Goal: Task Accomplishment & Management: Complete application form

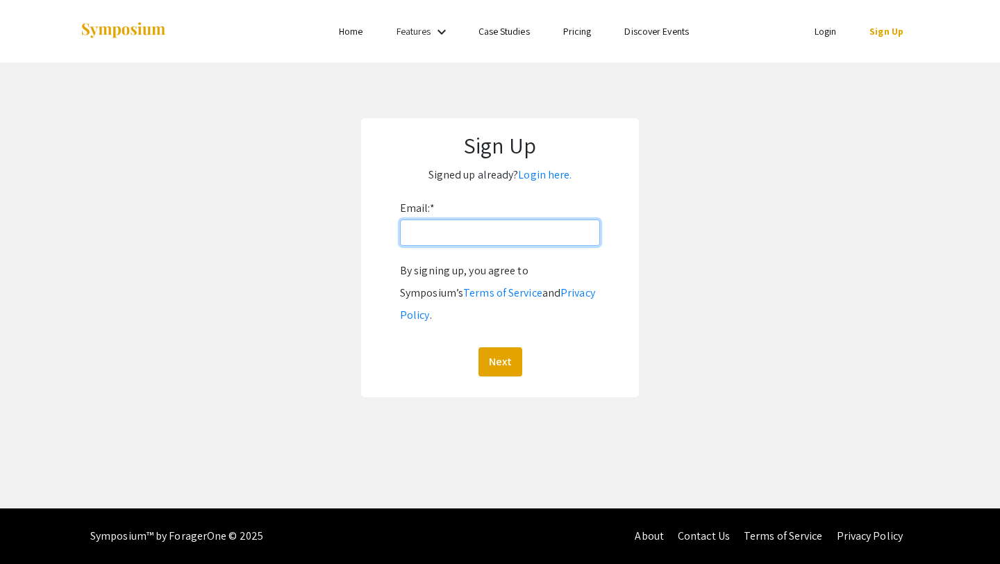
click at [489, 245] on input "Email: *" at bounding box center [500, 232] width 200 height 26
type input "[EMAIL_ADDRESS][DOMAIN_NAME]"
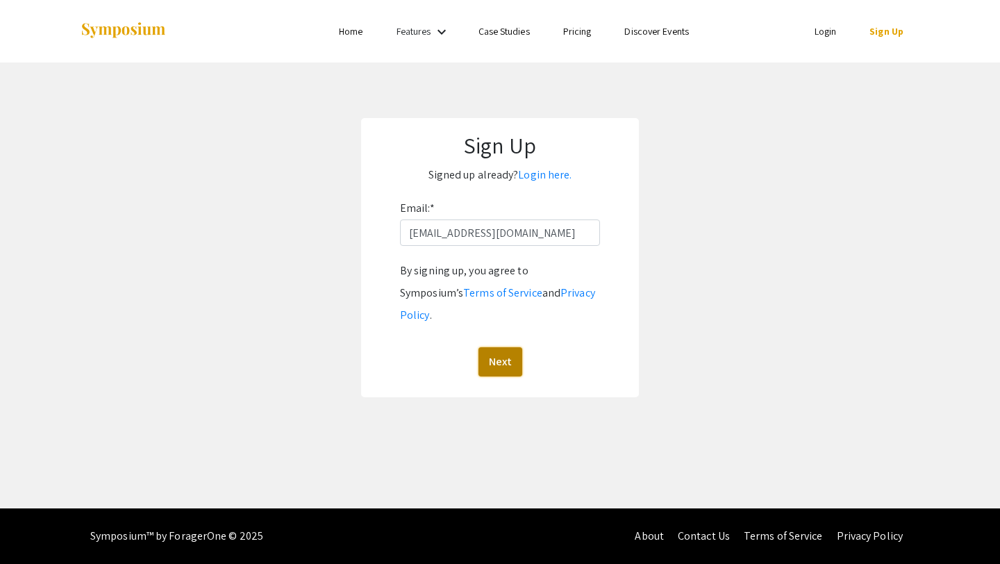
click at [502, 347] on button "Next" at bounding box center [501, 361] width 44 height 29
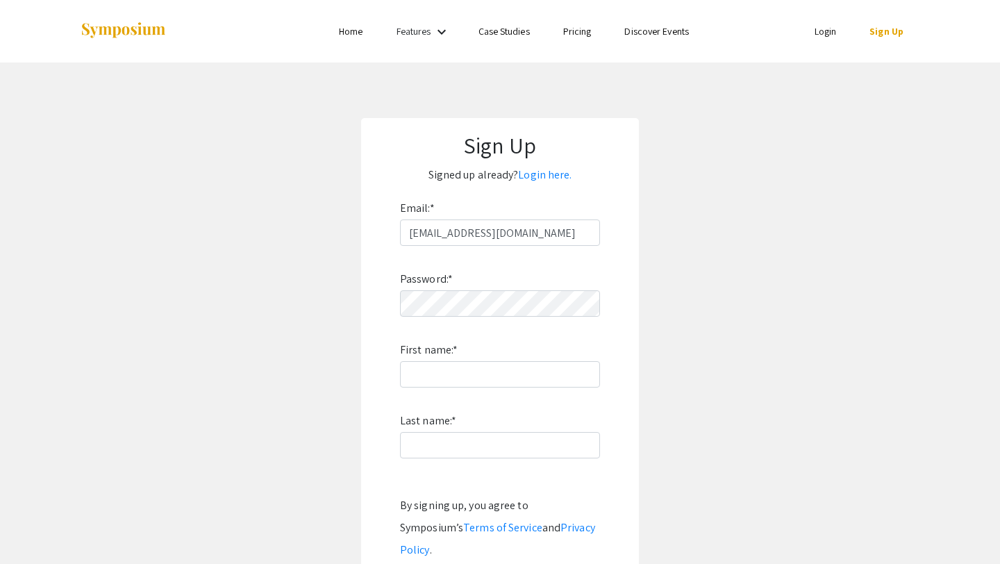
click at [664, 274] on app-signup "Sign Up Signed up already? Login here. Email: * [EMAIL_ADDRESS][DOMAIN_NAME] Pa…" at bounding box center [500, 375] width 1000 height 514
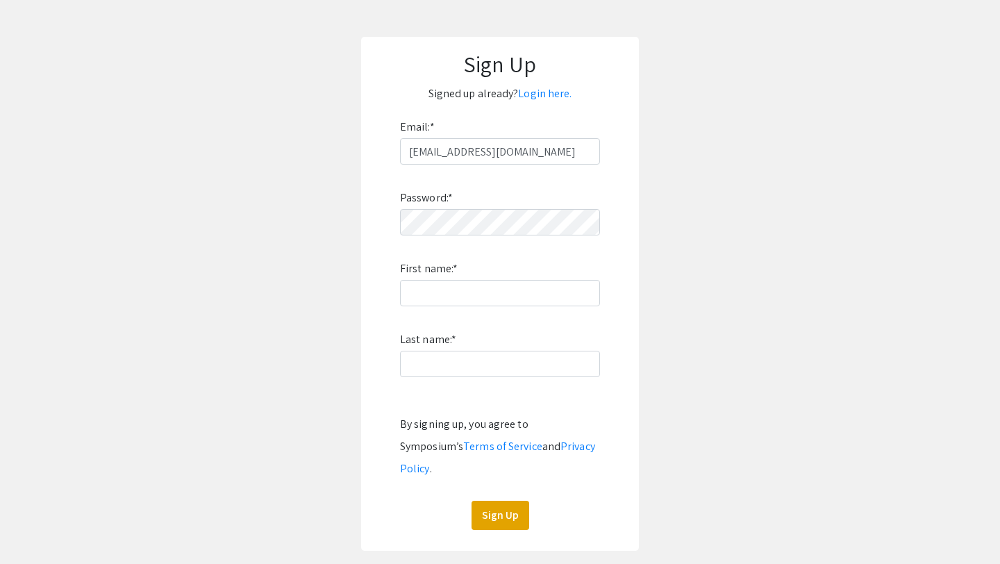
scroll to position [83, 0]
type input "[PERSON_NAME]"
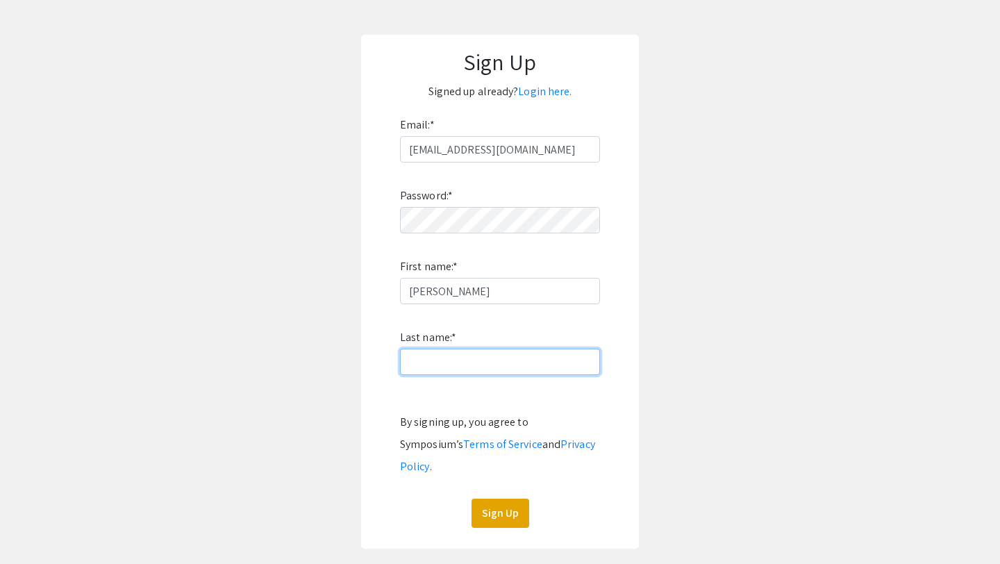
click at [454, 356] on input "Last name: *" at bounding box center [500, 362] width 200 height 26
type input "[PERSON_NAME]"
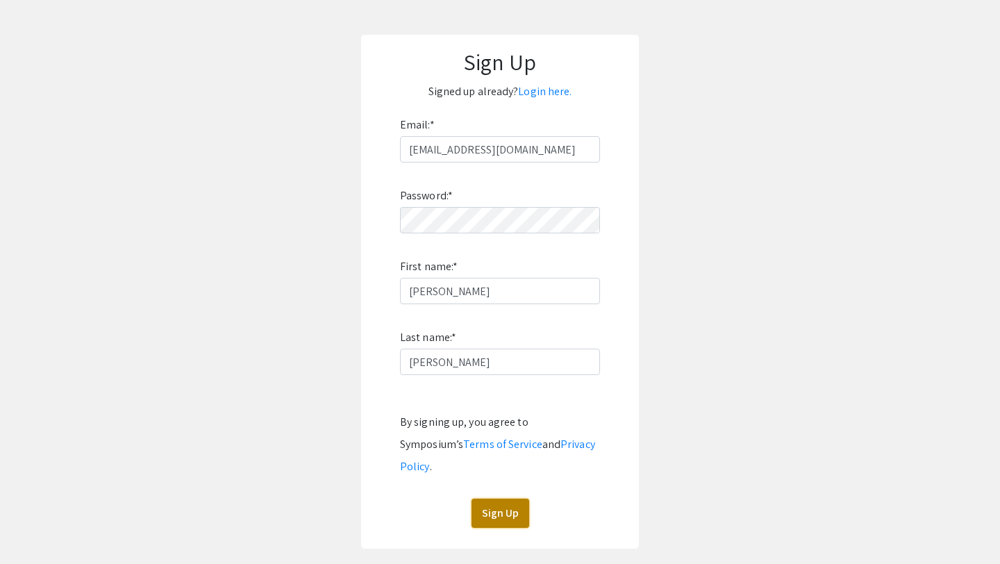
click at [498, 499] on button "Sign Up" at bounding box center [501, 513] width 58 height 29
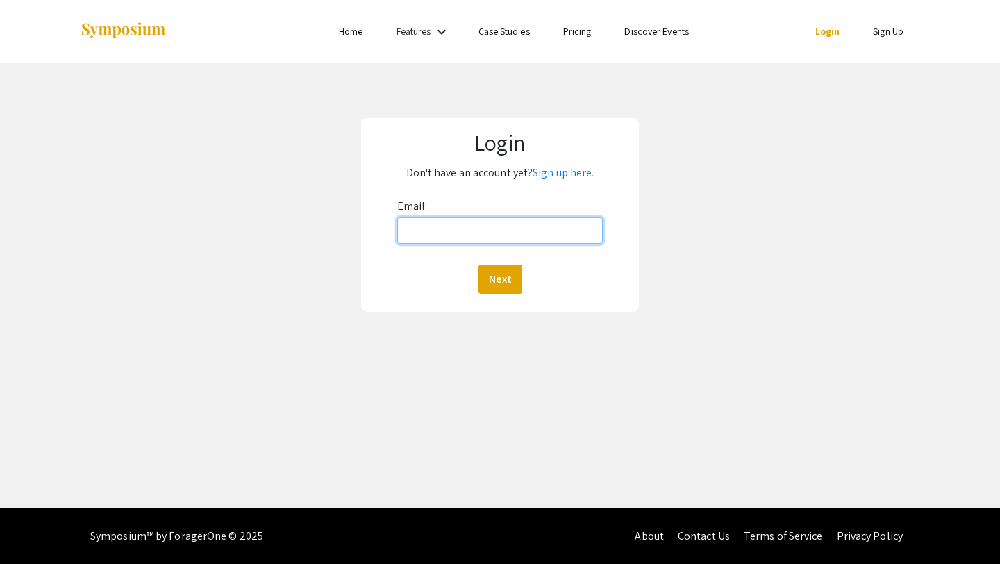
click at [452, 237] on input "Email:" at bounding box center [500, 230] width 206 height 26
type input "[EMAIL_ADDRESS][DOMAIN_NAME]"
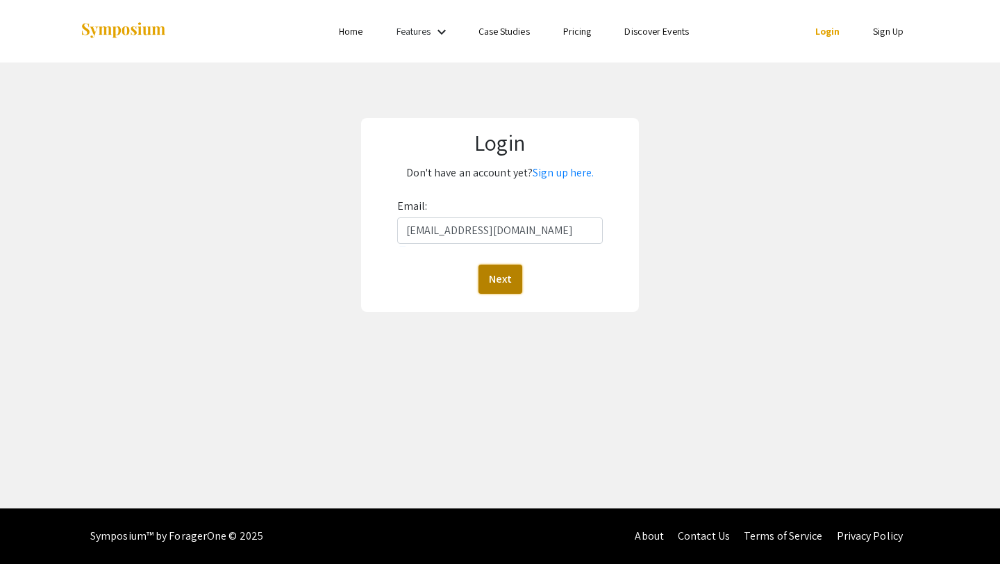
click at [508, 275] on button "Next" at bounding box center [501, 279] width 44 height 29
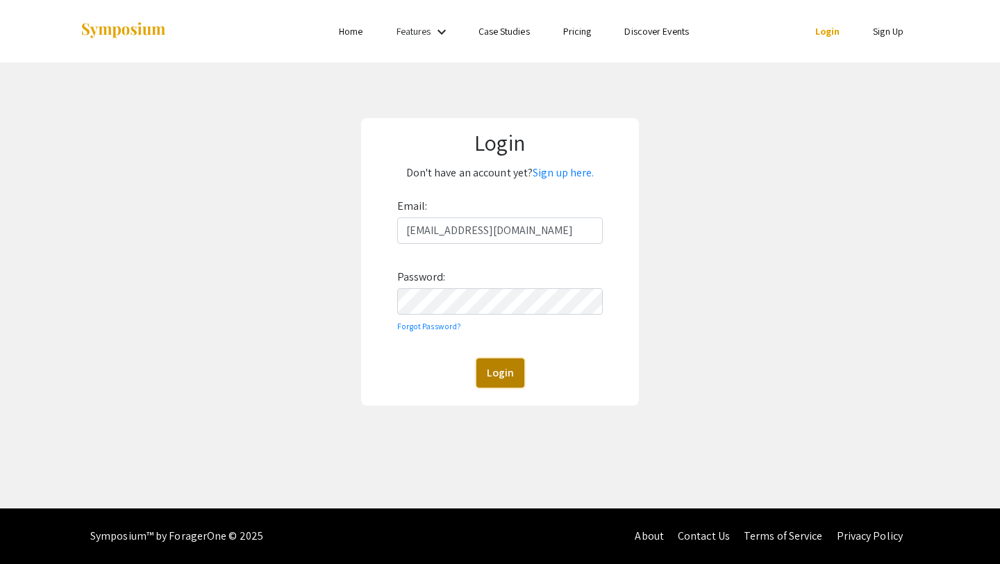
click at [496, 376] on button "Login" at bounding box center [500, 372] width 48 height 29
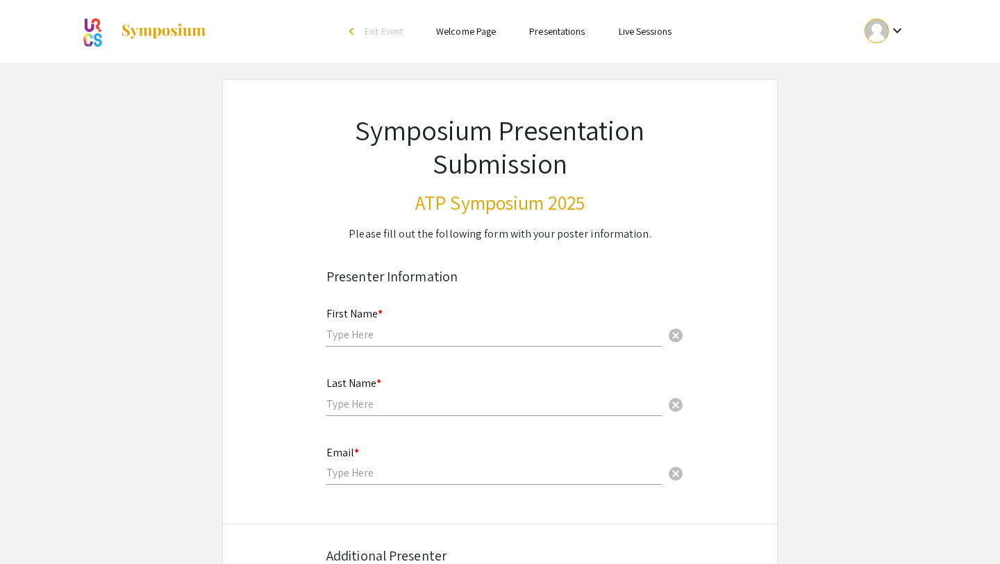
click at [900, 27] on mat-icon "keyboard_arrow_down" at bounding box center [897, 30] width 17 height 17
click at [900, 27] on div at bounding box center [500, 282] width 1000 height 564
click at [895, 34] on mat-icon "keyboard_arrow_down" at bounding box center [897, 30] width 17 height 17
click at [878, 69] on button "My Account" at bounding box center [892, 68] width 85 height 33
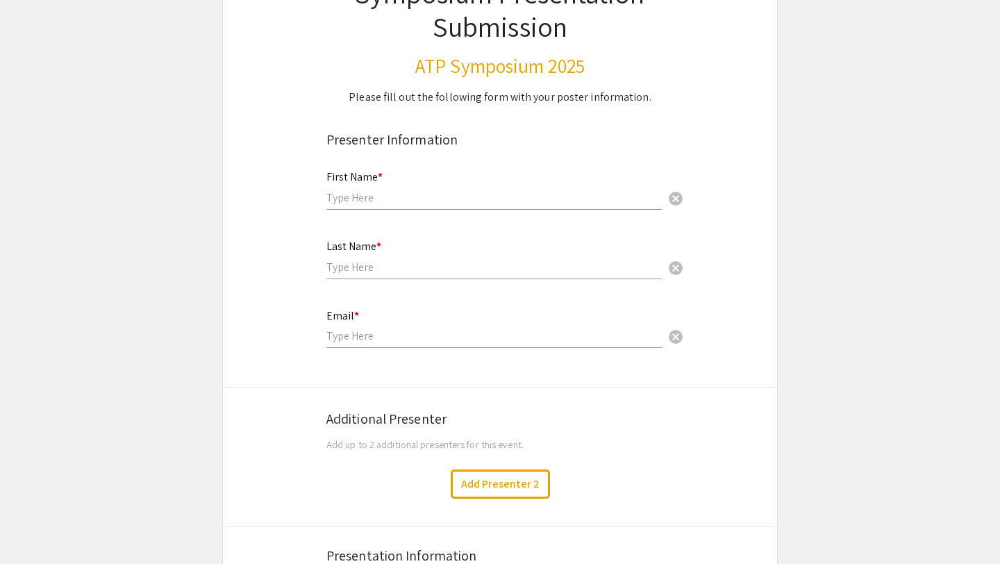
scroll to position [139, 0]
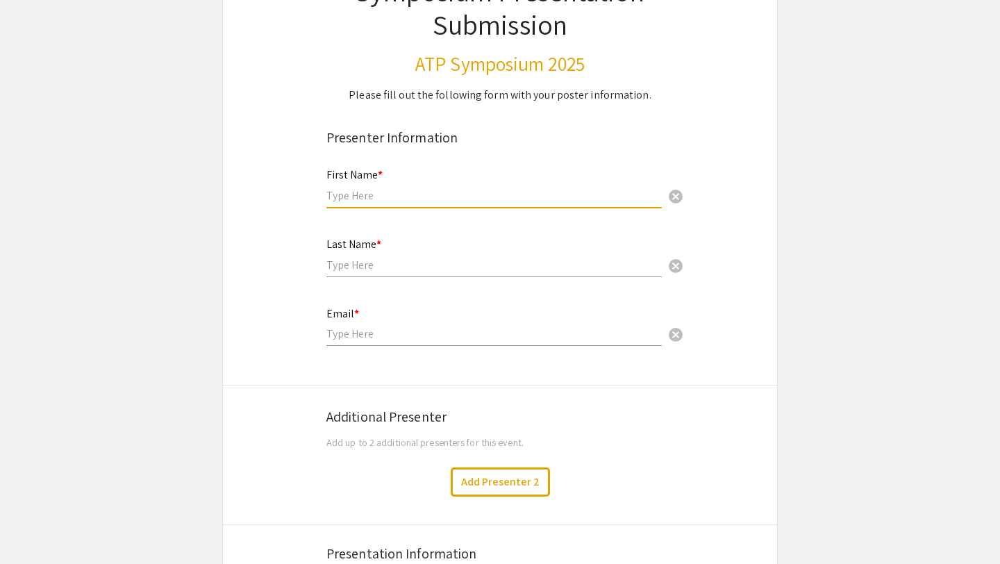
click at [405, 191] on input "text" at bounding box center [493, 195] width 335 height 15
type input "[PERSON_NAME]"
click at [372, 263] on input "text" at bounding box center [493, 265] width 335 height 15
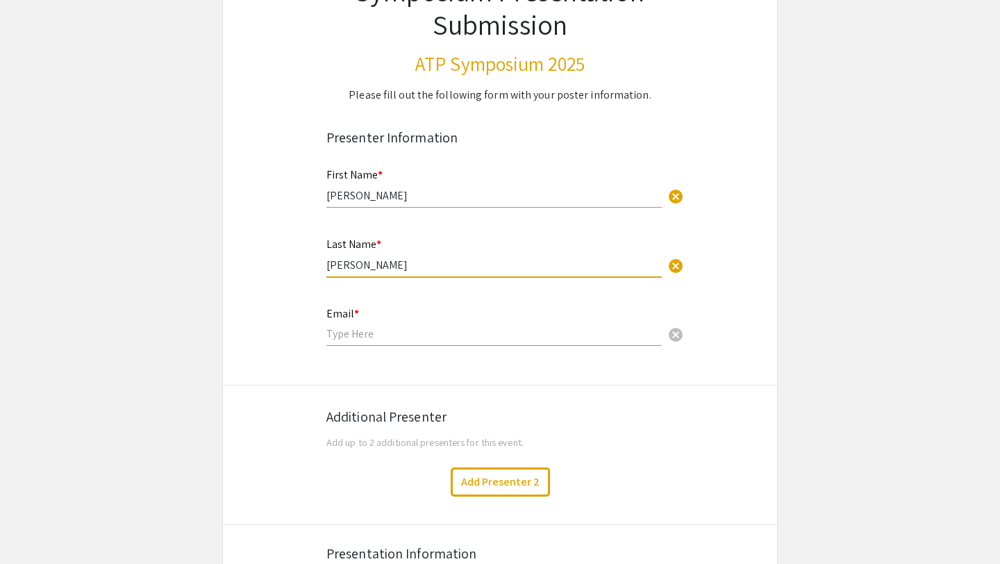
type input "[PERSON_NAME]"
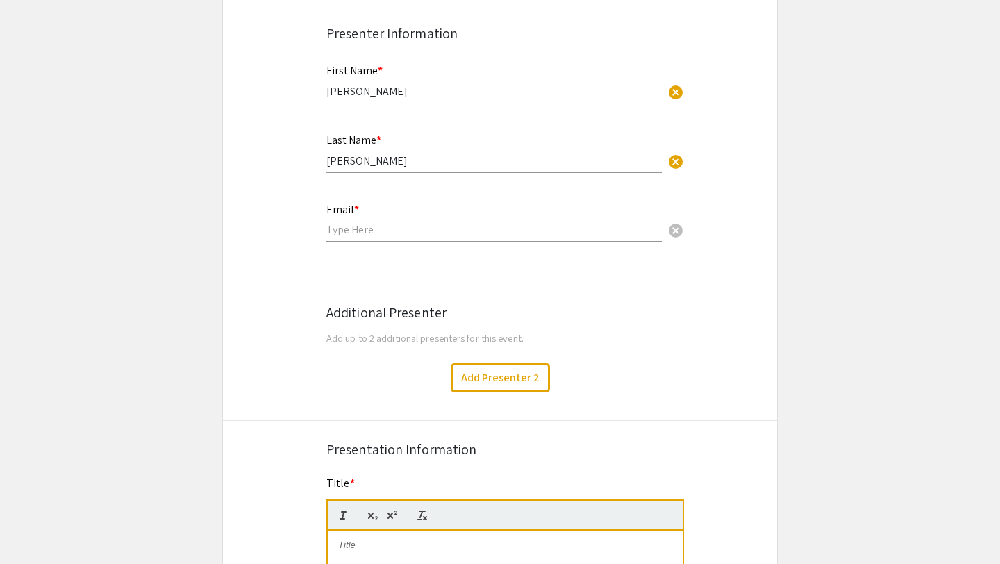
scroll to position [250, 0]
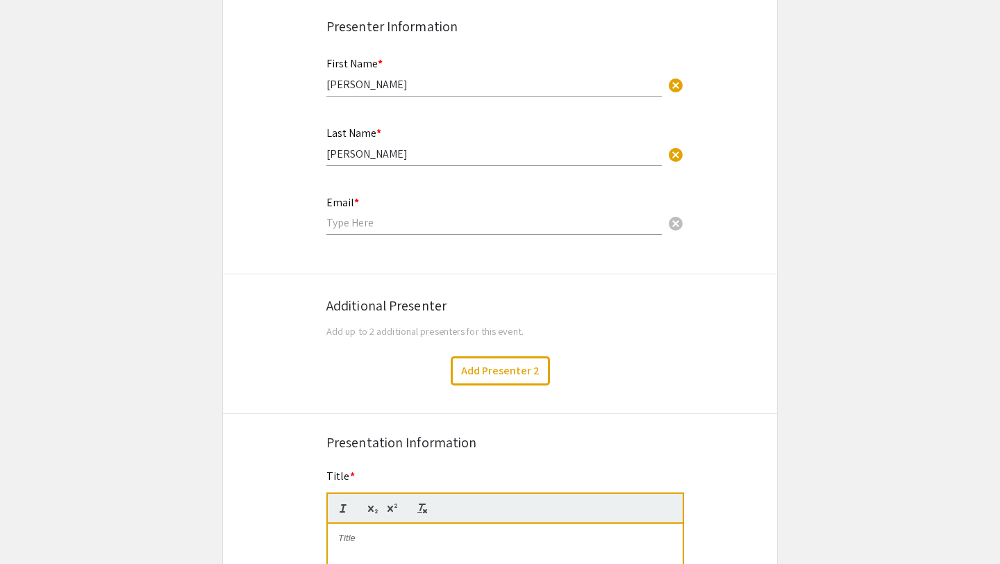
click at [352, 232] on div "Email * cancel" at bounding box center [493, 209] width 335 height 53
type input "[EMAIL_ADDRESS][DOMAIN_NAME]"
click at [592, 293] on div "Additional Presenter Add up to 2 additional presenters for this event." at bounding box center [499, 313] width 347 height 51
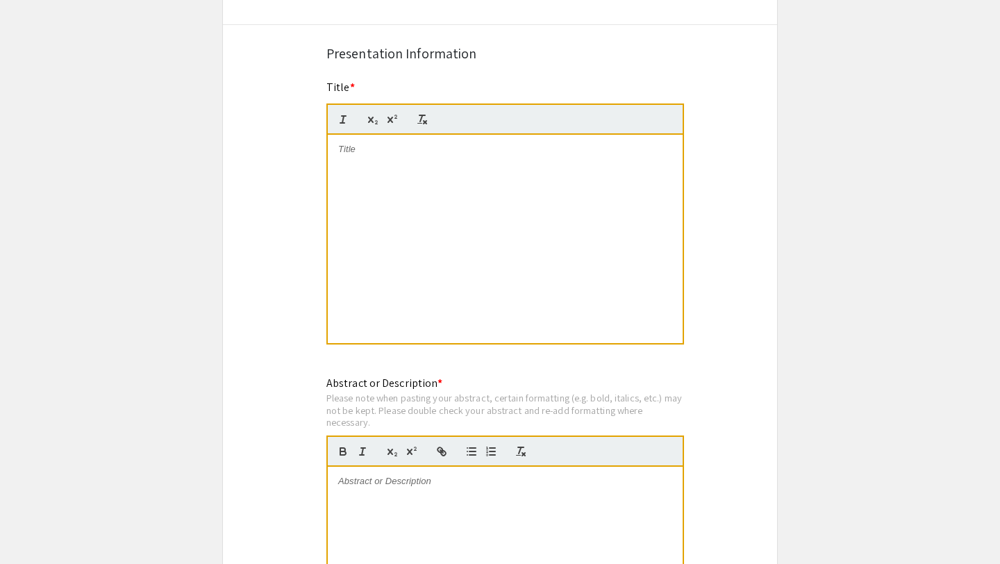
scroll to position [611, 0]
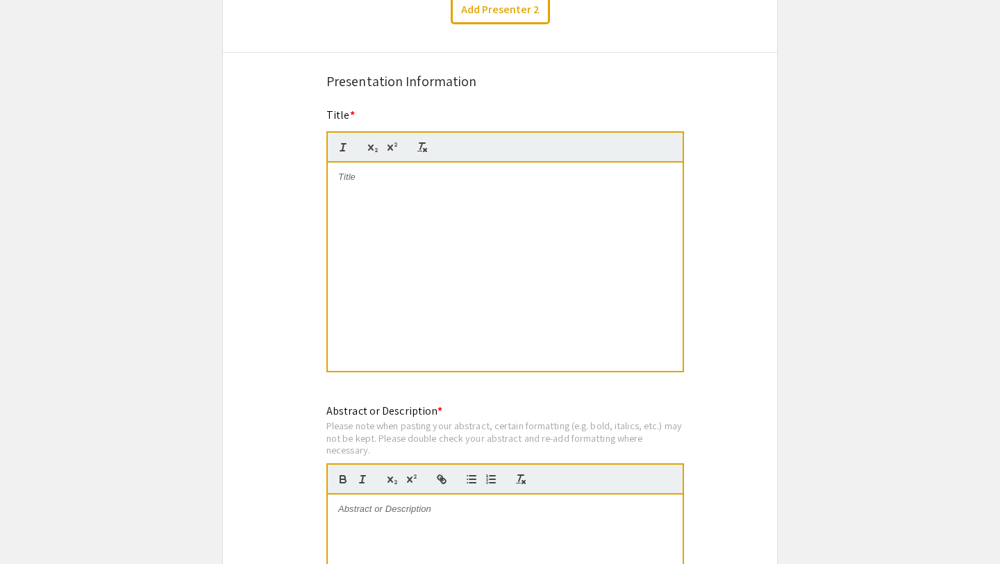
click at [386, 183] on p at bounding box center [505, 177] width 334 height 13
click at [243, 204] on div "Symposium Presentation Submission ATP Symposium 2025 Please fill out the follow…" at bounding box center [500, 559] width 556 height 2182
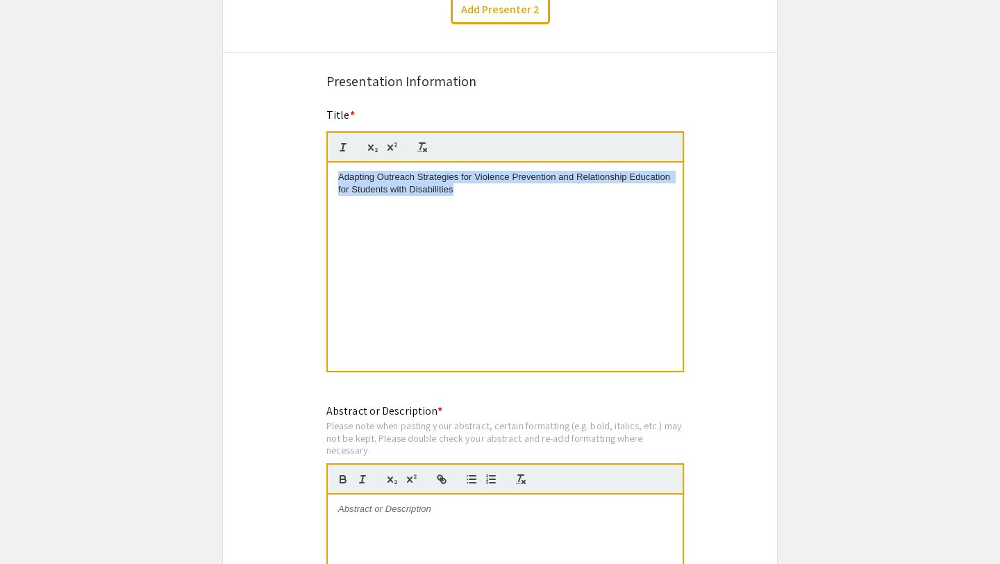
drag, startPoint x: 482, startPoint y: 190, endPoint x: 310, endPoint y: 169, distance: 172.9
click at [310, 170] on div "Symposium Presentation Submission ATP Symposium 2025 Please fill out the follow…" at bounding box center [500, 559] width 556 height 2182
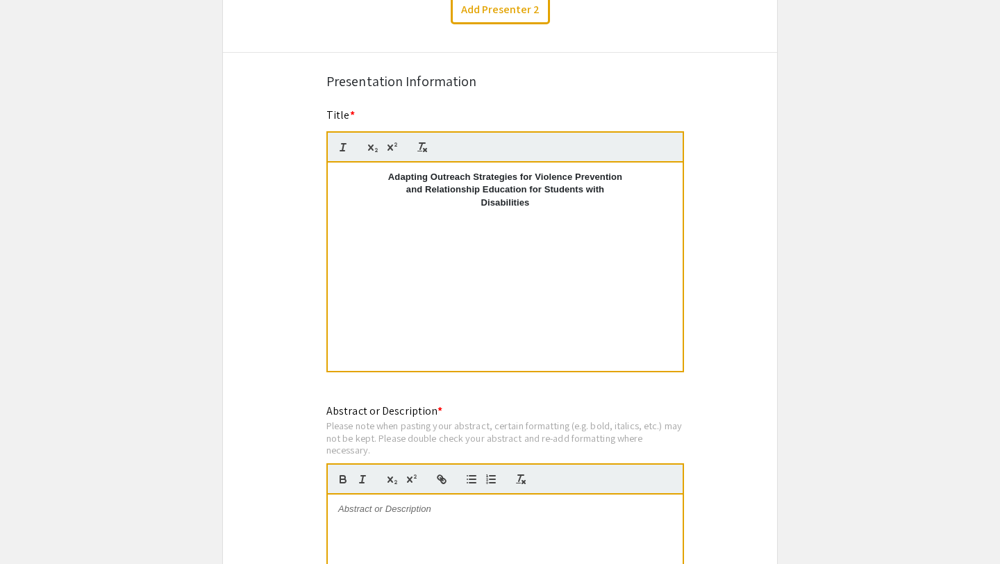
click at [496, 392] on div "Title * Adapting Outreach Strategies for Violence Prevention ​ and Relationship…" at bounding box center [500, 249] width 368 height 285
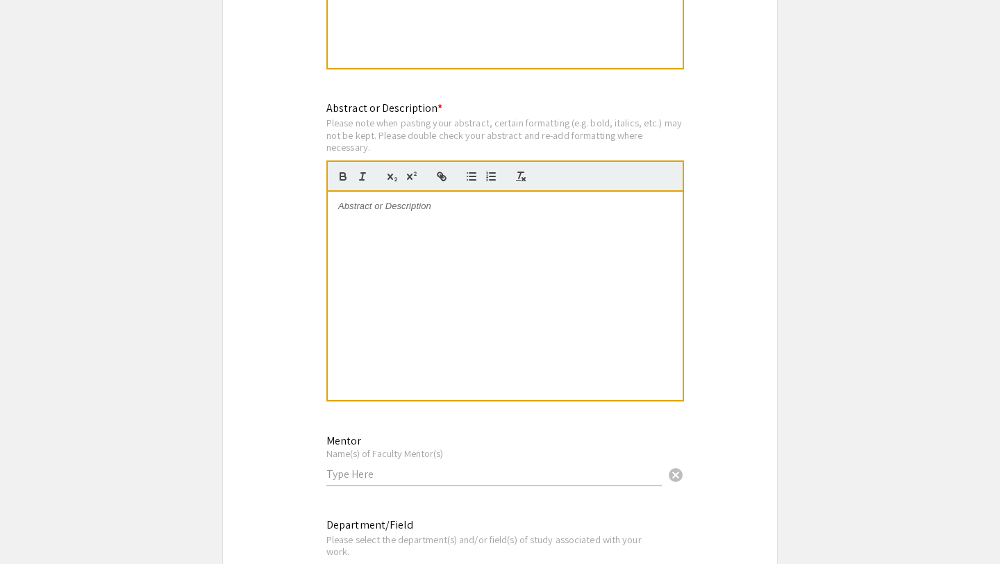
scroll to position [917, 0]
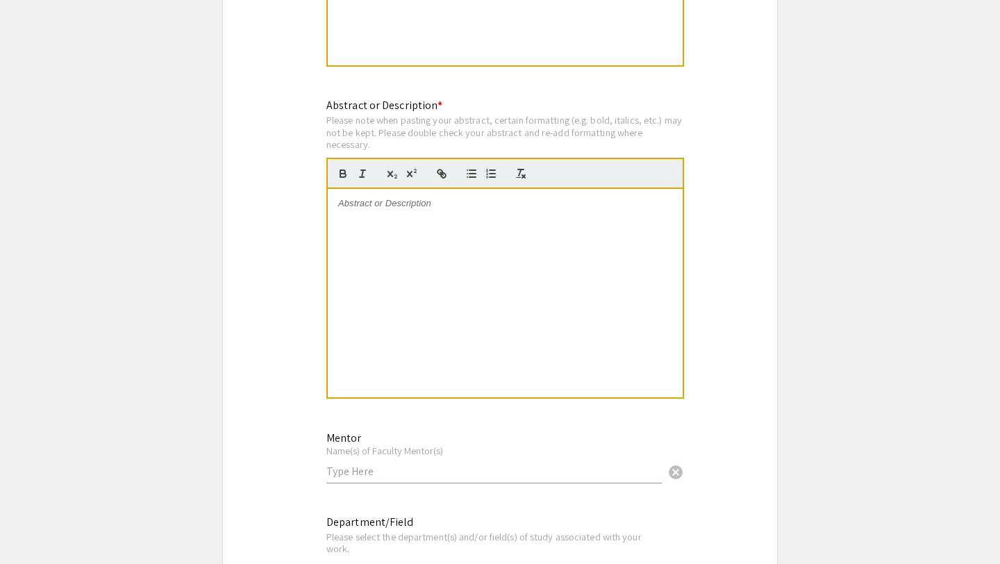
click at [388, 208] on p at bounding box center [505, 203] width 334 height 13
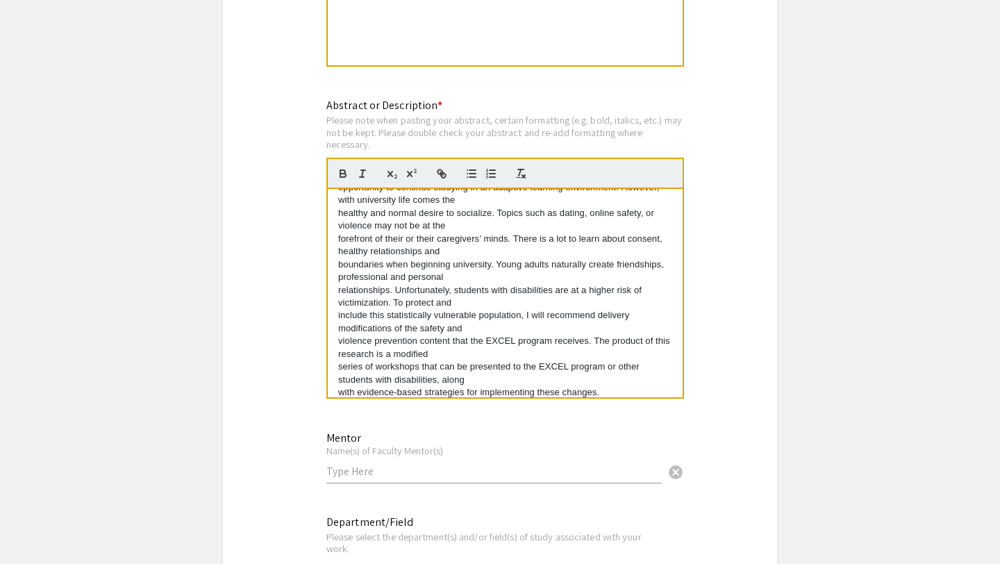
click at [339, 315] on p "include this statistically vulnerable population, I will recommend delivery mod…" at bounding box center [505, 322] width 334 height 26
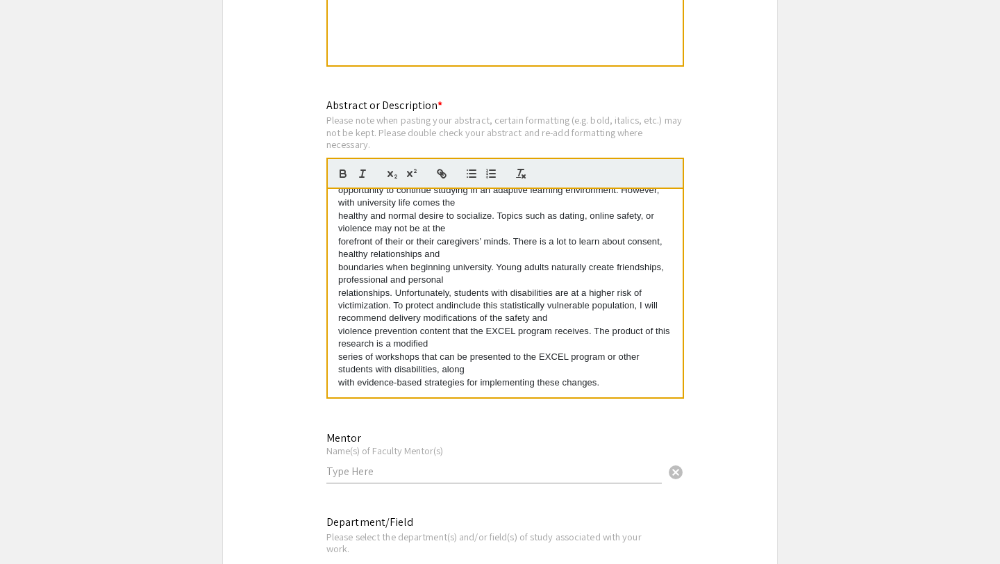
scroll to position [231, 0]
click at [340, 358] on p "series of workshops that can be presented to the EXCEL program or other student…" at bounding box center [505, 364] width 334 height 26
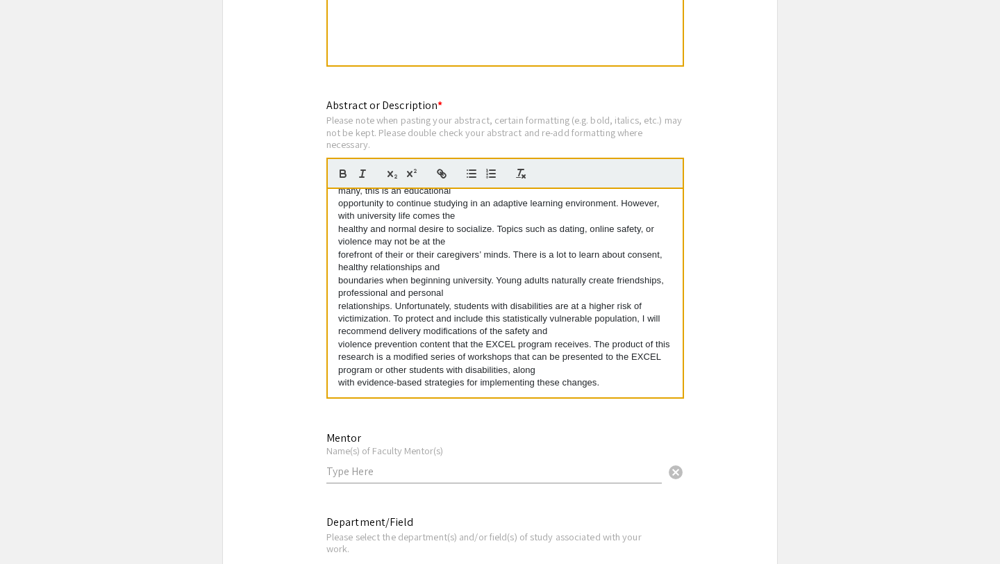
click at [336, 386] on div "My project is to research a way to deliver content developed by the Sexual Viol…" at bounding box center [505, 293] width 355 height 208
click at [338, 346] on p "violence prevention content that the EXCEL program receives. The product of thi…" at bounding box center [505, 363] width 334 height 51
click at [336, 295] on div "My project is to research a way to deliver content developed by the Sexual Viol…" at bounding box center [505, 293] width 355 height 208
click at [338, 310] on p "relationships. Unfortunately, students with disabilities are at a higher risk o…" at bounding box center [505, 345] width 334 height 90
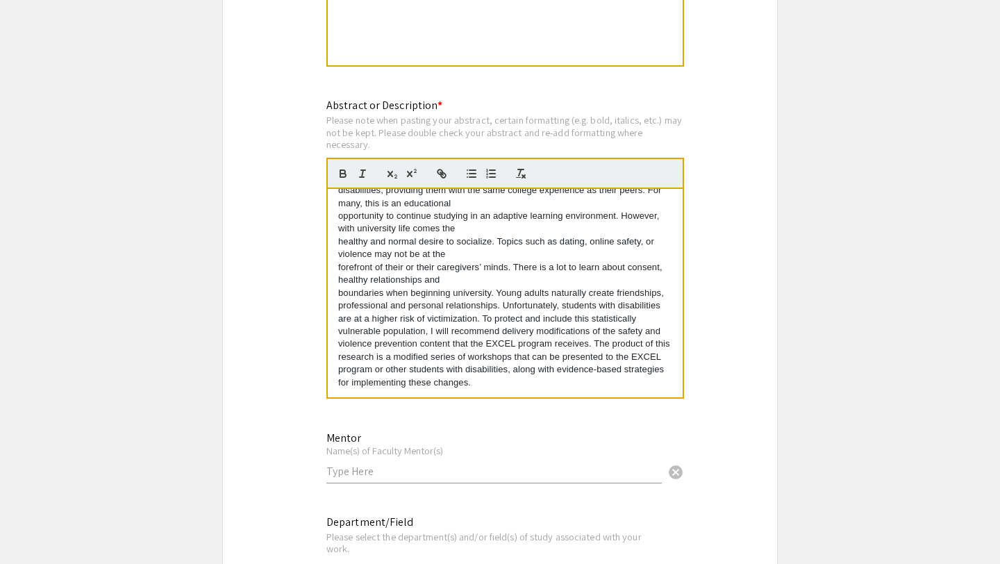
click at [336, 295] on div "My project is to research a way to deliver content developed by the Sexual Viol…" at bounding box center [505, 293] width 355 height 208
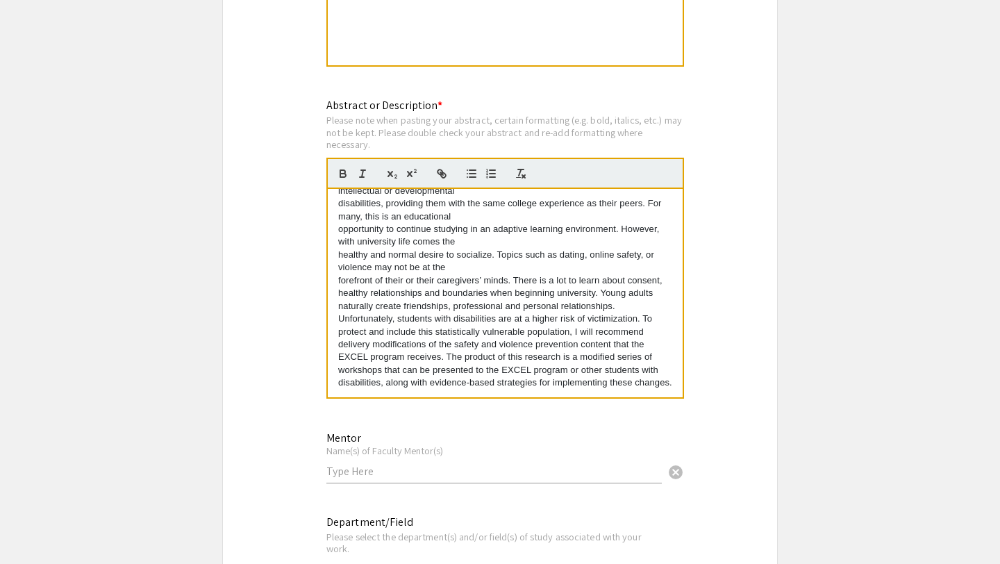
click at [334, 282] on div "My project is to research a way to deliver content developed by the Sexual Viol…" at bounding box center [505, 293] width 355 height 208
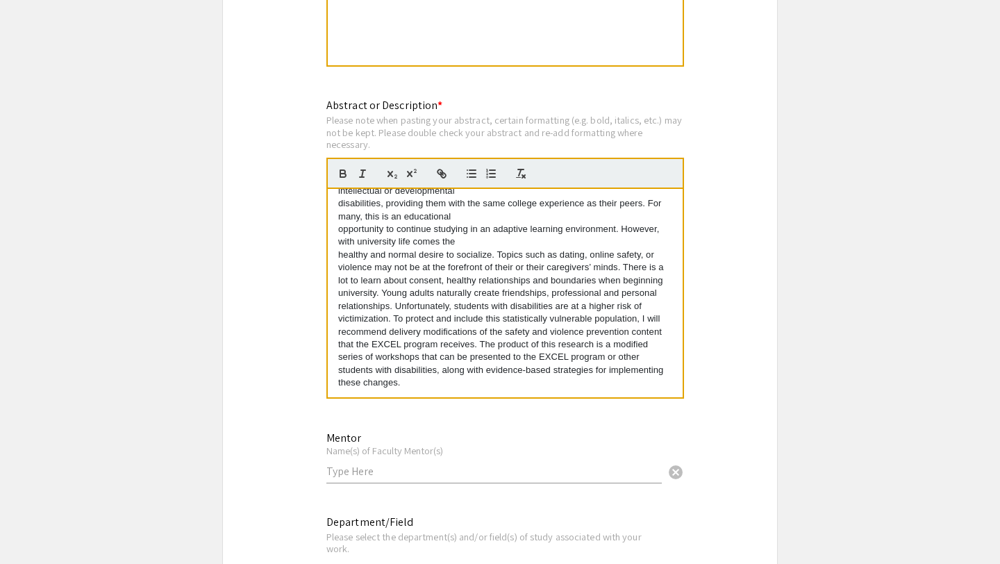
click at [332, 256] on div "My project is to research a way to deliver content developed by the Sexual Viol…" at bounding box center [505, 293] width 355 height 208
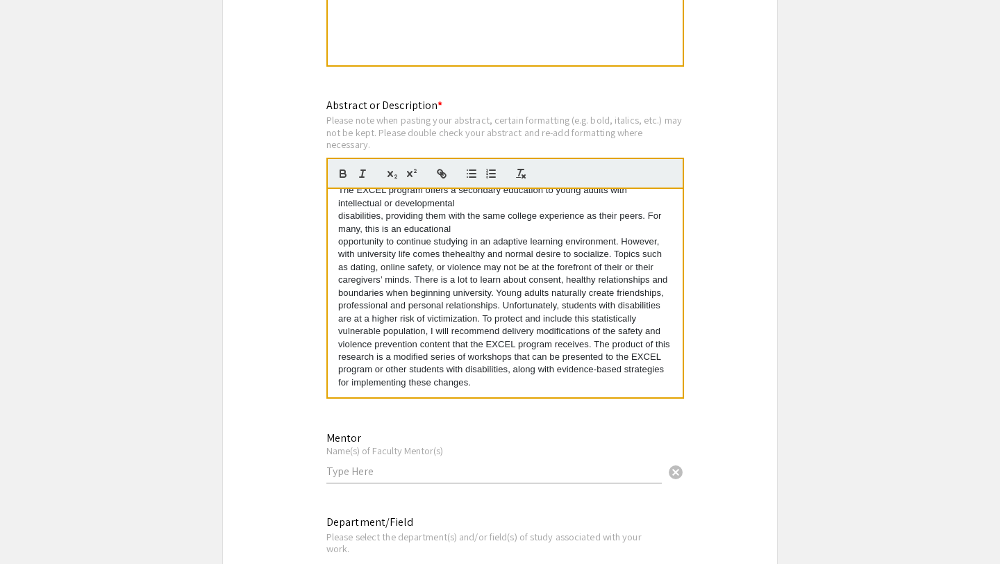
scroll to position [180, 0]
click at [335, 244] on div "My project is to research a way to deliver content developed by the Sexual Viol…" at bounding box center [505, 293] width 355 height 208
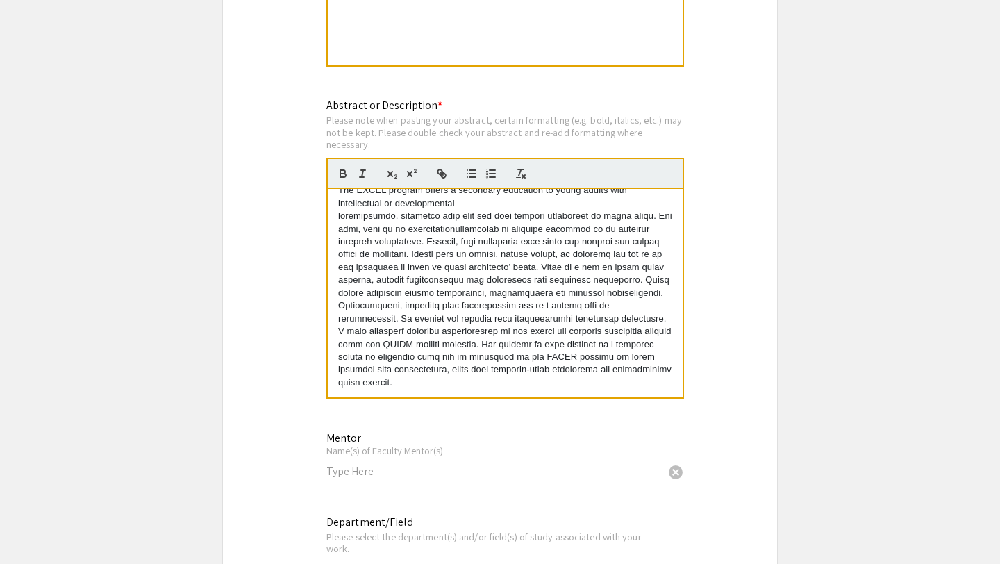
scroll to position [167, 0]
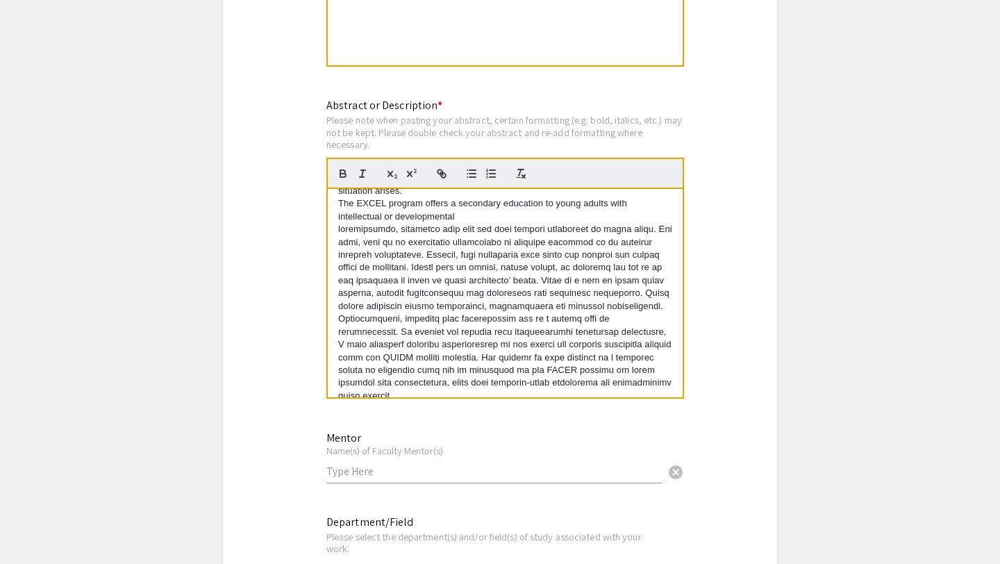
click at [335, 235] on div "My project is to research a way to deliver content developed by the Sexual Viol…" at bounding box center [505, 293] width 355 height 208
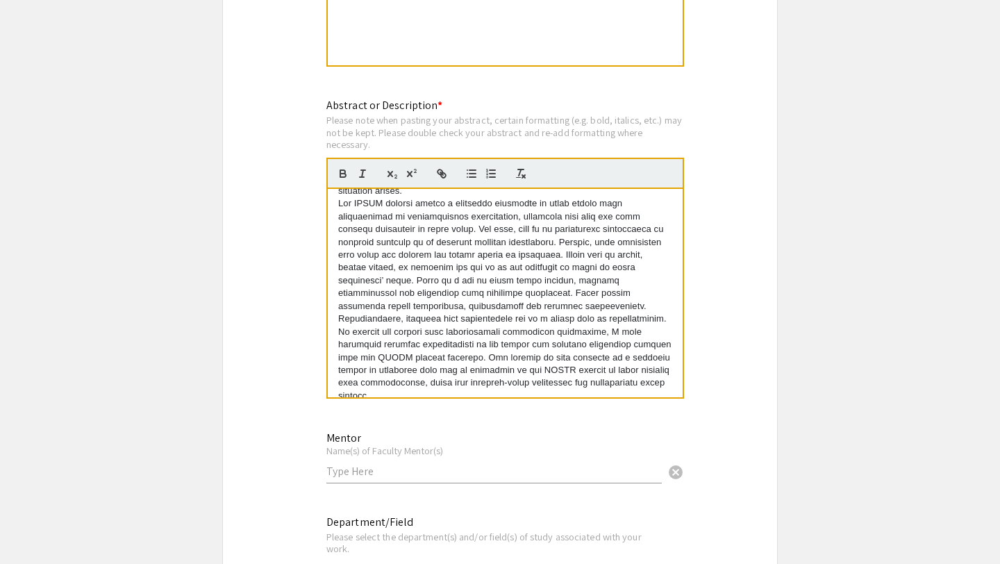
click at [650, 209] on p at bounding box center [505, 299] width 334 height 205
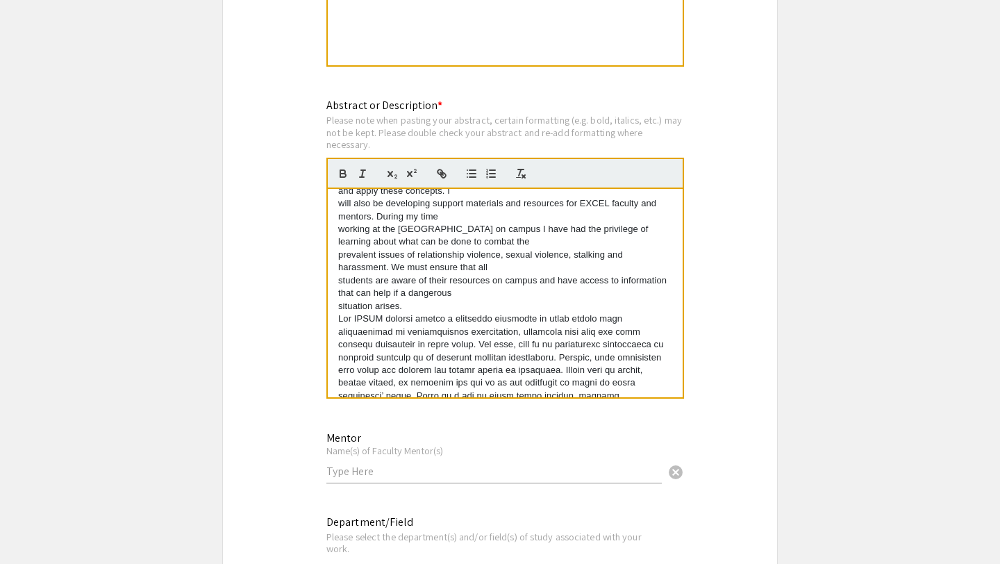
click at [335, 308] on div "My project is to research a way to deliver content developed by the Sexual Viol…" at bounding box center [505, 293] width 355 height 208
click at [332, 298] on div "My project is to research a way to deliver content developed by the Sexual Viol…" at bounding box center [505, 293] width 355 height 208
click at [335, 285] on div "My project is to research a way to deliver content developed by the Sexual Viol…" at bounding box center [505, 293] width 355 height 208
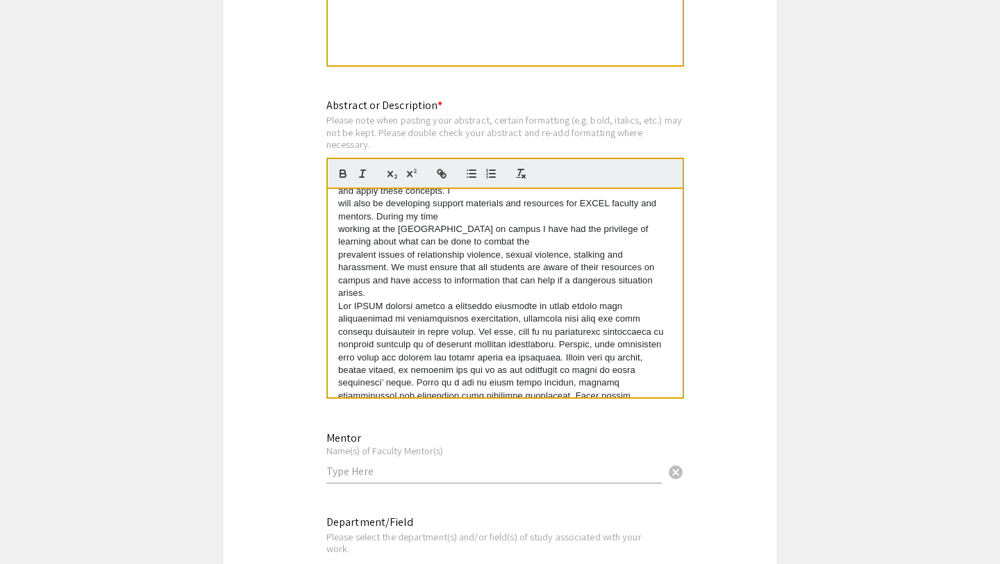
click at [335, 267] on div "My project is to research a way to deliver content developed by the Sexual Viol…" at bounding box center [505, 293] width 355 height 208
click at [335, 258] on div "My project is to research a way to deliver content developed by the Sexual Viol…" at bounding box center [505, 293] width 355 height 208
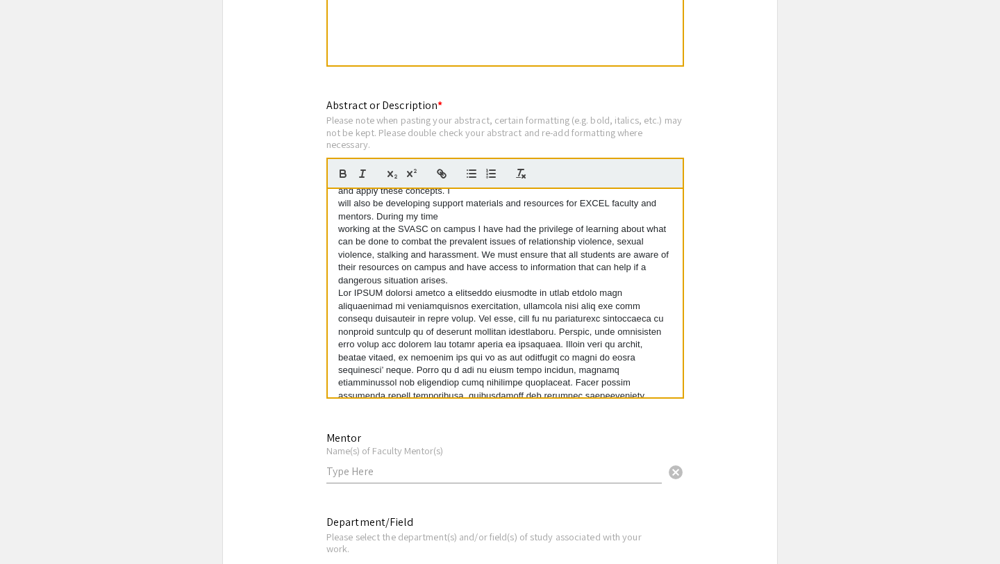
click at [336, 245] on div "My project is to research a way to deliver content developed by the Sexual Viol…" at bounding box center [505, 293] width 355 height 208
click at [336, 231] on div "My project is to research a way to deliver content developed by the Sexual Viol…" at bounding box center [505, 293] width 355 height 208
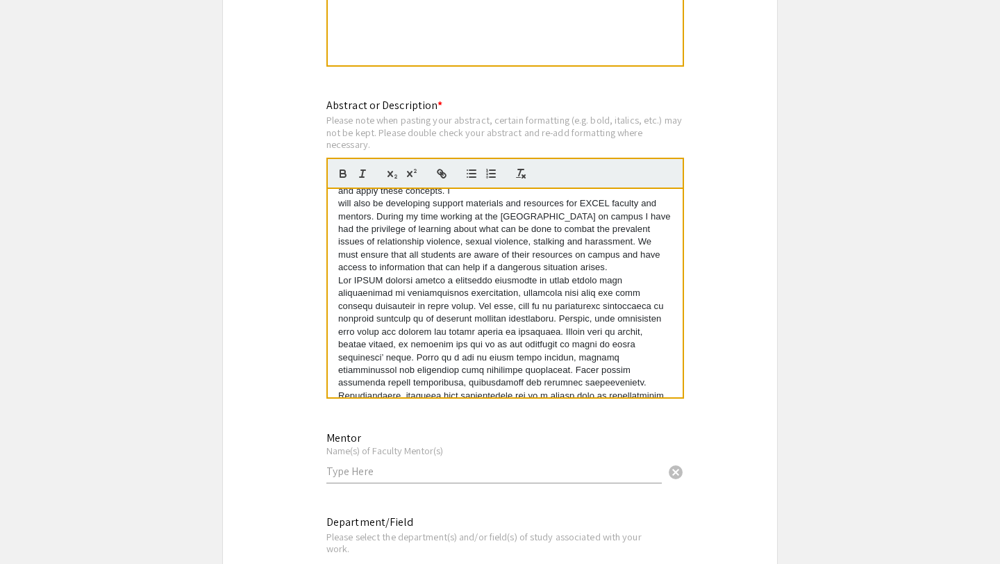
click at [336, 207] on div "My project is to research a way to deliver content developed by the Sexual Viol…" at bounding box center [505, 293] width 355 height 208
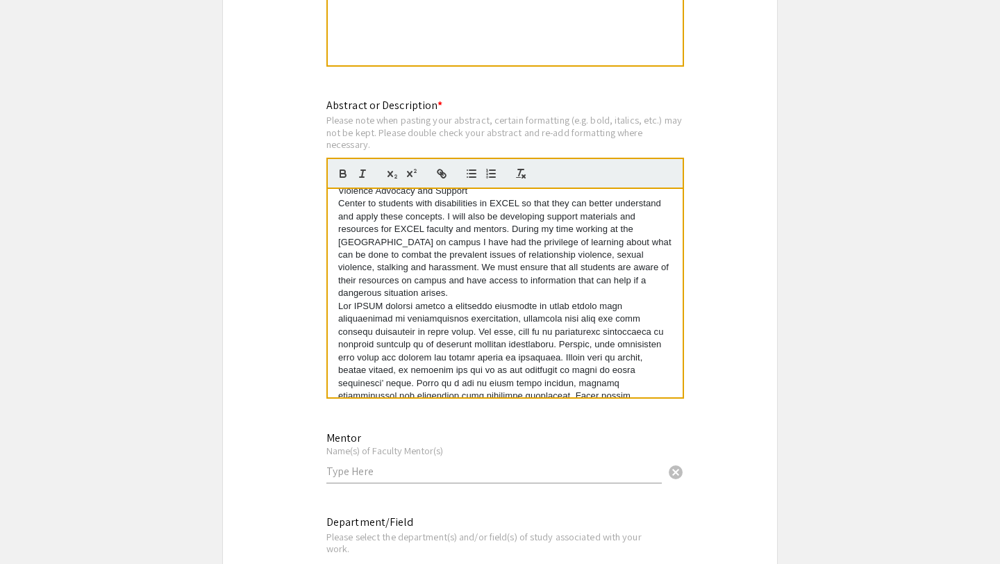
click at [333, 208] on div "My project is to research a way to deliver content developed by the Sexual Viol…" at bounding box center [505, 293] width 355 height 208
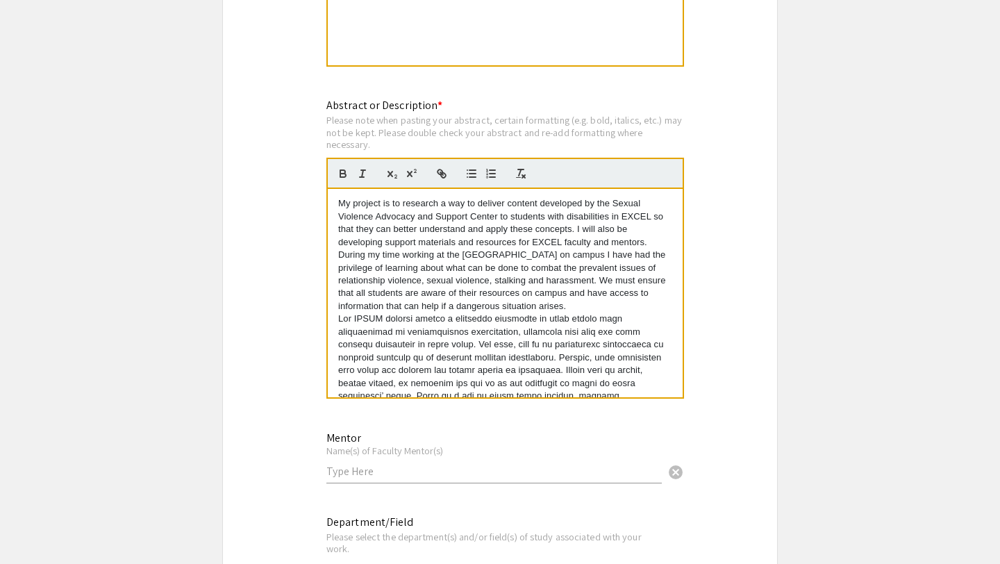
click at [870, 245] on app-submissions "Symposium Presentation Submission ATP Symposium 2025 Please fill out the follow…" at bounding box center [500, 253] width 1000 height 2182
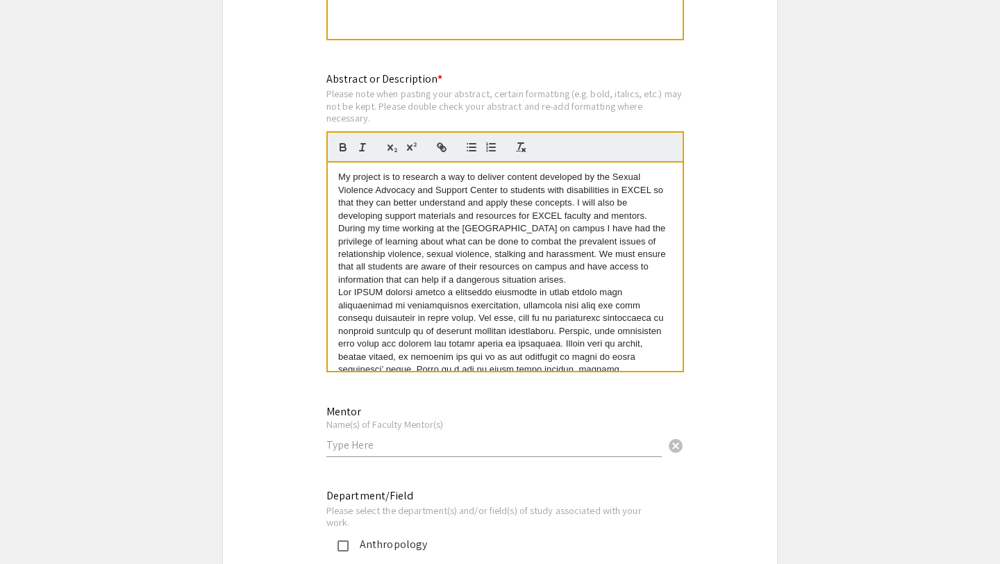
scroll to position [945, 0]
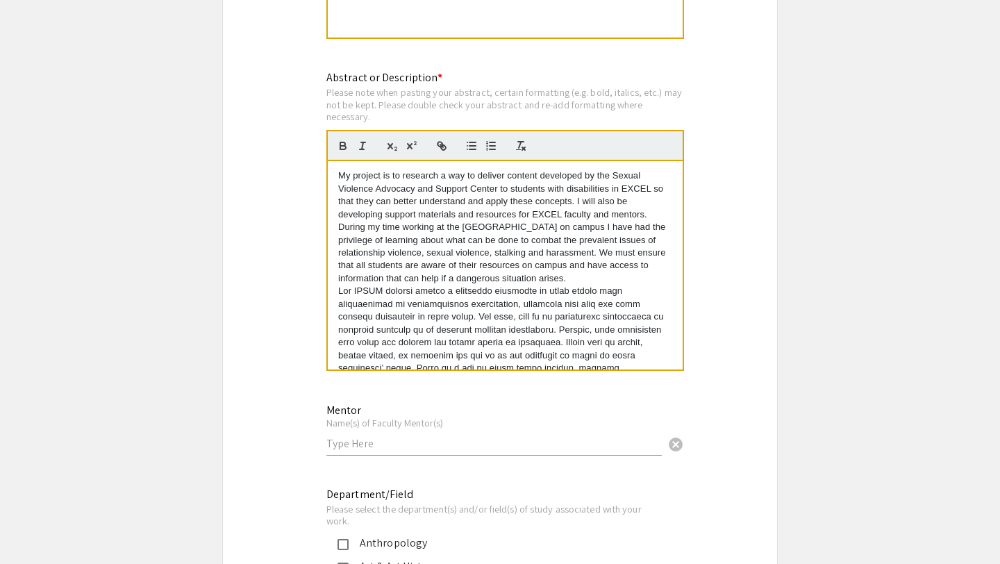
click at [622, 394] on div "Mentor Name(s) of Faculty Mentor(s) cancel" at bounding box center [493, 422] width 335 height 65
click at [338, 177] on p "My project is to research a way to deliver content developed by the Sexual Viol…" at bounding box center [505, 226] width 334 height 115
click at [335, 290] on div "My project is to research a way to deliver content developed by the Sexual Viol…" at bounding box center [505, 265] width 355 height 208
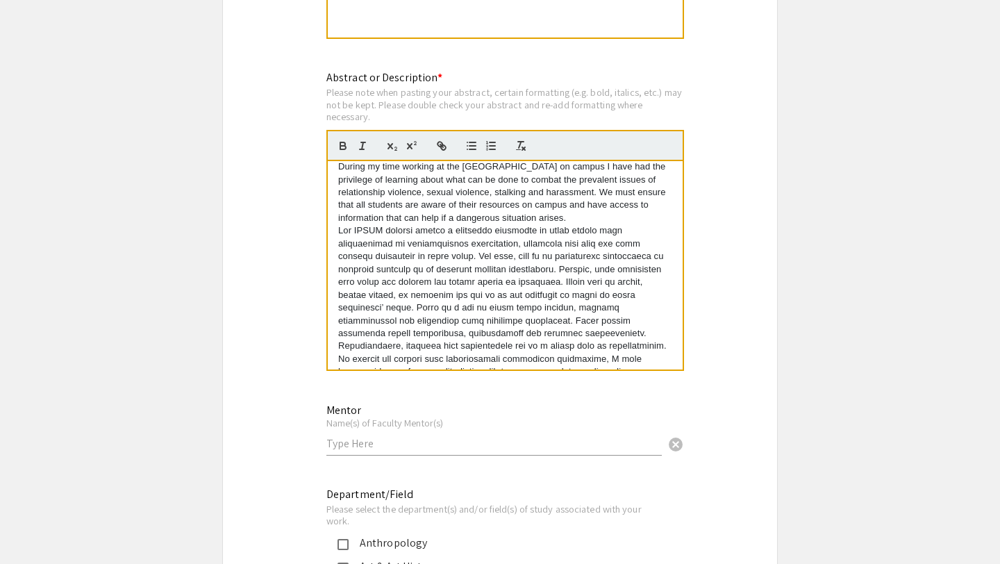
scroll to position [116, 0]
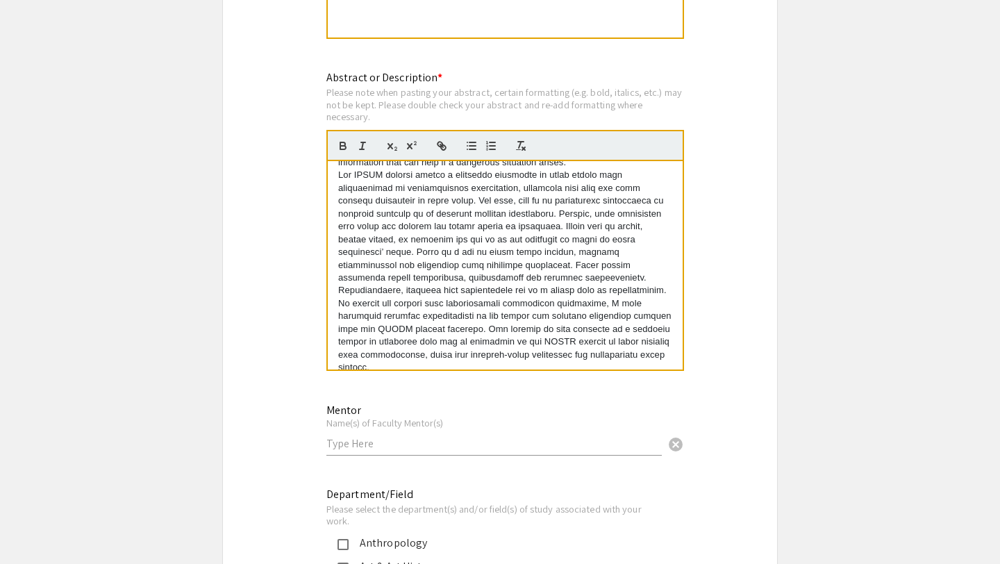
drag, startPoint x: 347, startPoint y: 175, endPoint x: 627, endPoint y: 376, distance: 344.3
click at [627, 376] on div "Abstract or Description * Please note when pasting your abstract, certain forma…" at bounding box center [505, 228] width 358 height 318
click at [337, 149] on icon "button" at bounding box center [343, 146] width 13 height 13
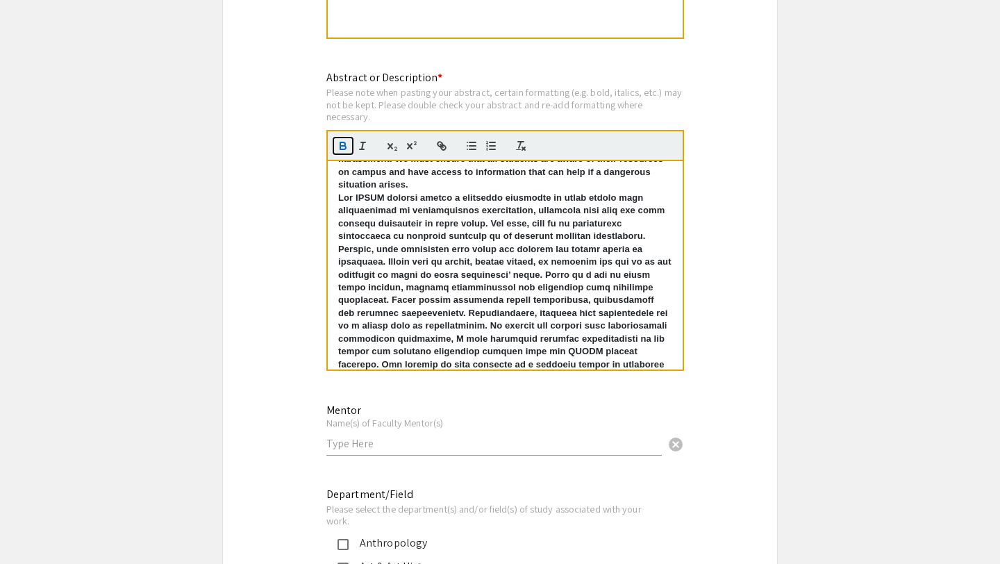
click at [338, 149] on icon "button" at bounding box center [343, 146] width 13 height 13
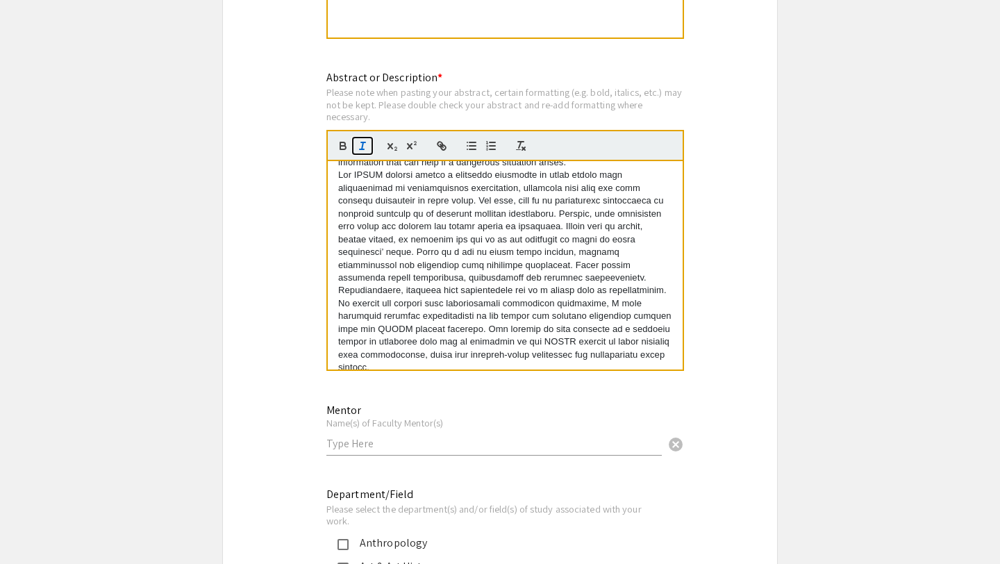
click at [360, 149] on icon "button" at bounding box center [362, 146] width 13 height 13
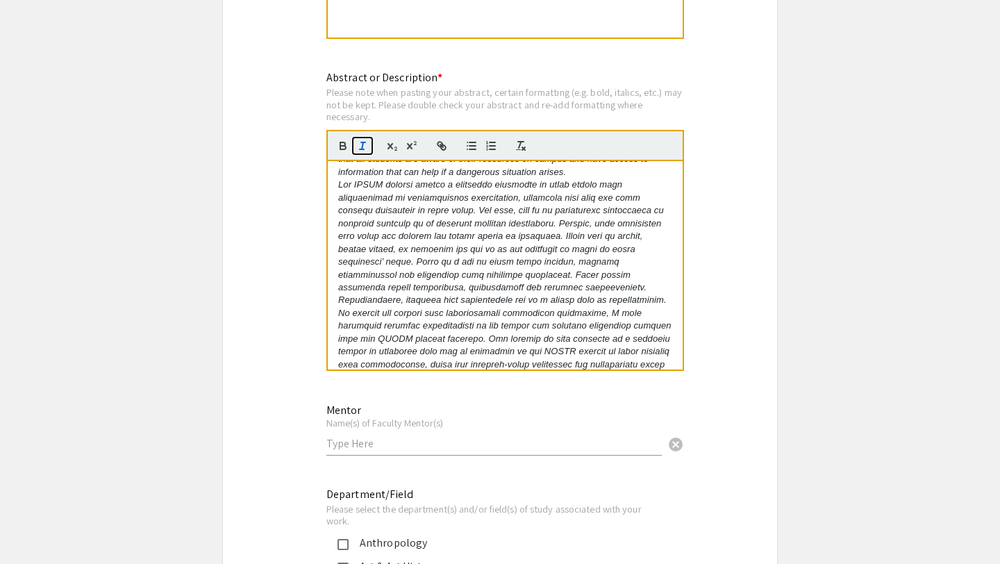
click at [360, 149] on icon "button" at bounding box center [362, 146] width 13 height 13
click at [395, 151] on icon "button" at bounding box center [392, 146] width 13 height 13
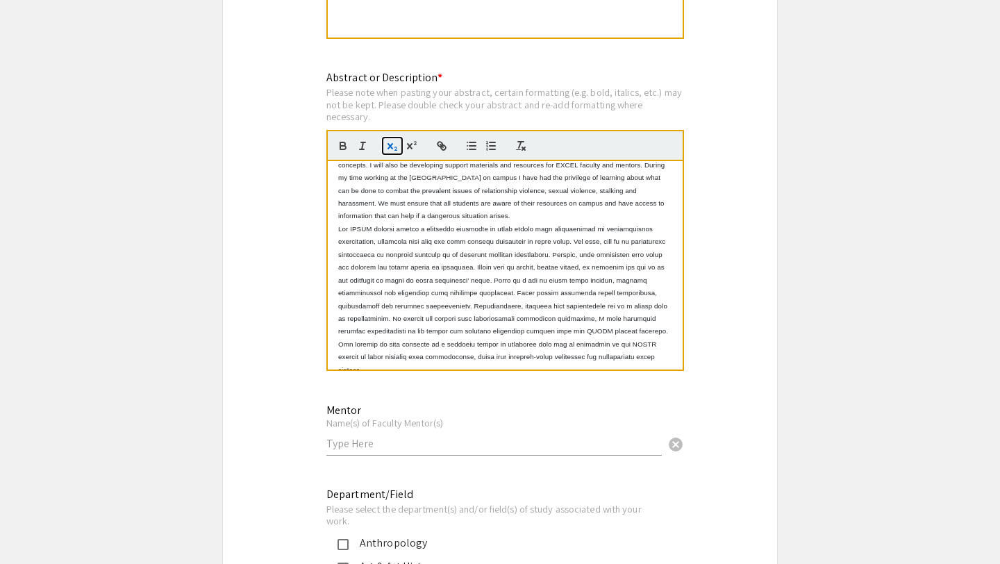
click at [397, 152] on icon "button" at bounding box center [392, 146] width 13 height 13
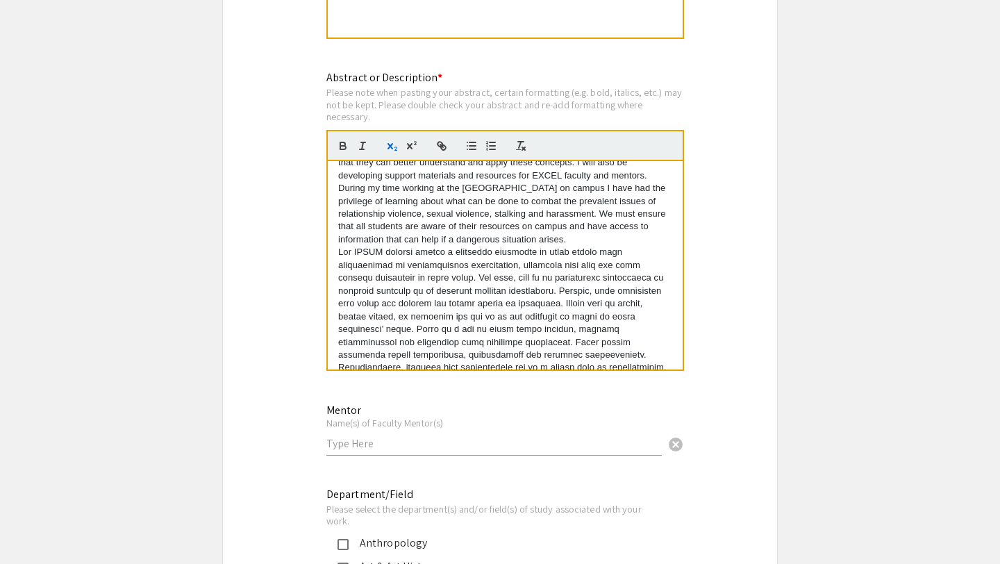
scroll to position [30, 0]
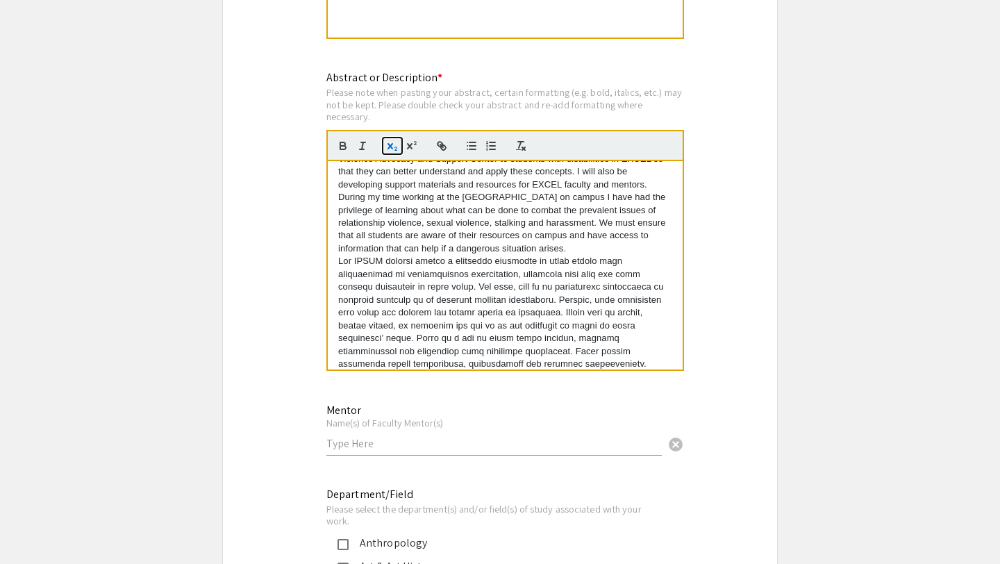
click at [396, 152] on icon "button" at bounding box center [392, 146] width 13 height 13
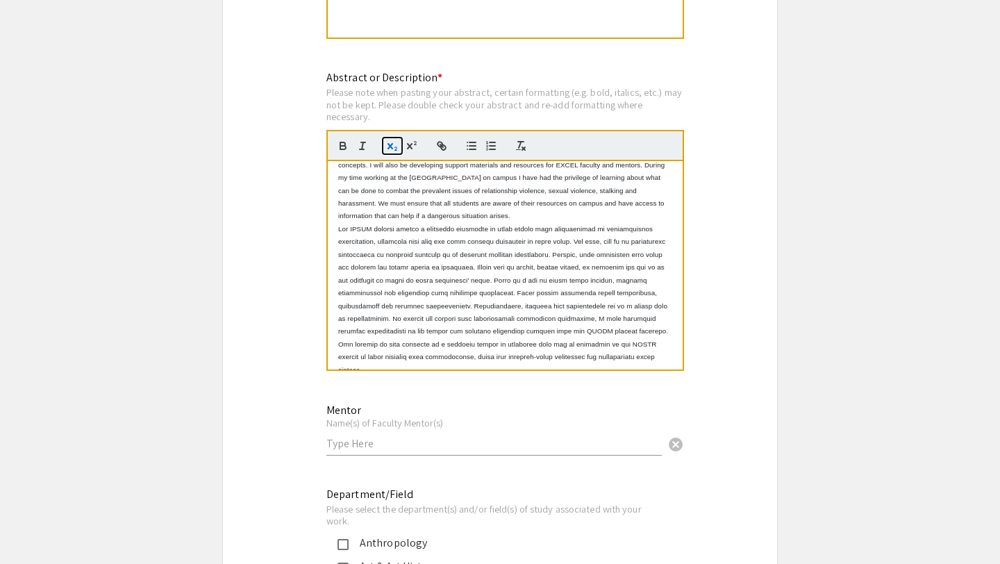
click at [396, 152] on icon "button" at bounding box center [392, 146] width 13 height 13
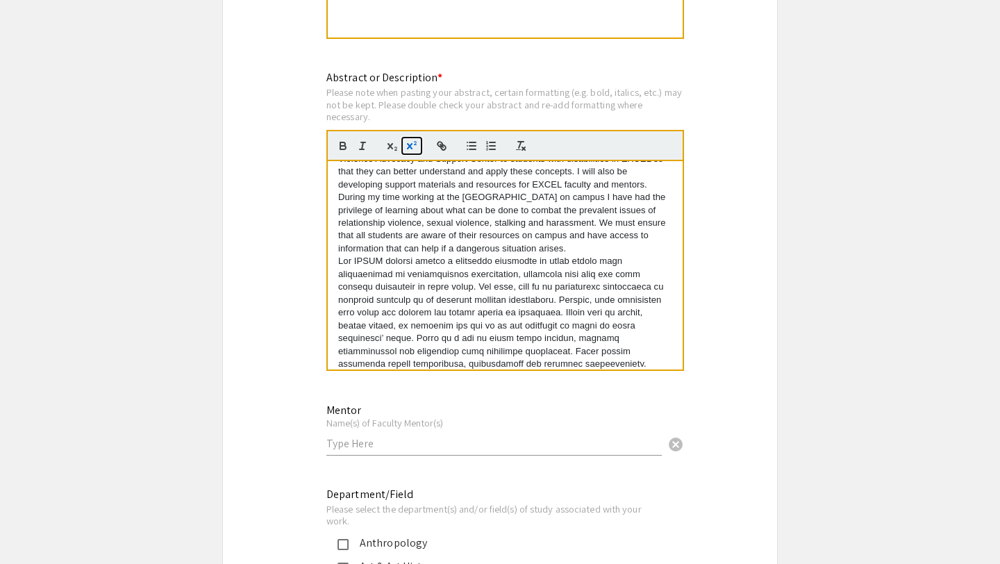
click at [414, 150] on icon "button" at bounding box center [412, 146] width 13 height 13
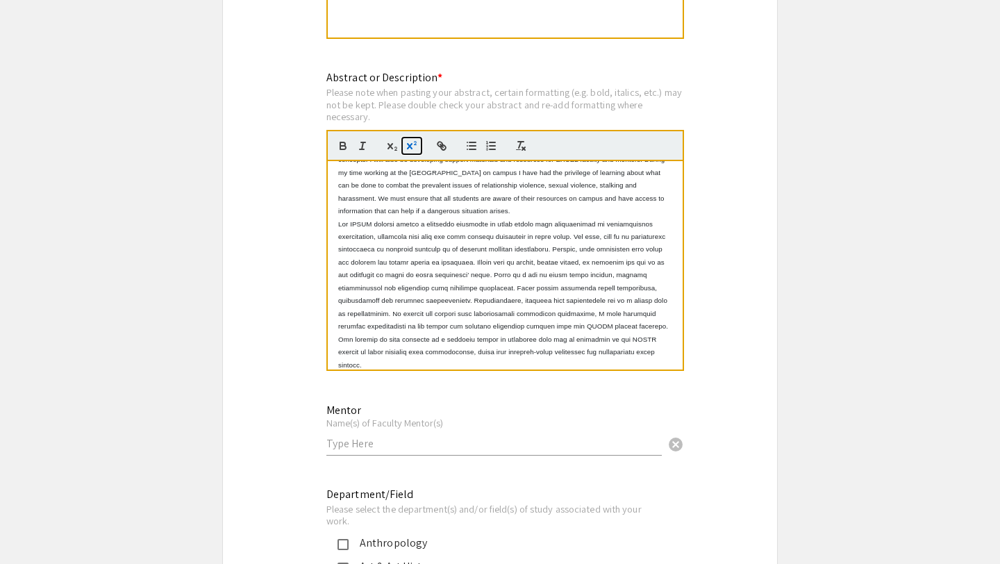
click at [414, 150] on icon "button" at bounding box center [412, 146] width 13 height 13
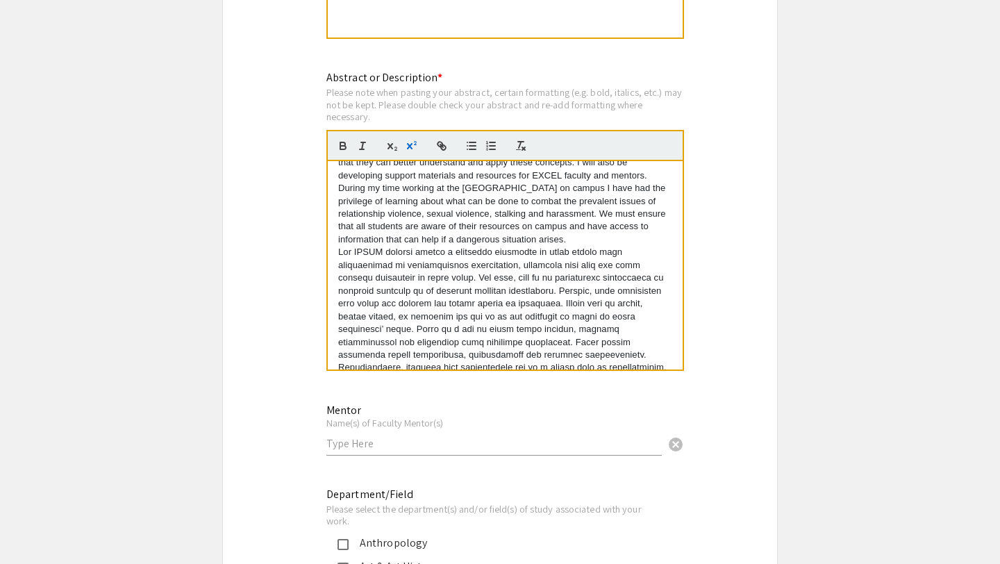
scroll to position [25, 0]
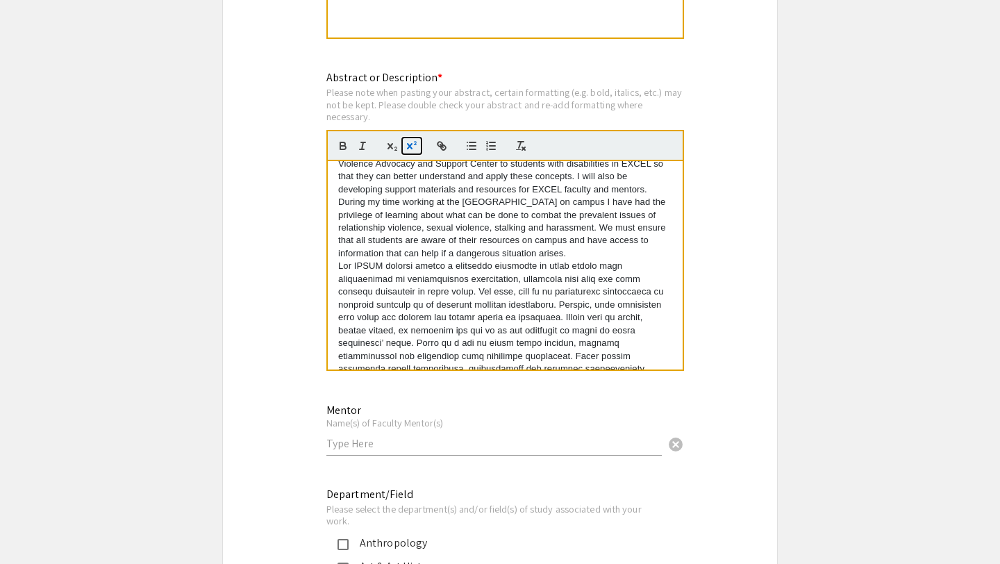
click at [414, 150] on icon "button" at bounding box center [412, 146] width 13 height 13
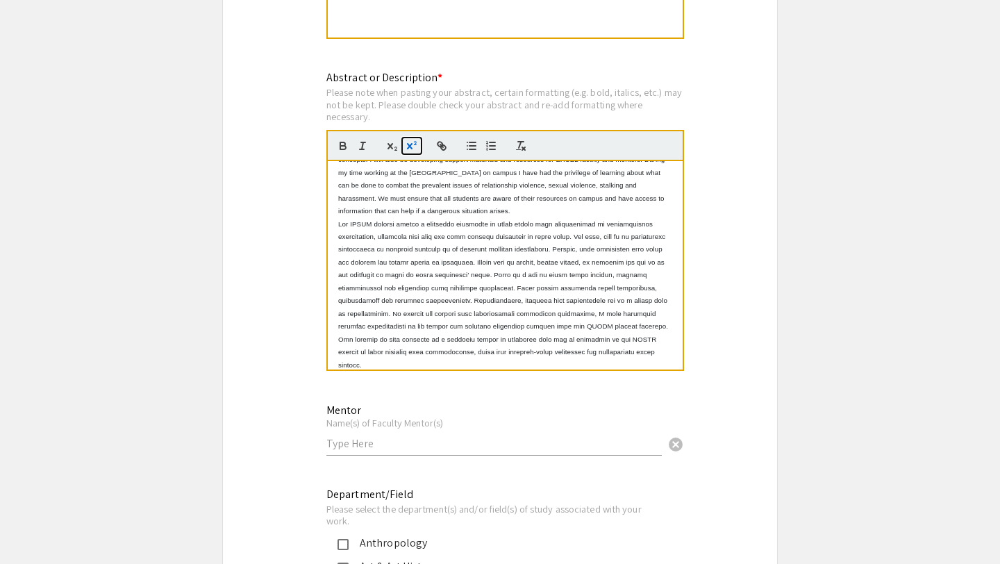
click at [414, 150] on icon "button" at bounding box center [412, 146] width 13 height 13
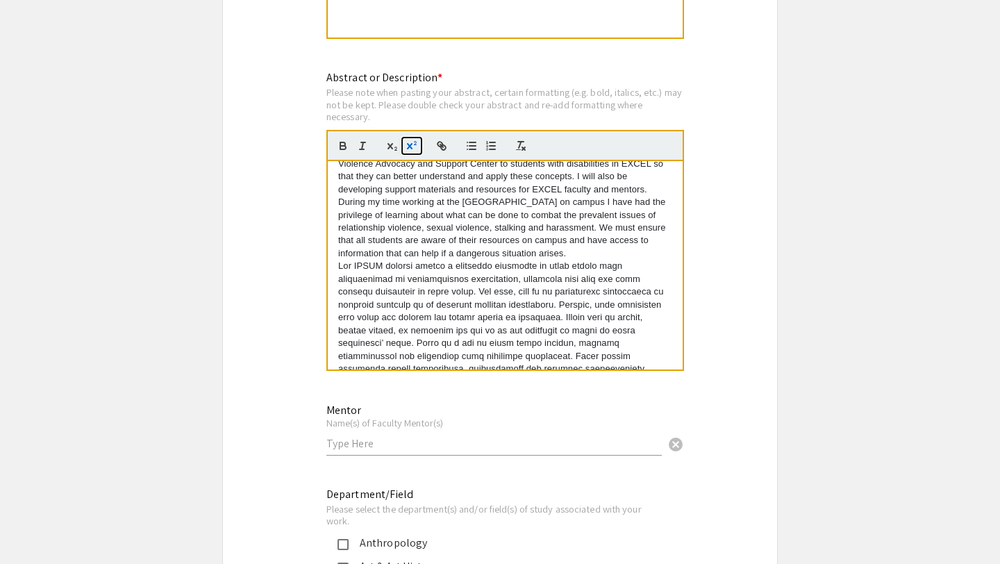
click at [411, 147] on icon "button" at bounding box center [410, 146] width 6 height 6
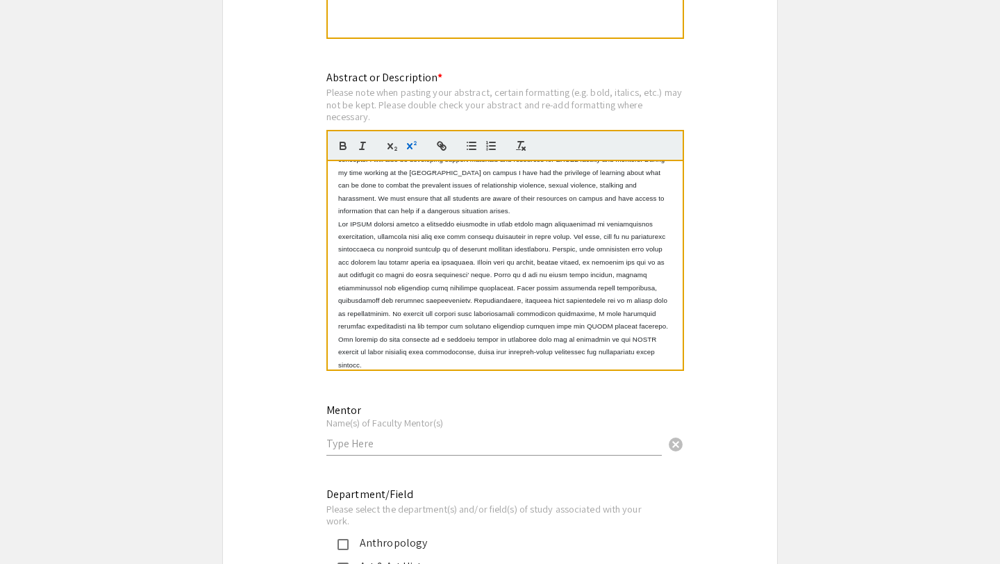
scroll to position [0, 0]
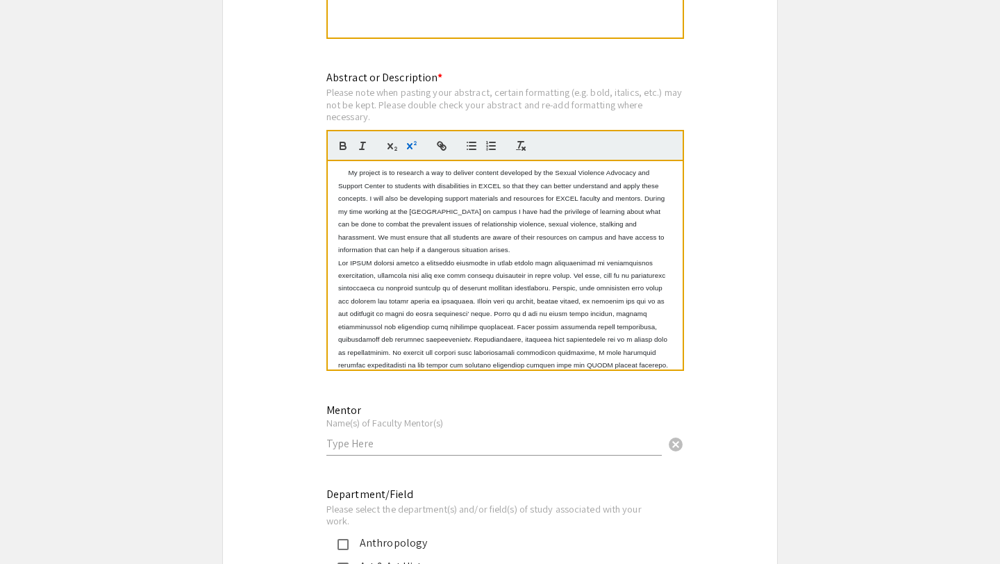
click at [747, 274] on div "Symposium Presentation Submission ATP Symposium 2025 Please fill out the follow…" at bounding box center [500, 226] width 556 height 2182
click at [395, 151] on icon "button" at bounding box center [392, 146] width 13 height 13
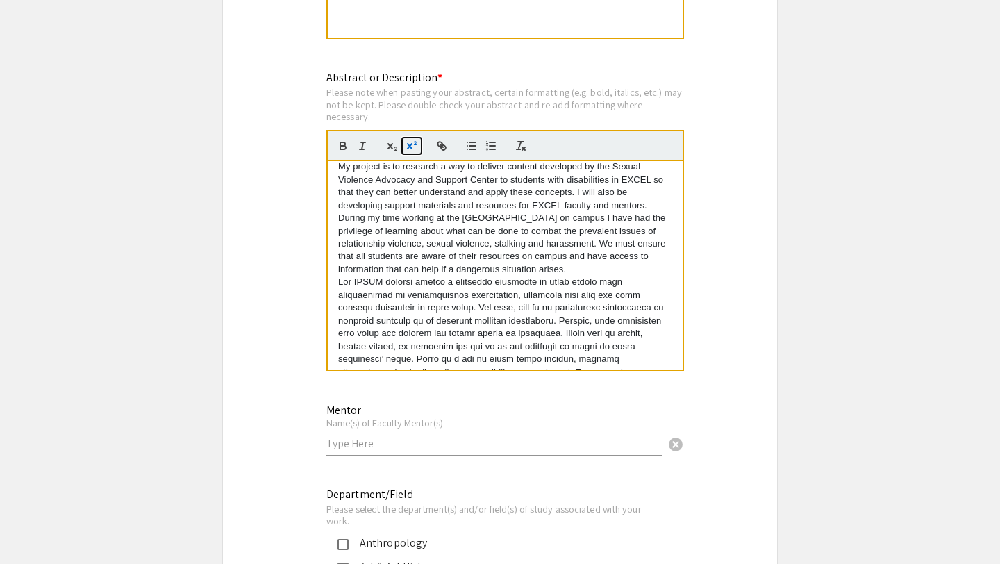
click at [409, 150] on icon "button" at bounding box center [412, 146] width 13 height 13
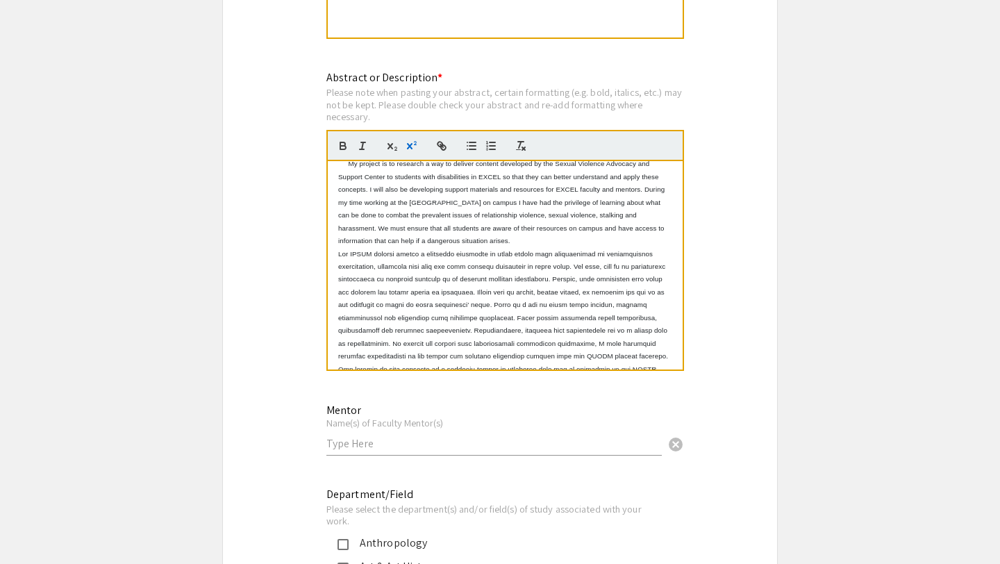
click at [545, 388] on div "Abstract or Description * Please note when pasting your abstract, certain forma…" at bounding box center [505, 228] width 358 height 318
click at [393, 247] on p "My project is to research a way to deliver content developed by the Sexual Viol…" at bounding box center [505, 205] width 334 height 90
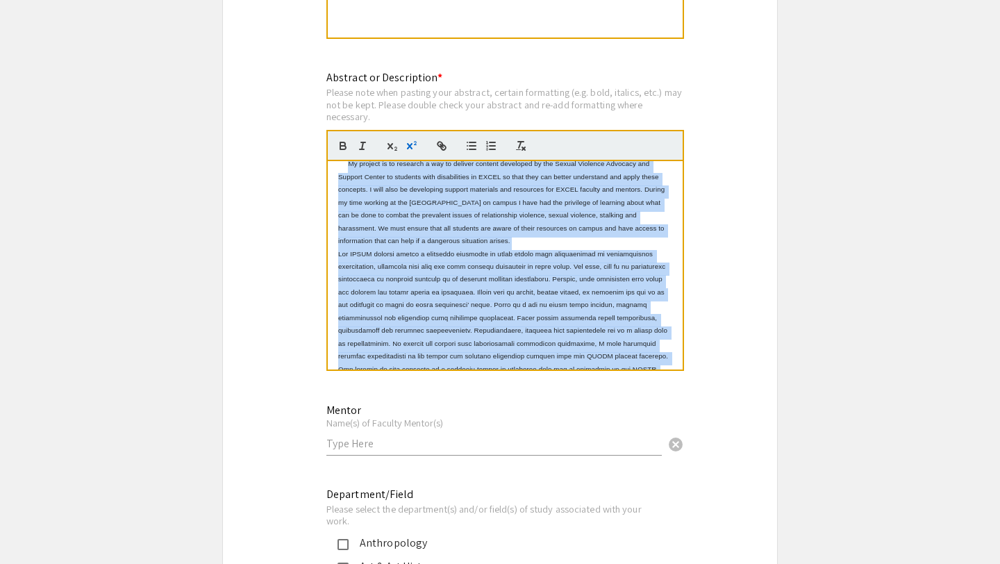
scroll to position [39, 0]
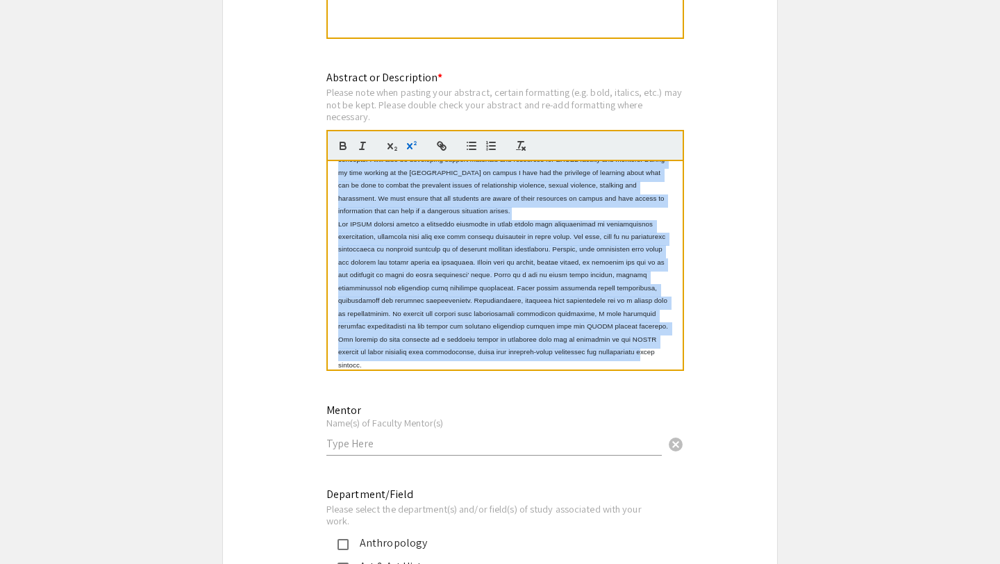
drag, startPoint x: 346, startPoint y: 169, endPoint x: 488, endPoint y: 374, distance: 249.1
click at [488, 374] on div "Abstract or Description * Please note when pasting your abstract, certain forma…" at bounding box center [505, 228] width 358 height 318
copy div "My project is to research a way to deliver content developed by the Sexual Viol…"
click at [469, 152] on icon "button" at bounding box center [471, 146] width 13 height 13
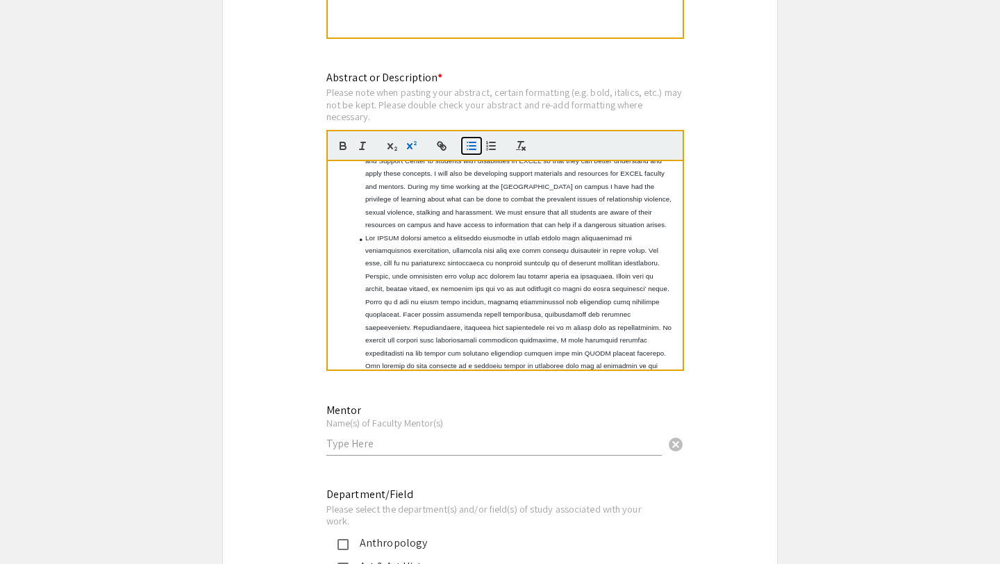
click at [469, 152] on icon "button" at bounding box center [471, 146] width 13 height 13
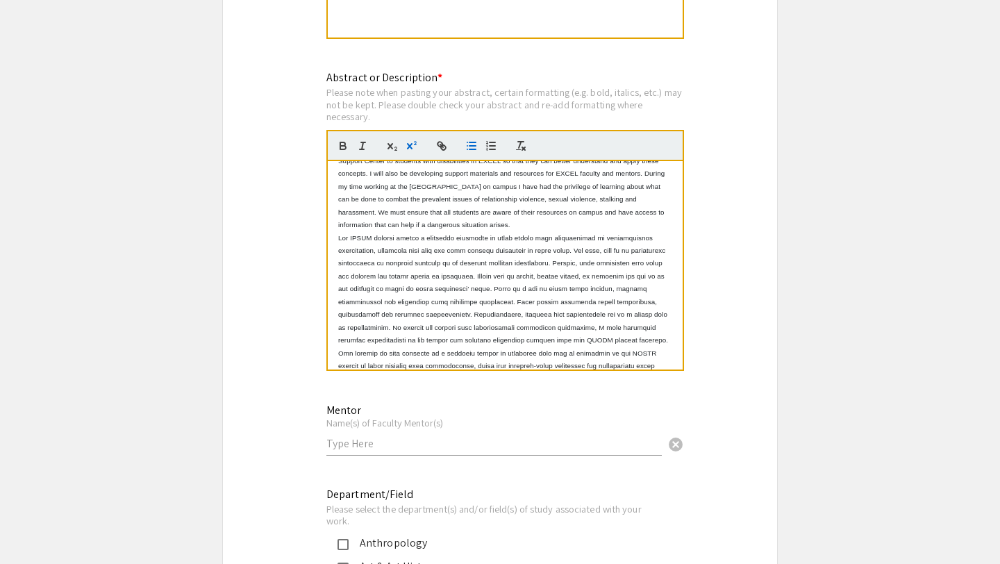
scroll to position [38, 0]
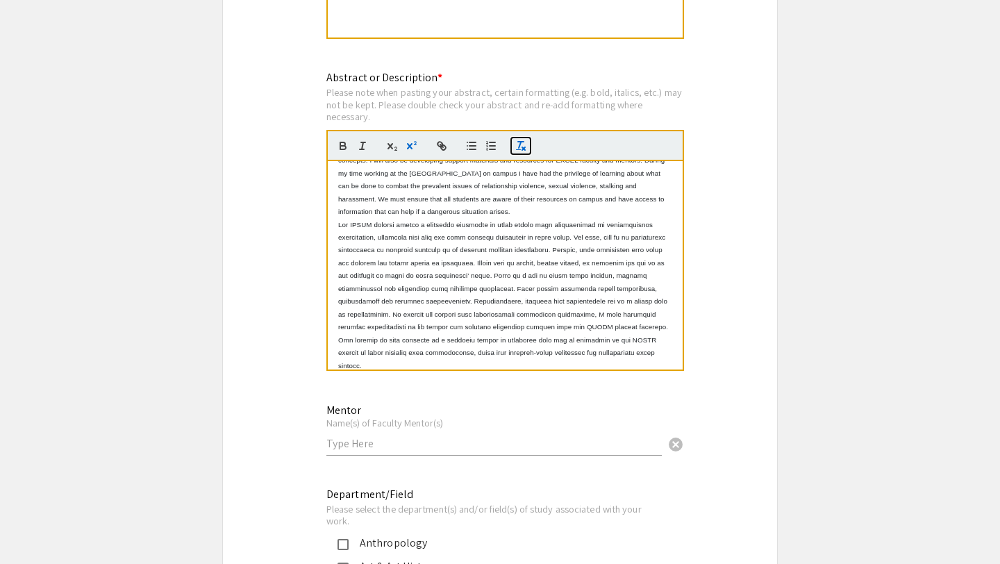
click at [520, 149] on icon "button" at bounding box center [521, 146] width 13 height 13
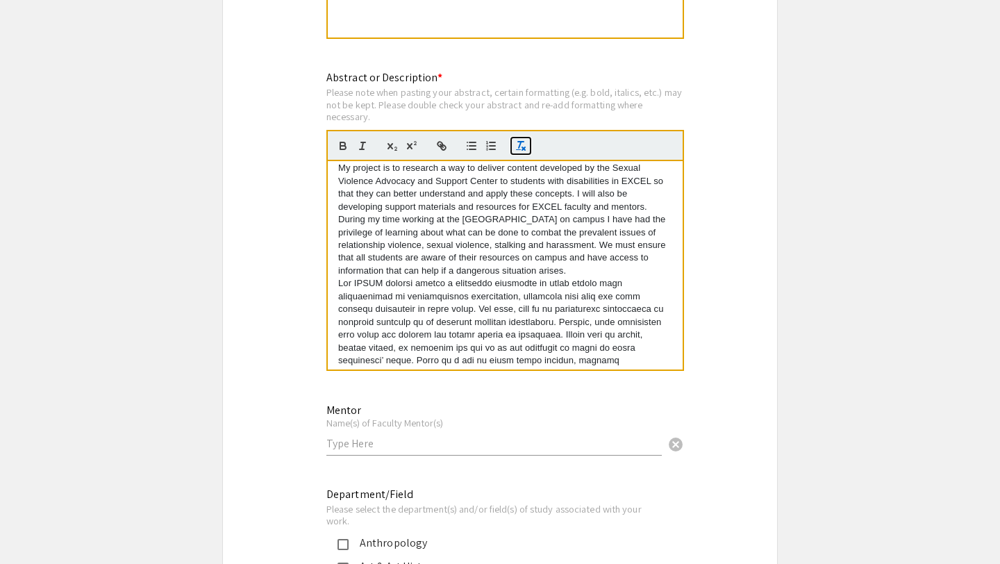
click at [520, 151] on icon "button" at bounding box center [521, 146] width 13 height 13
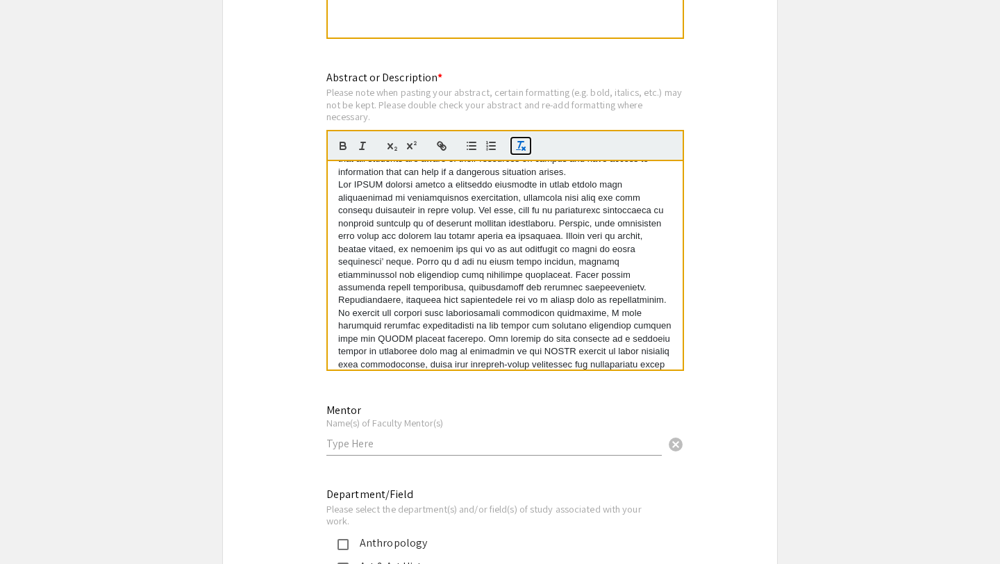
click at [520, 151] on icon "button" at bounding box center [521, 146] width 13 height 13
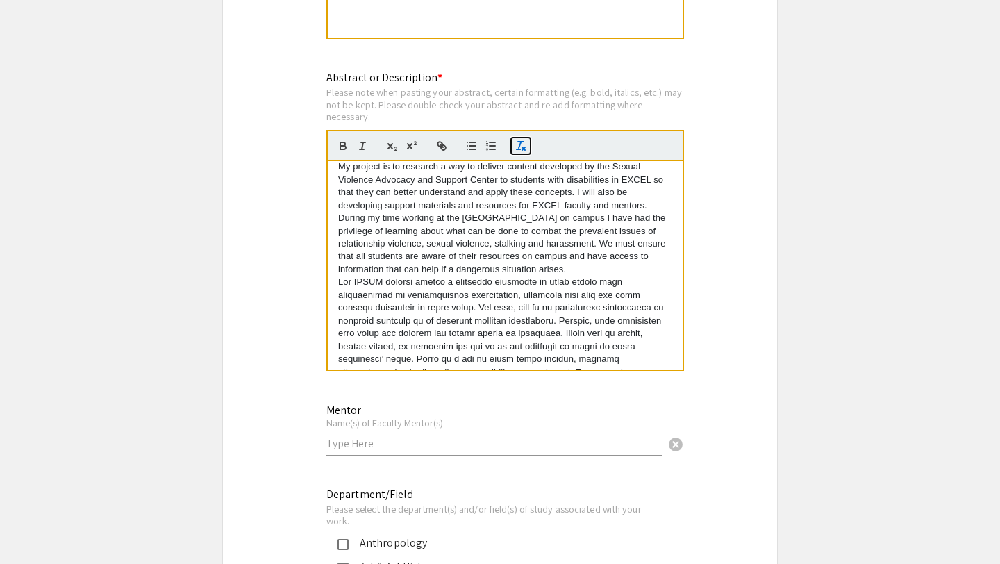
click at [520, 151] on icon "button" at bounding box center [521, 146] width 13 height 13
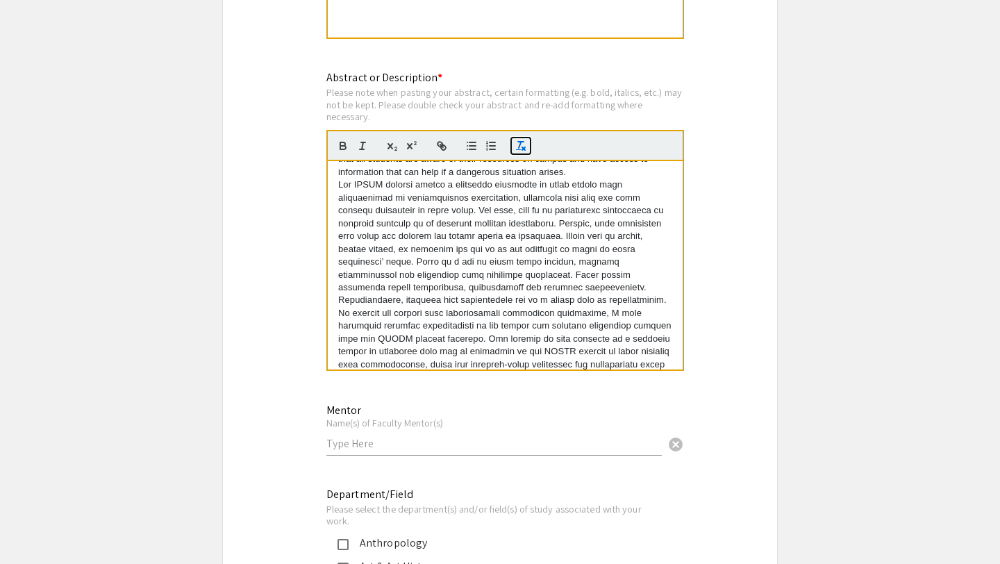
click at [521, 151] on icon "button" at bounding box center [521, 146] width 13 height 13
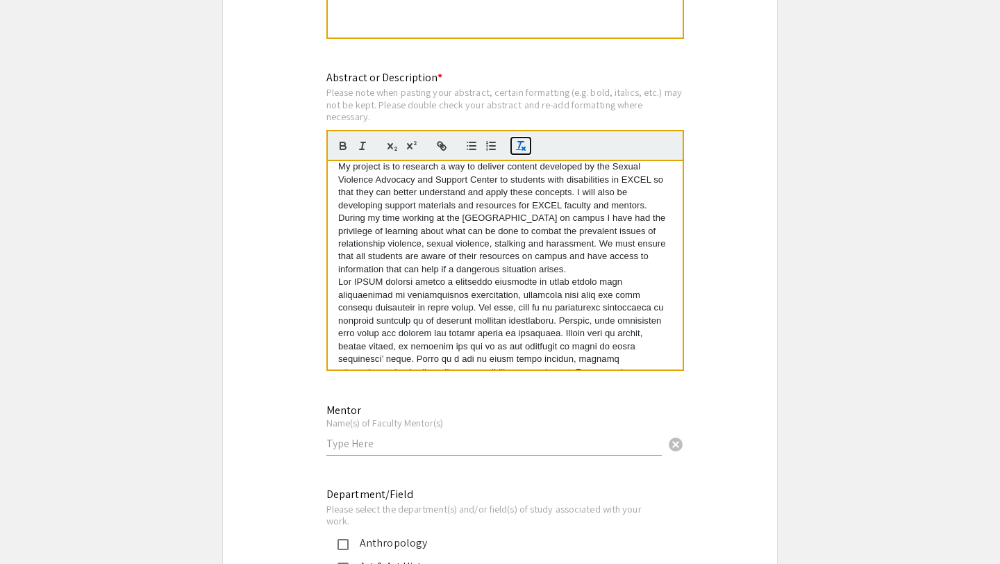
click at [521, 151] on icon "button" at bounding box center [521, 146] width 13 height 13
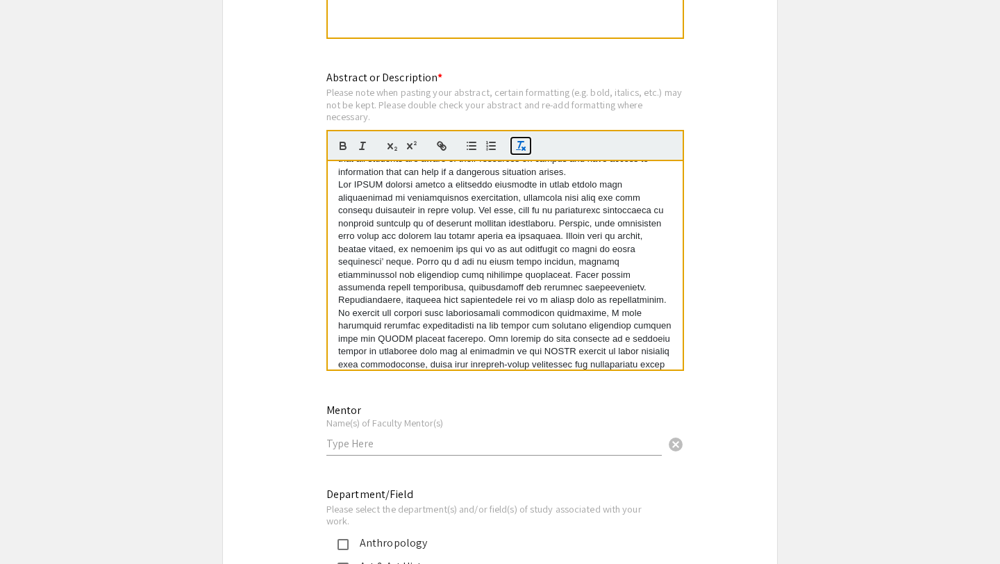
click at [521, 151] on icon "button" at bounding box center [521, 146] width 13 height 13
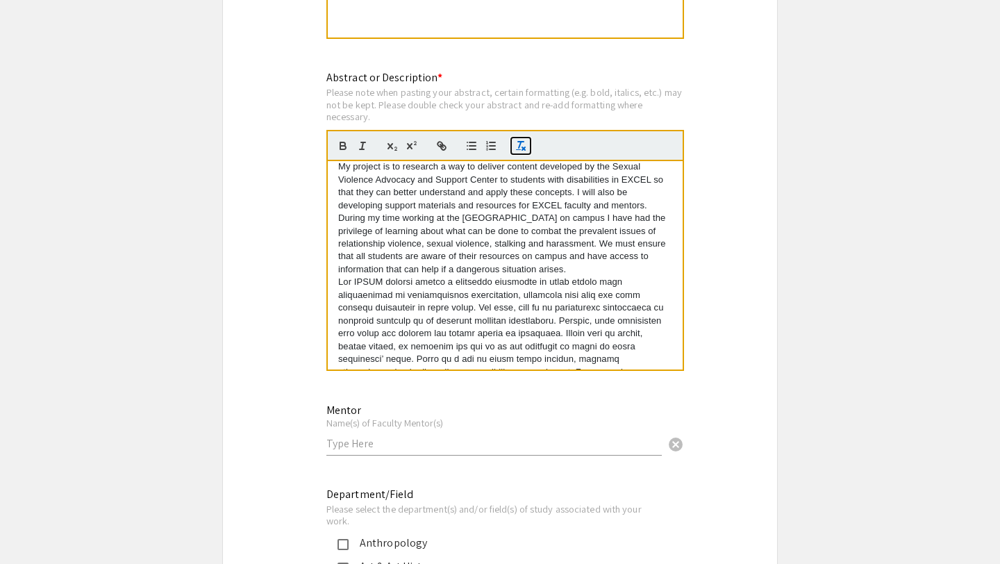
click at [521, 151] on icon "button" at bounding box center [521, 146] width 13 height 13
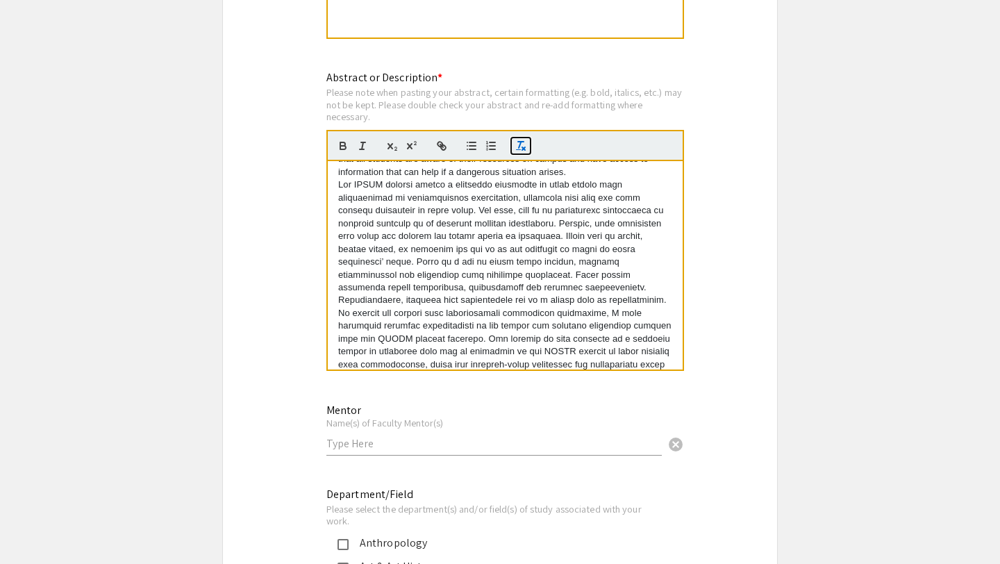
click at [521, 151] on icon "button" at bounding box center [521, 146] width 13 height 13
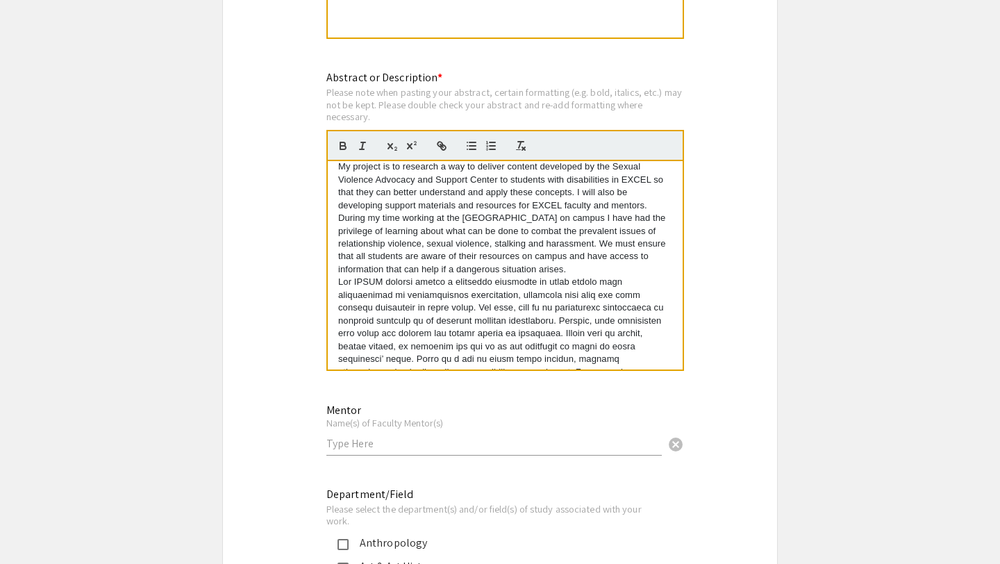
click at [536, 213] on p "My project is to research a way to deliver content developed by the Sexual Viol…" at bounding box center [505, 217] width 334 height 115
click at [519, 150] on rect "button" at bounding box center [518, 149] width 5 height 1
click at [475, 242] on p "My project is to research a way to deliver content developed by the Sexual Viol…" at bounding box center [505, 217] width 334 height 115
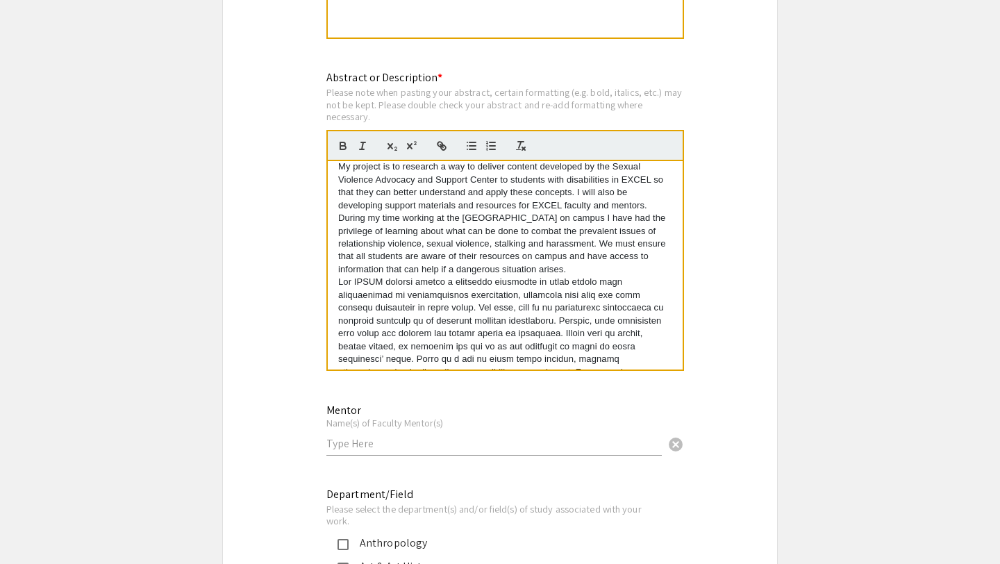
click at [590, 404] on div "Mentor Name(s) of Faculty Mentor(s) cancel" at bounding box center [493, 422] width 335 height 65
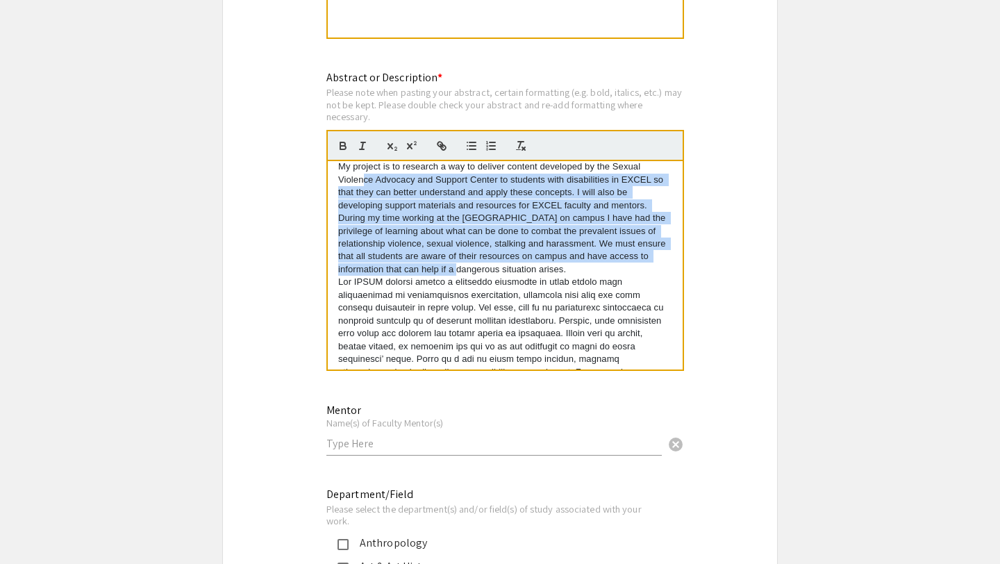
drag, startPoint x: 363, startPoint y: 186, endPoint x: 458, endPoint y: 268, distance: 125.6
click at [458, 268] on p "My project is to research a way to deliver content developed by the Sexual Viol…" at bounding box center [505, 217] width 334 height 115
copy p "nce Advocacy and Support Center to students with disabilities in EXCEL so that …"
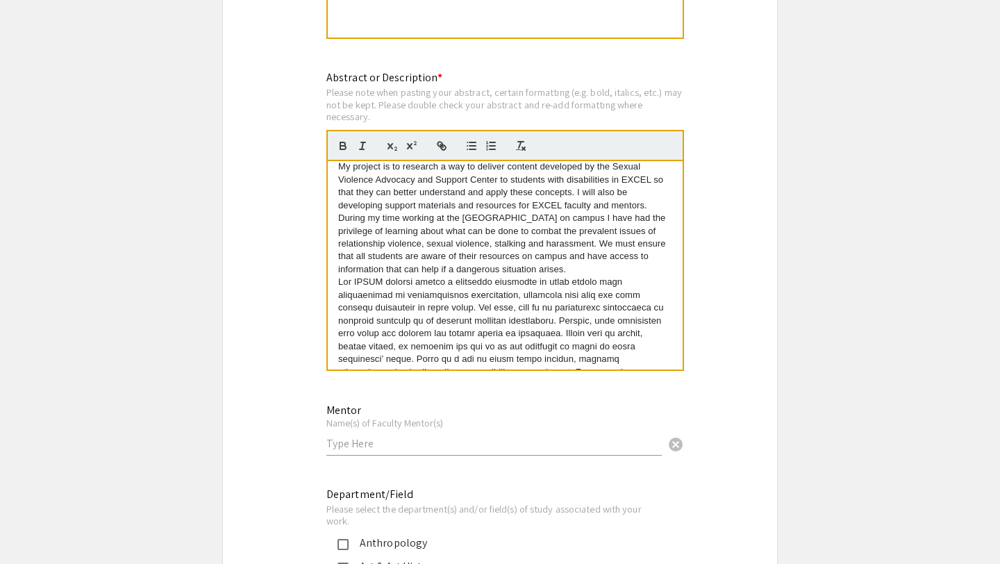
click at [626, 407] on div "Mentor Name(s) of Faculty Mentor(s) cancel" at bounding box center [493, 422] width 335 height 65
click at [734, 329] on div "Symposium Presentation Submission ATP Symposium 2025 Please fill out the follow…" at bounding box center [500, 226] width 556 height 2182
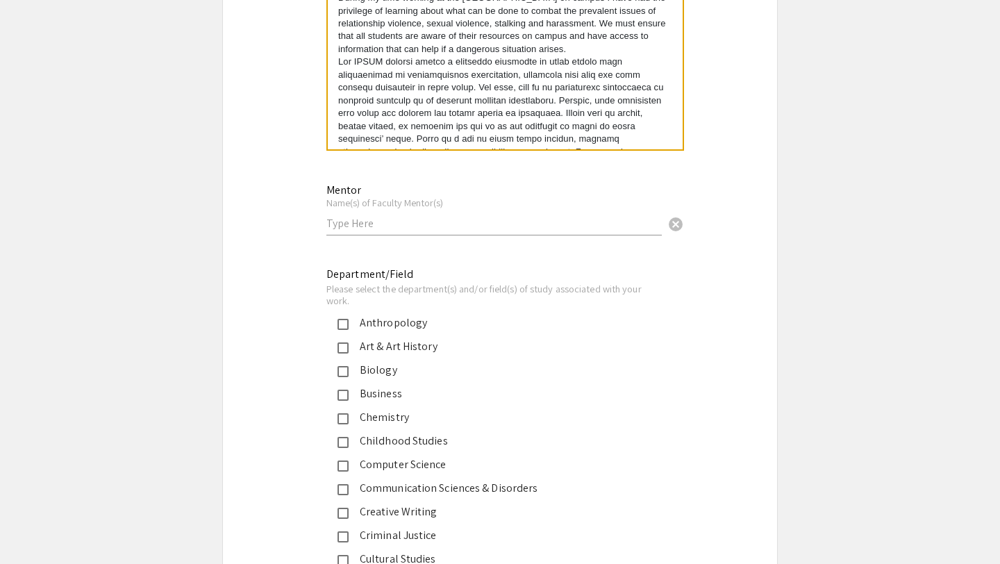
scroll to position [1167, 0]
click at [381, 224] on input "text" at bounding box center [493, 221] width 335 height 15
click at [350, 228] on input "text" at bounding box center [493, 221] width 335 height 15
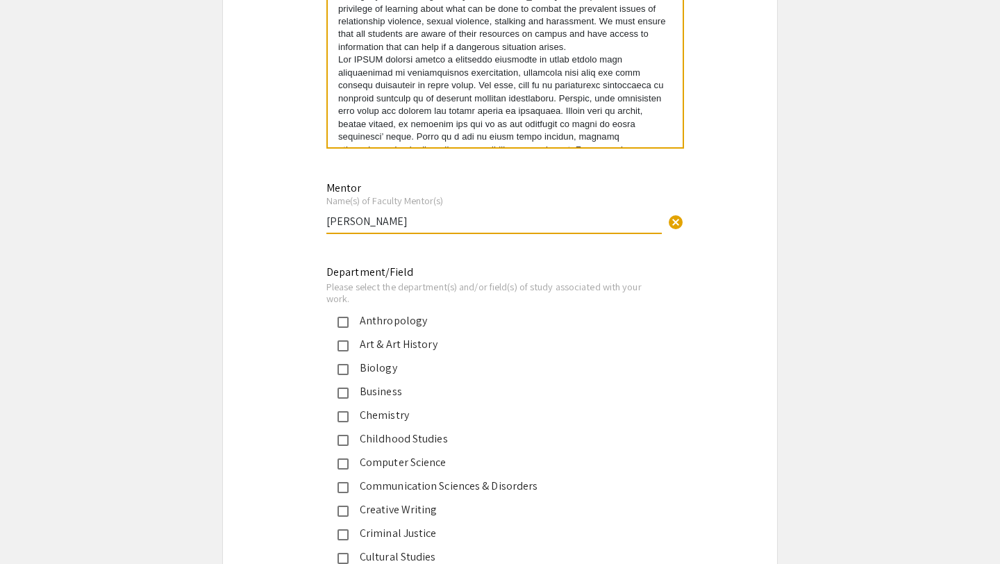
type input "Dr. Karen Aicher"
click at [305, 240] on div "Symposium Presentation Submission ATP Symposium 2025 Please fill out the follow…" at bounding box center [500, 3] width 556 height 2182
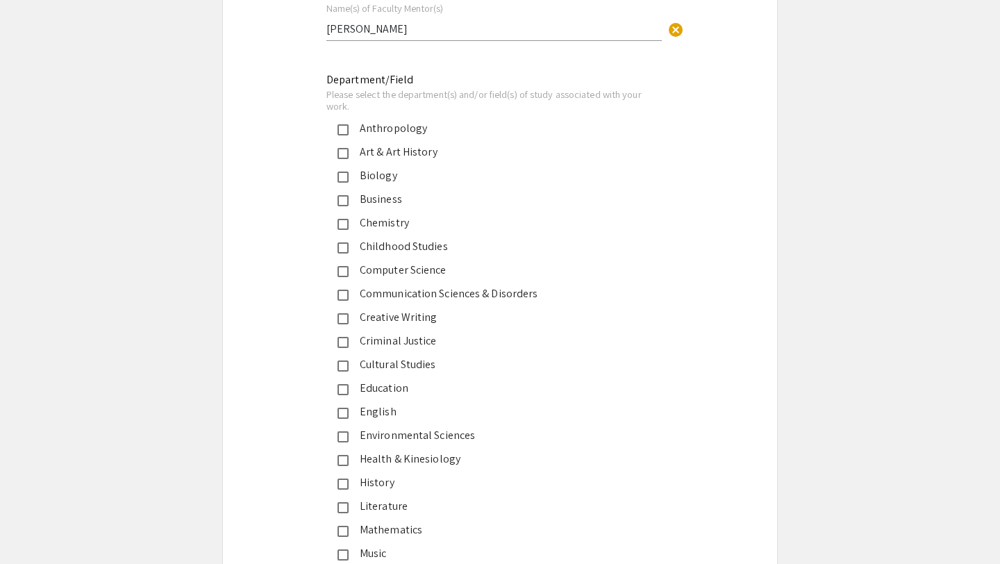
scroll to position [1361, 0]
click at [344, 293] on mat-pseudo-checkbox at bounding box center [343, 293] width 11 height 11
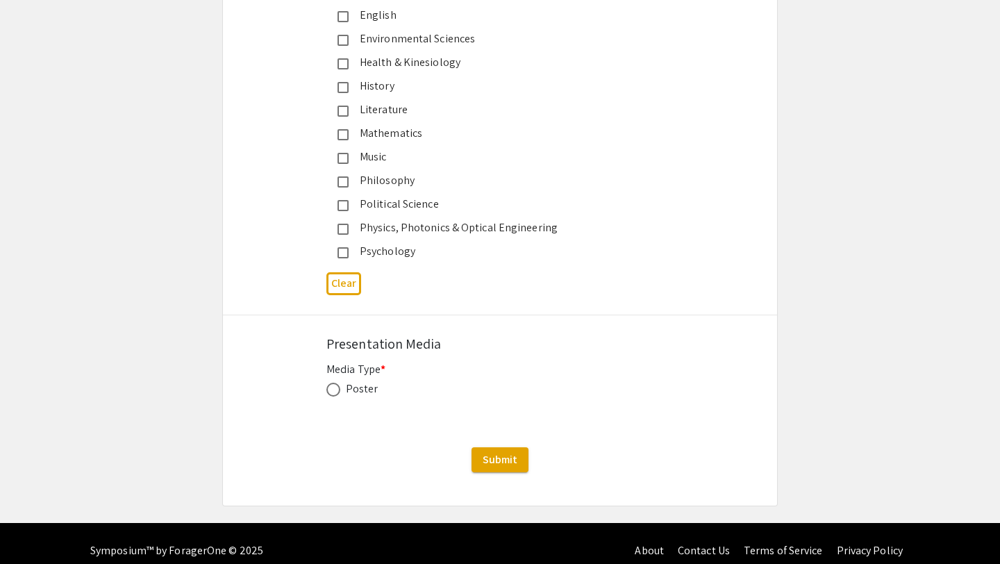
scroll to position [1773, 0]
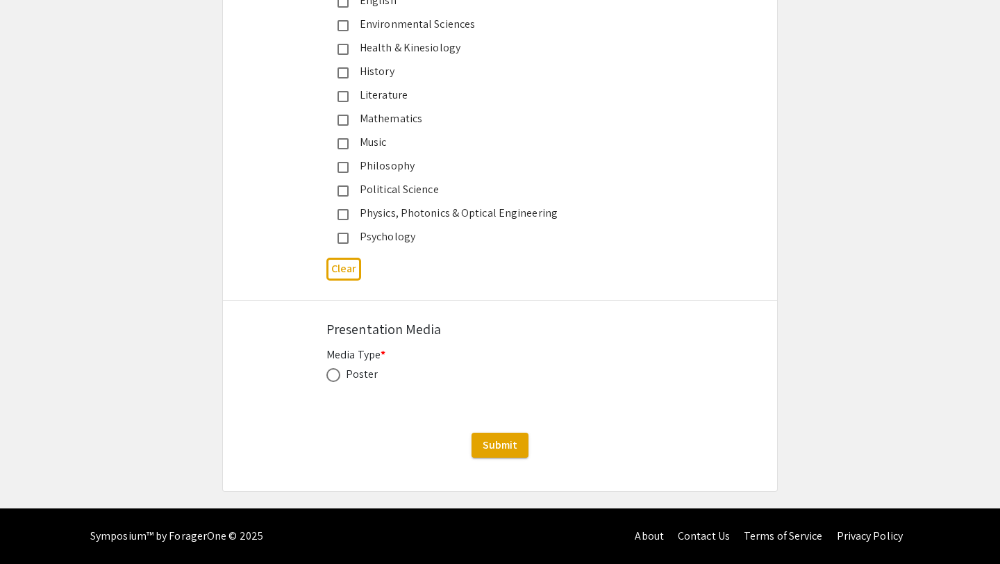
click at [339, 373] on span at bounding box center [333, 375] width 14 height 14
click at [339, 373] on input "radio" at bounding box center [333, 375] width 14 height 14
radio input "true"
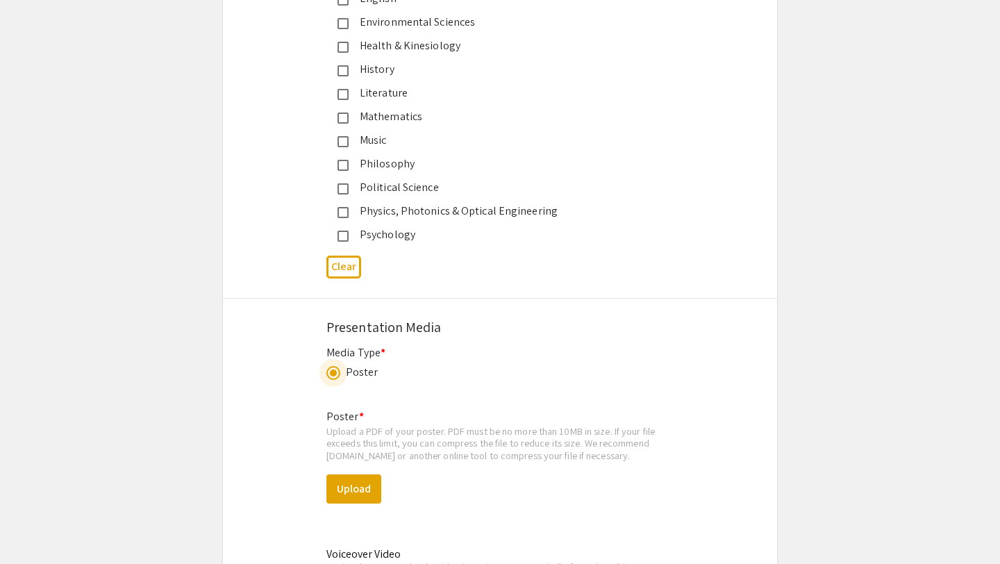
click at [485, 381] on div "Poster" at bounding box center [499, 372] width 347 height 17
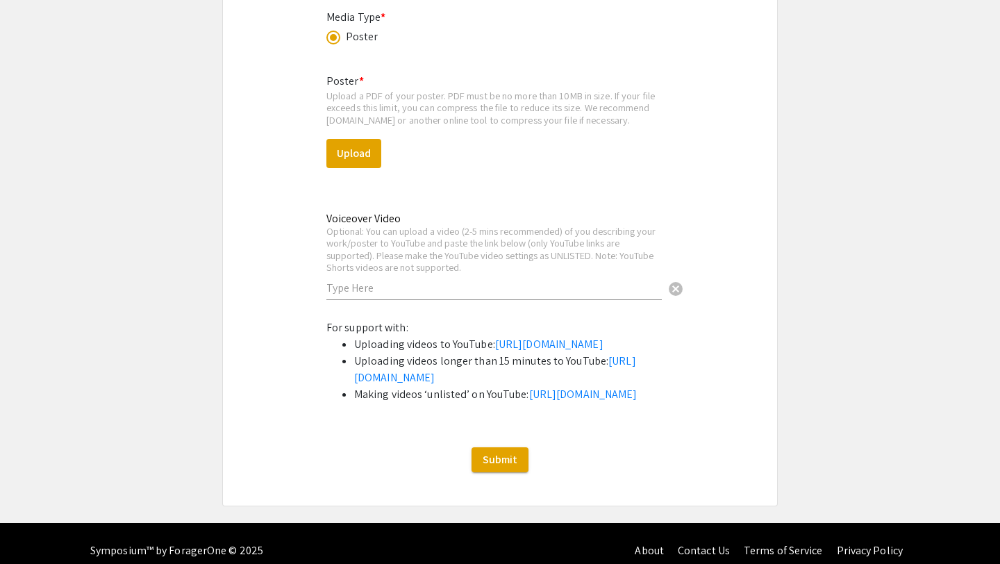
scroll to position [2106, 0]
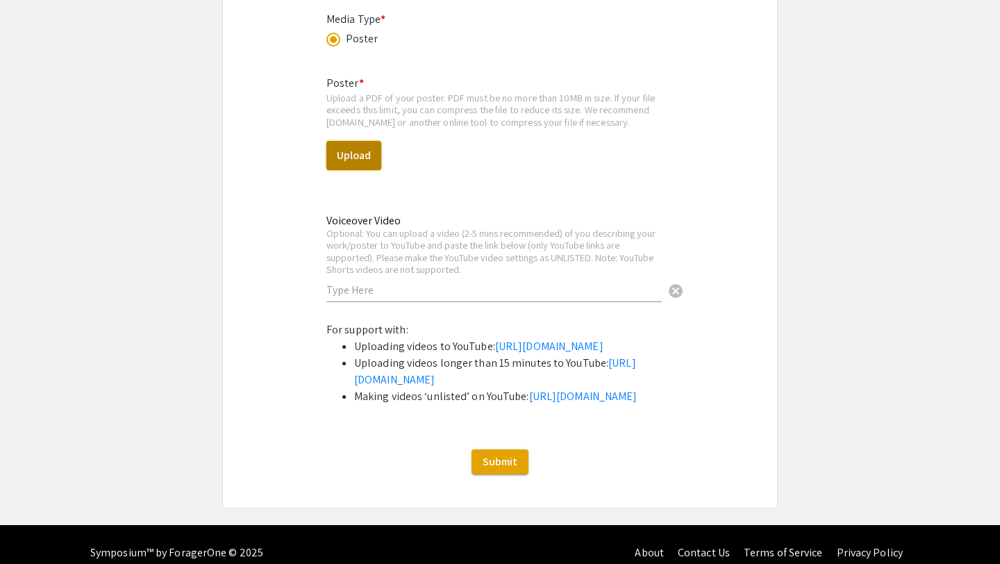
click at [342, 159] on button "Upload" at bounding box center [353, 155] width 55 height 29
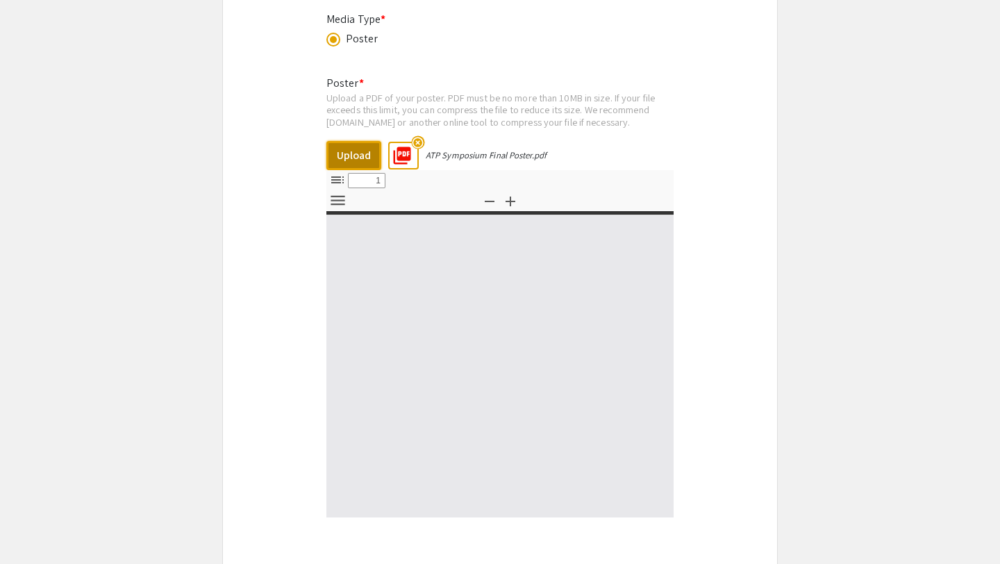
select select "custom"
type input "0"
select select "custom"
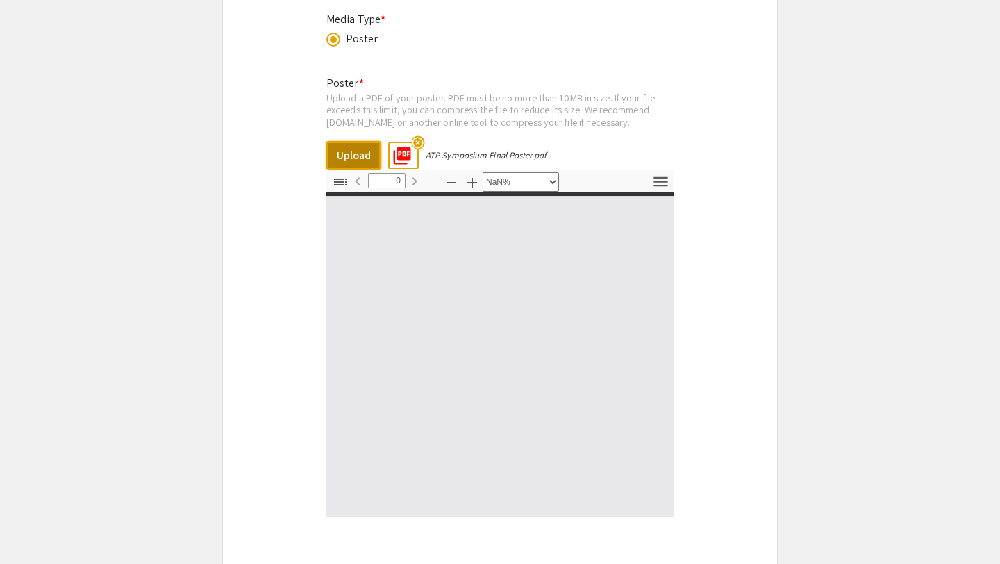
type input "1"
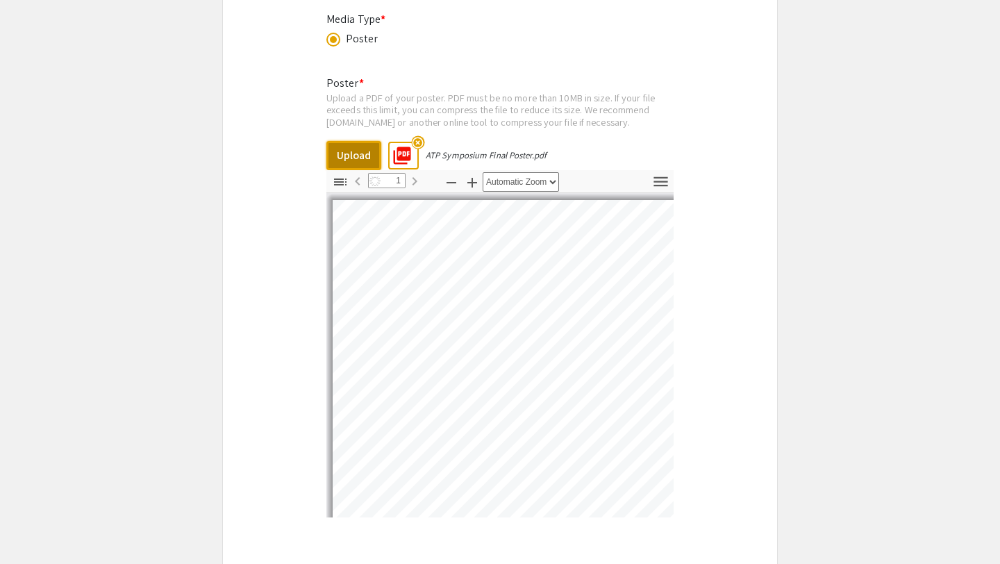
select select "auto"
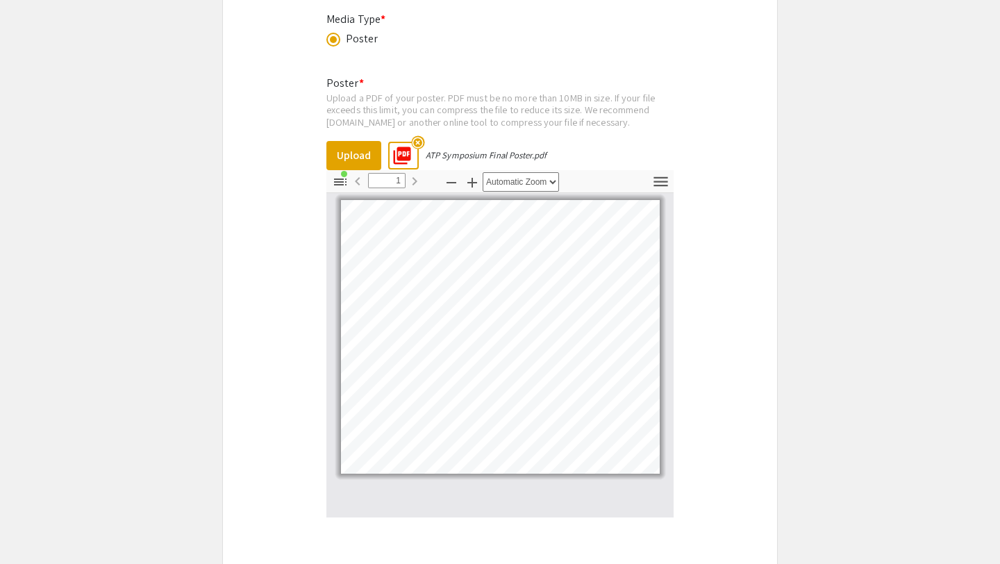
click at [520, 115] on div "Upload a PDF of your poster. PDF must be no more than 10MB in size. If your fil…" at bounding box center [499, 110] width 347 height 37
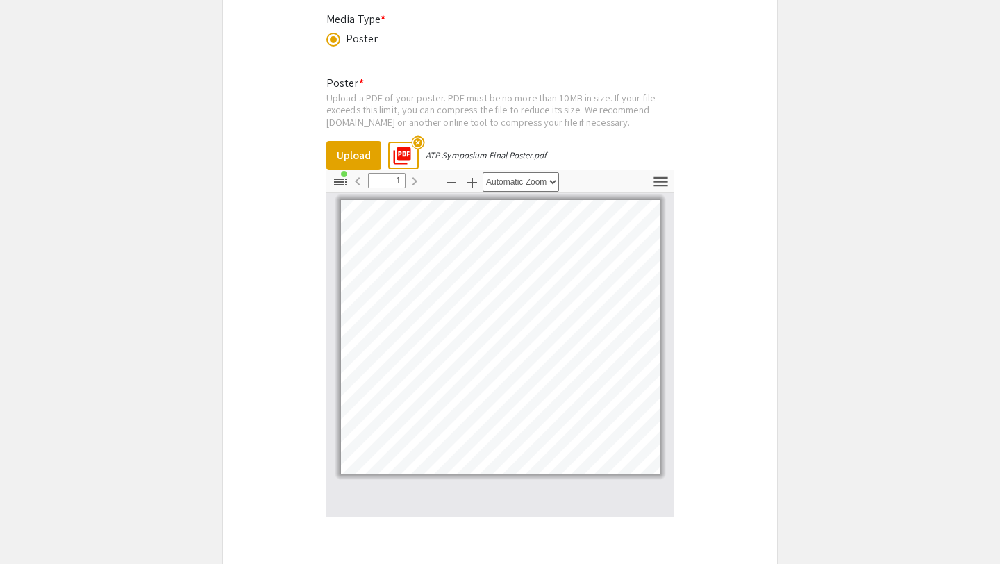
click at [564, 90] on div "Poster * Upload a PDF of your poster. PDF must be no more than 10MB in size. If…" at bounding box center [499, 375] width 347 height 622
click at [408, 158] on mat-icon "picture_as_pdf" at bounding box center [398, 151] width 21 height 21
click at [365, 157] on button "Upload" at bounding box center [353, 155] width 55 height 29
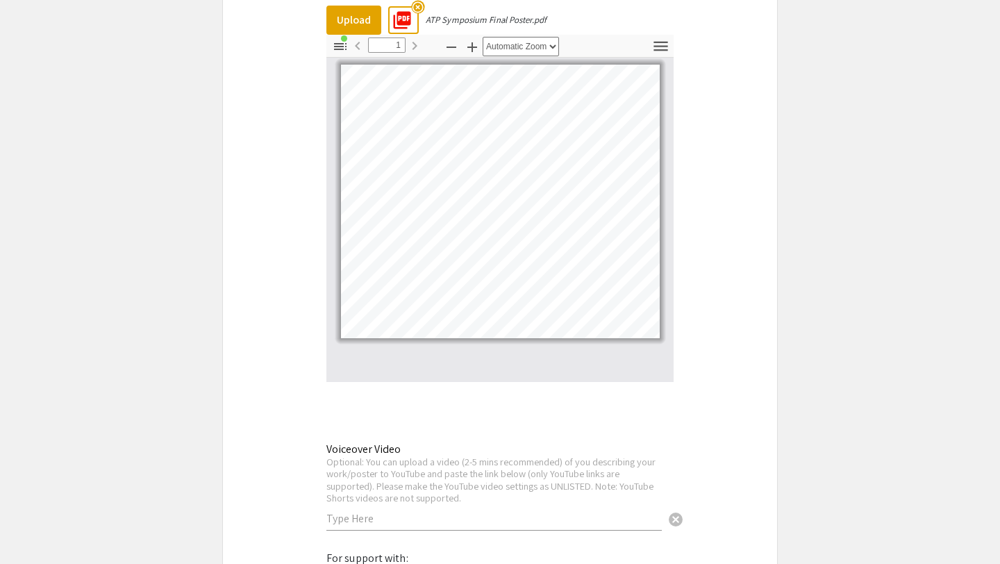
drag, startPoint x: 456, startPoint y: 106, endPoint x: 443, endPoint y: 558, distance: 453.1
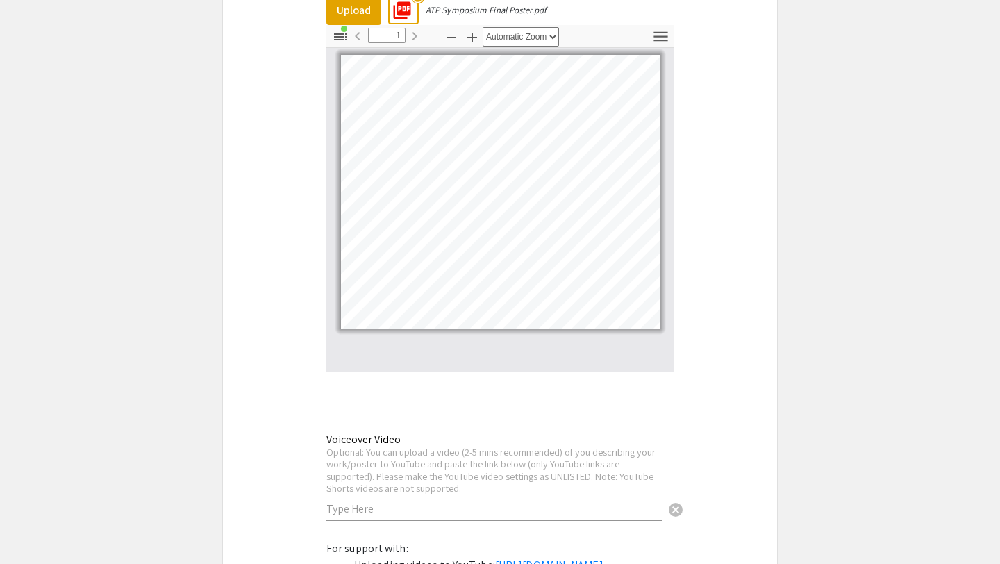
click at [457, 384] on div "Poster * Upload a PDF of your poster. PDF must be no more than 10MB in size. If…" at bounding box center [499, 230] width 347 height 622
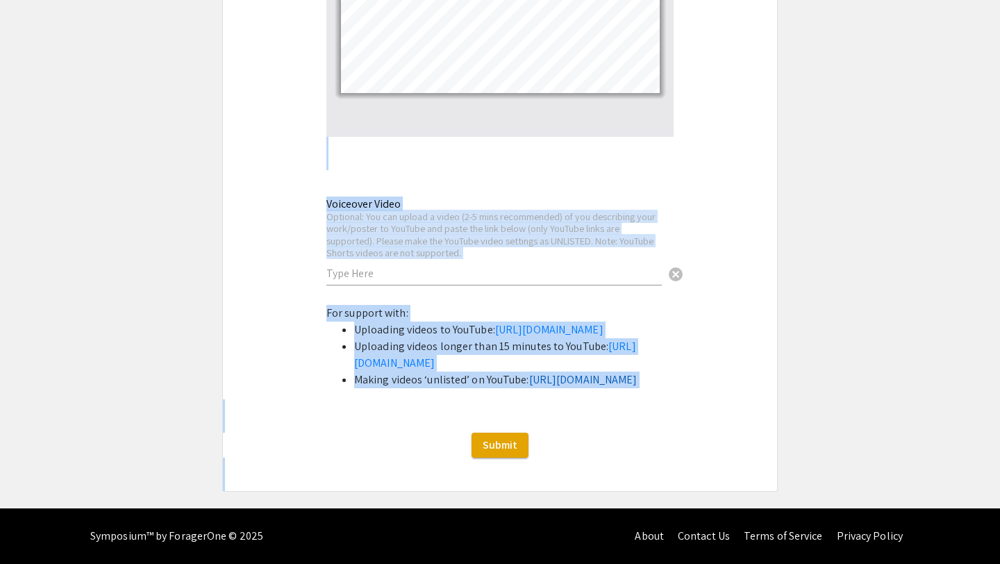
scroll to position [2573, 0]
drag, startPoint x: 457, startPoint y: 384, endPoint x: 447, endPoint y: 563, distance: 179.5
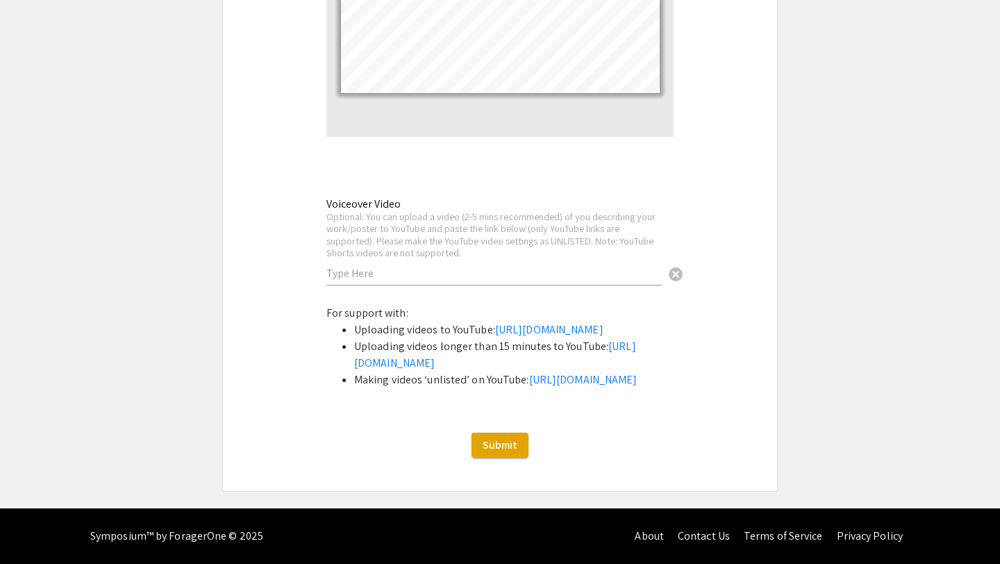
click at [506, 445] on span "Submit" at bounding box center [500, 445] width 35 height 15
click at [500, 447] on span "Submit" at bounding box center [500, 445] width 35 height 15
click at [611, 392] on div "For support with: Uploading videos to YouTube: https://support.google.com/youtu…" at bounding box center [499, 352] width 347 height 94
click at [513, 447] on span "Submit" at bounding box center [500, 445] width 35 height 15
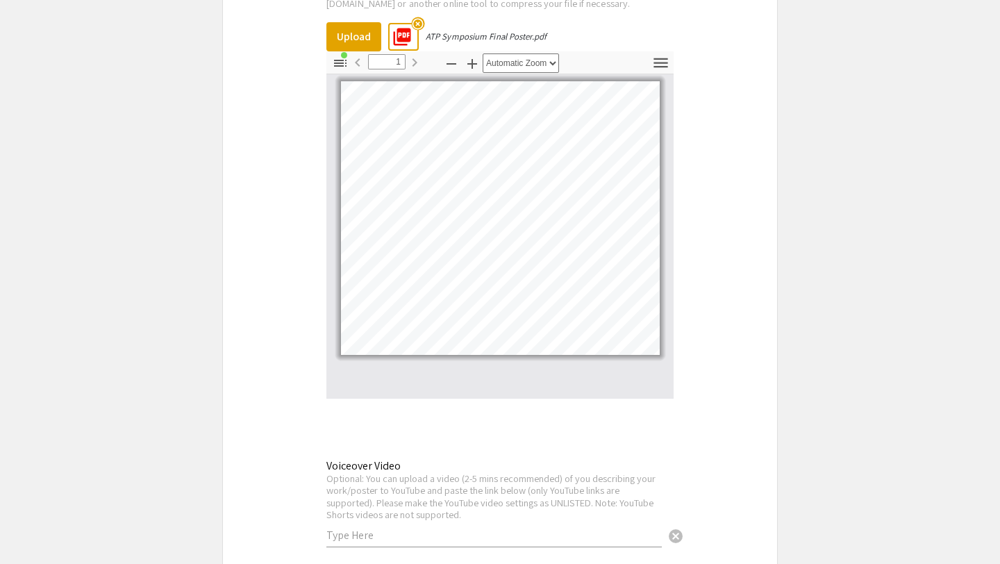
drag, startPoint x: 703, startPoint y: 403, endPoint x: 641, endPoint y: -21, distance: 428.2
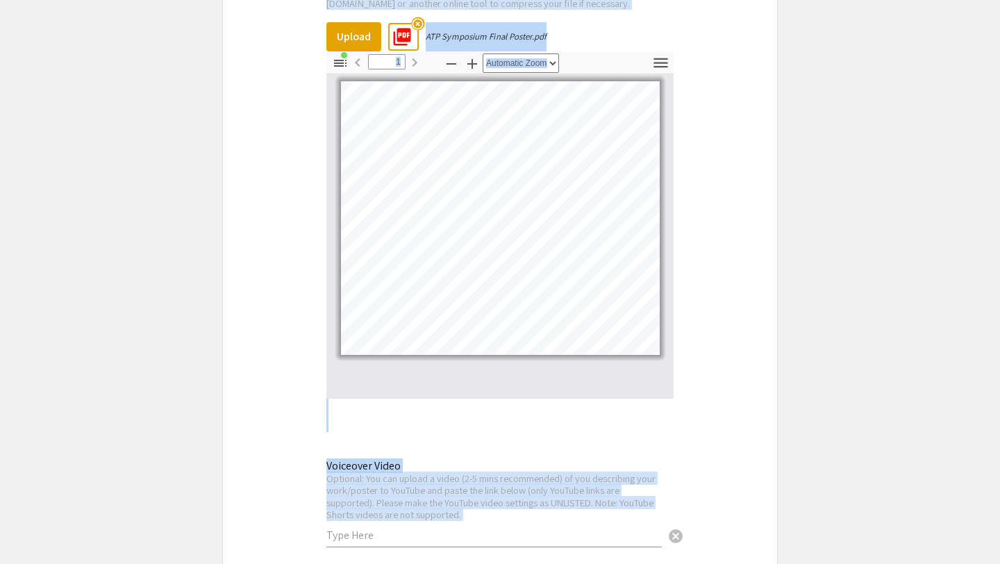
scroll to position [2198, 0]
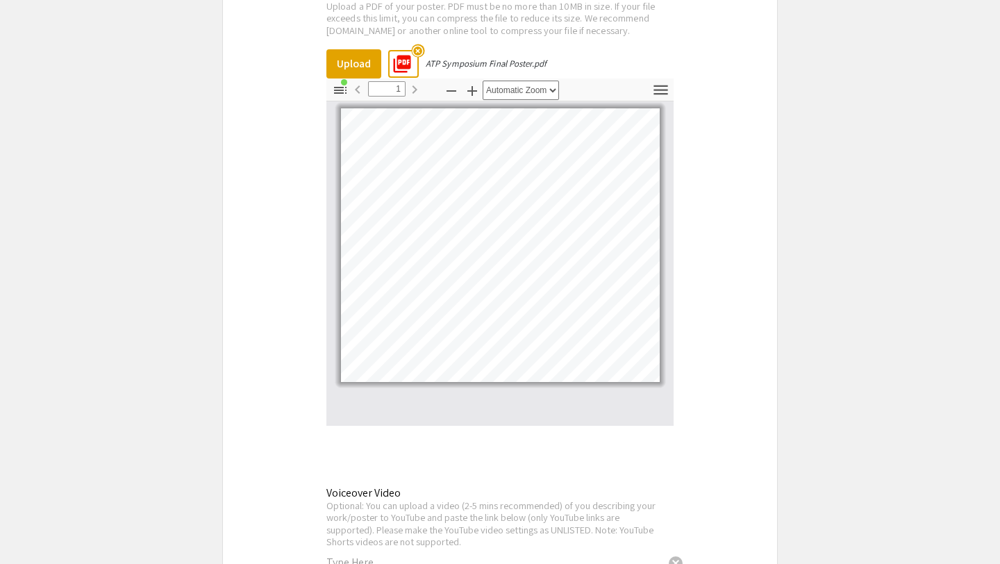
click at [629, 61] on div "Poster * Upload a PDF of your poster. PDF must be no more than 10MB in size. If…" at bounding box center [499, 283] width 347 height 622
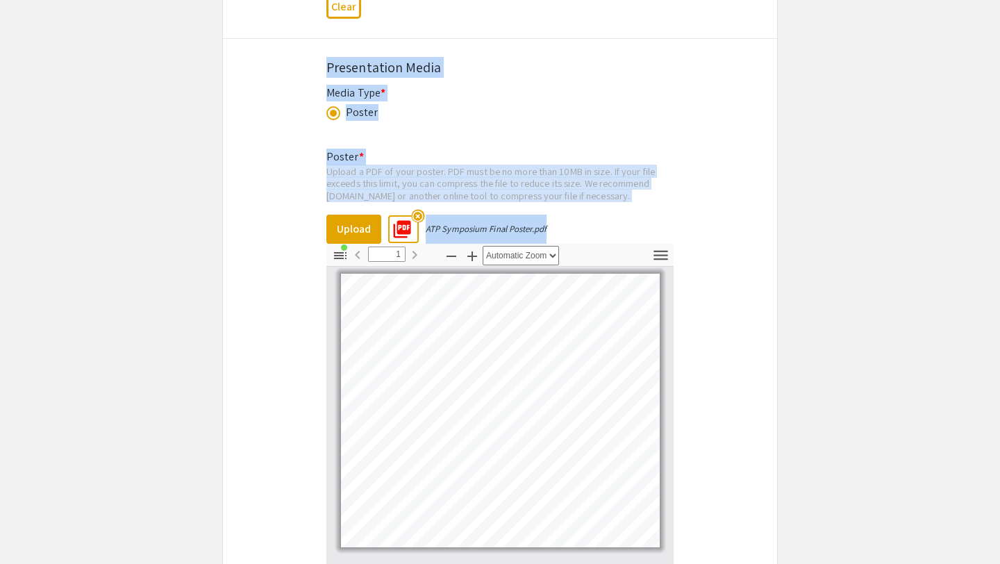
scroll to position [1930, 0]
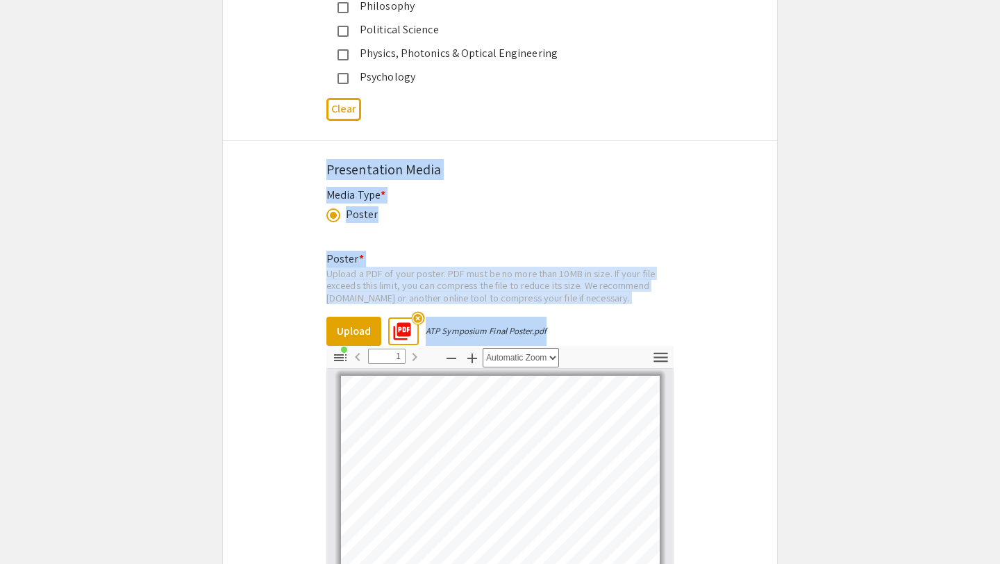
drag, startPoint x: 629, startPoint y: 61, endPoint x: 604, endPoint y: -8, distance: 72.9
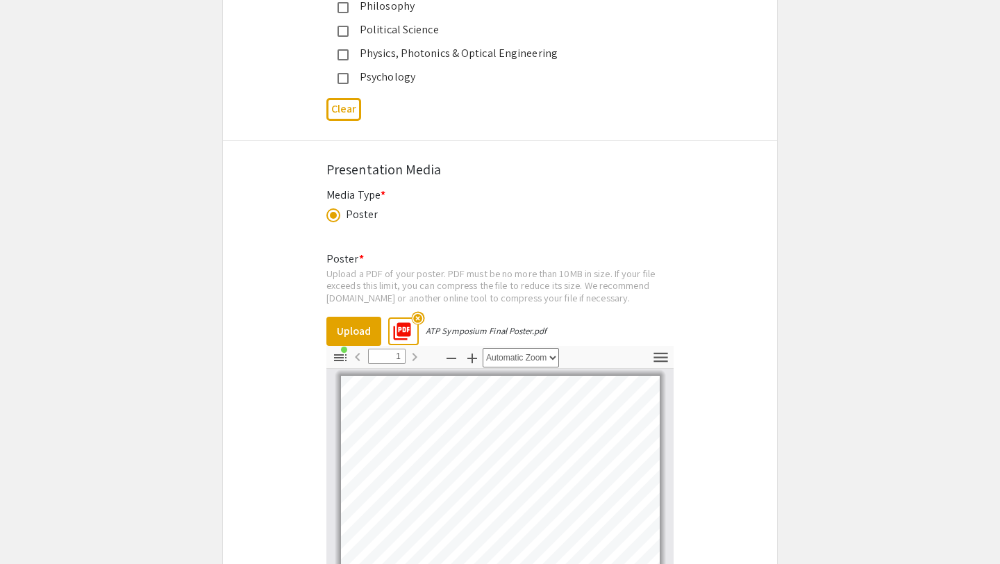
click at [558, 206] on div "Media Type * Poster This field is required." at bounding box center [499, 213] width 347 height 53
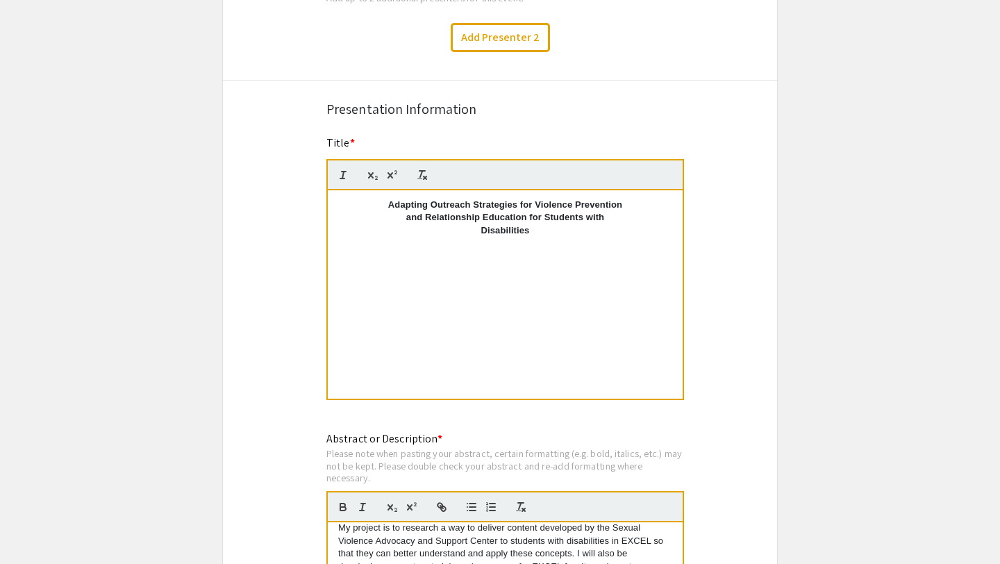
drag, startPoint x: 559, startPoint y: 206, endPoint x: 545, endPoint y: -61, distance: 267.8
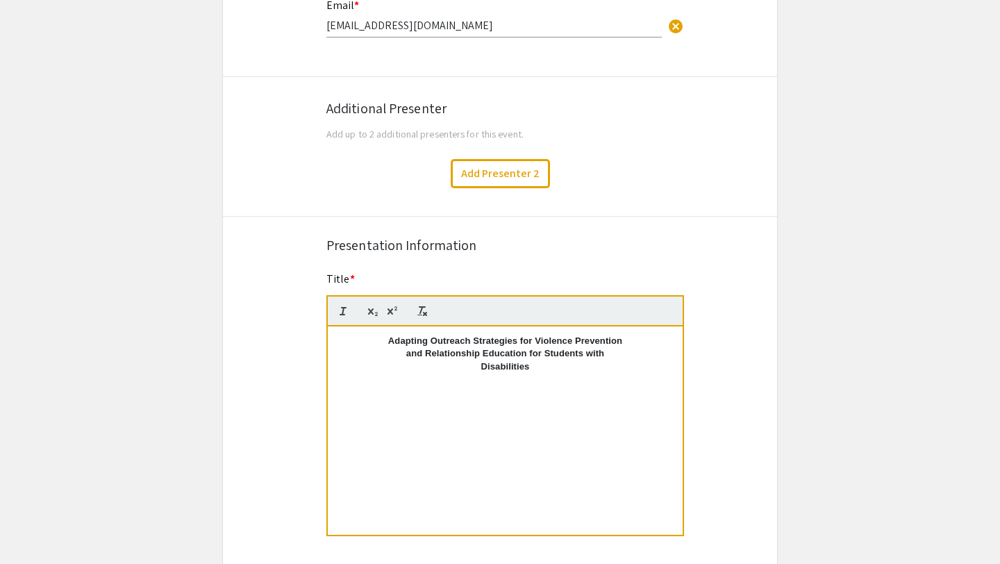
click at [580, 184] on div "Add Presenter 2" at bounding box center [500, 173] width 575 height 29
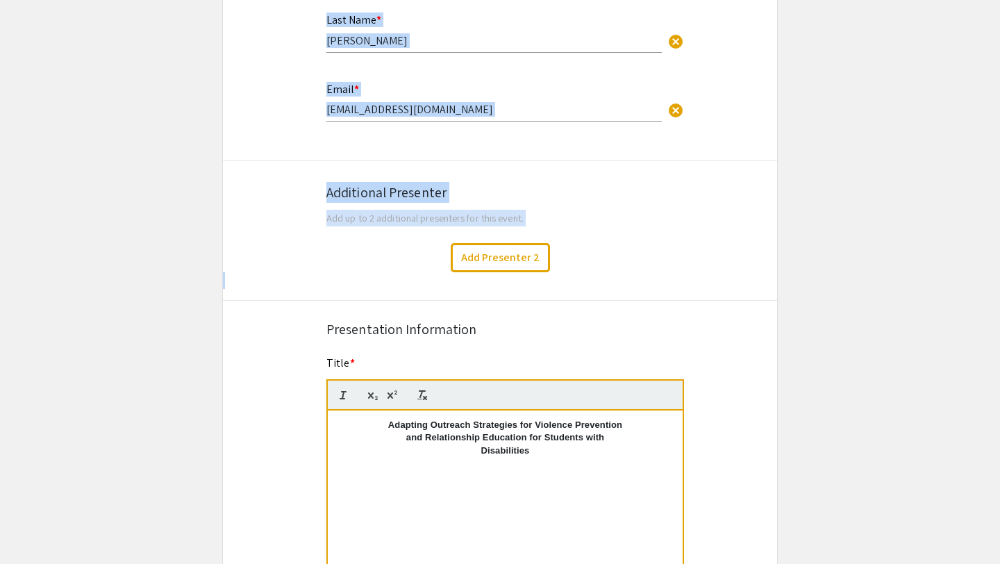
scroll to position [0, 0]
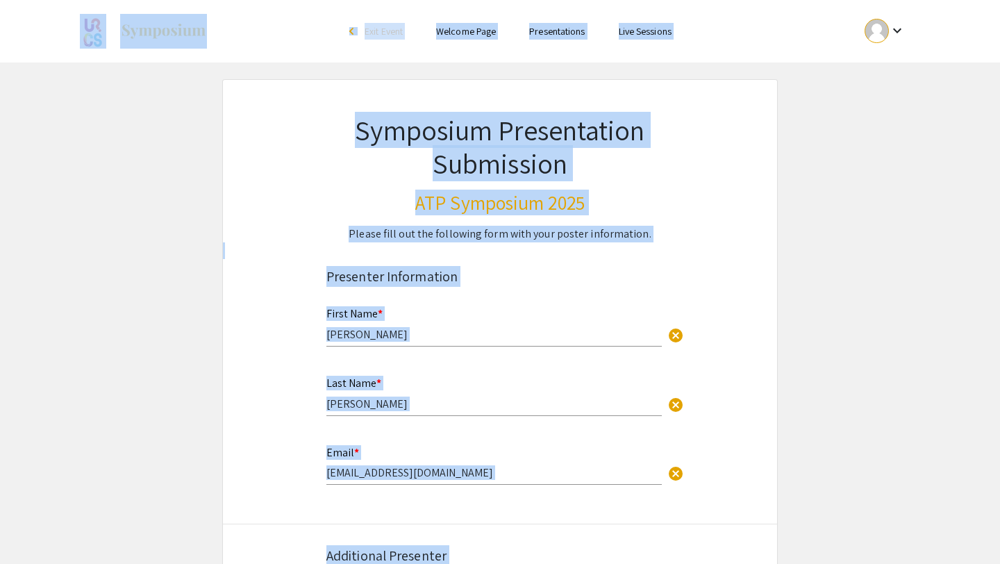
drag, startPoint x: 572, startPoint y: 204, endPoint x: 536, endPoint y: -49, distance: 256.1
click at [536, 0] on html "Skip navigation arrow_back_ios Exit Event Welcome Page Presentations Live Sessi…" at bounding box center [500, 282] width 1000 height 564
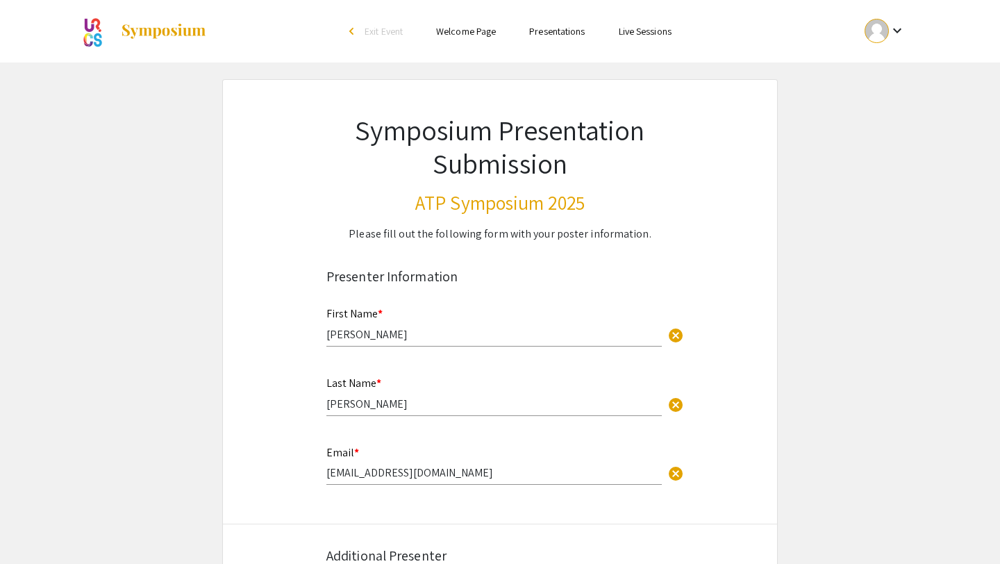
click at [549, 135] on h1 "Symposium Presentation Submission" at bounding box center [500, 146] width 420 height 67
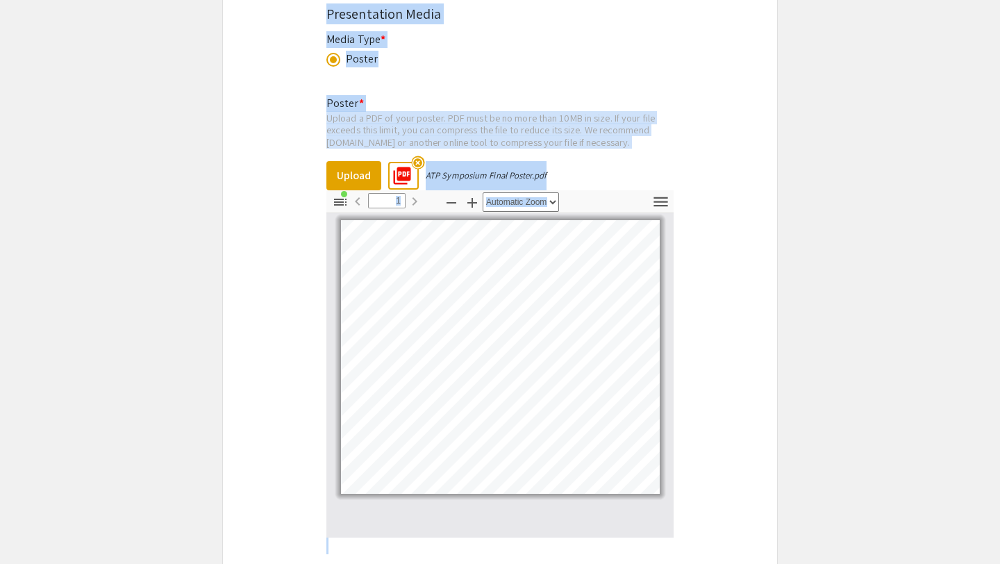
drag, startPoint x: 492, startPoint y: 137, endPoint x: 456, endPoint y: 563, distance: 428.0
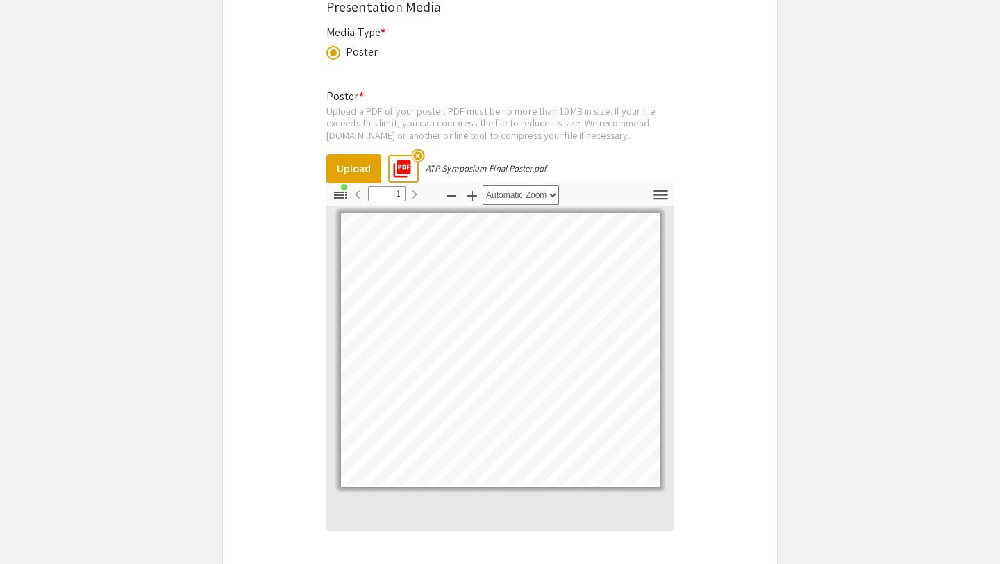
click at [556, 193] on select "Automatic Zoom Actual Size Page Fit Page Width 50% 100% 125% 150% 200% 300% 400…" at bounding box center [521, 194] width 76 height 19
click at [483, 187] on select "Automatic Zoom Actual Size Page Fit Page Width 50% 100% 125% 150% 200% 300% 400…" at bounding box center [521, 194] width 76 height 19
click at [590, 161] on div "Poster * Upload a PDF of your poster. PDF must be no more than 10MB in size. If…" at bounding box center [499, 388] width 347 height 622
click at [570, 120] on div "Upload a PDF of your poster. PDF must be no more than 10MB in size. If your fil…" at bounding box center [499, 123] width 347 height 37
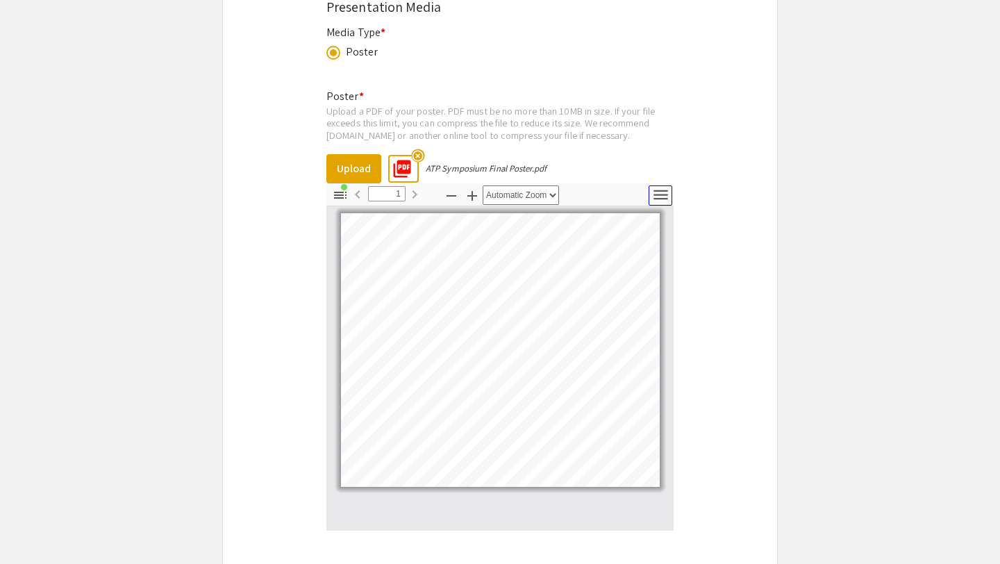
click at [666, 192] on icon "button" at bounding box center [661, 195] width 14 height 10
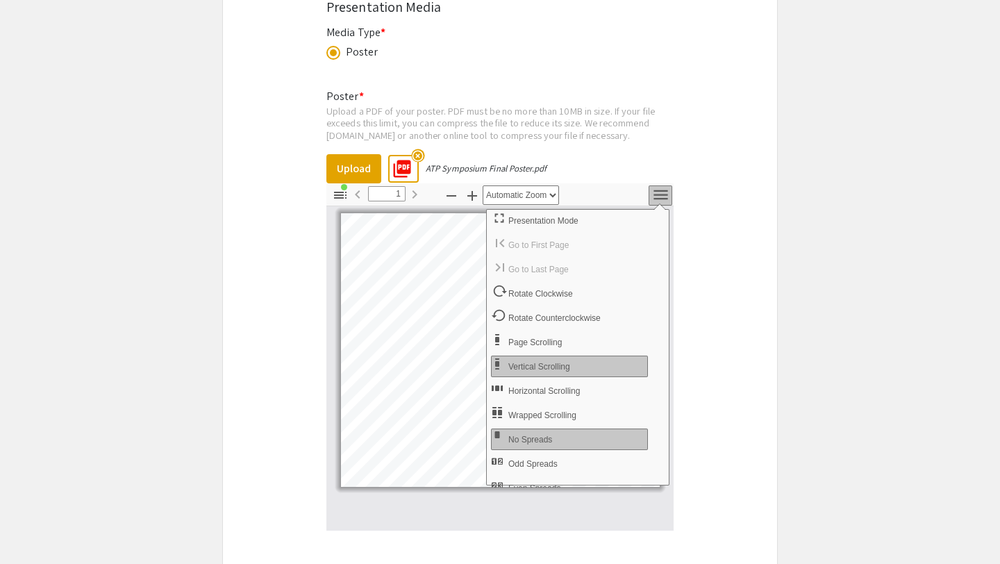
click at [666, 192] on icon "button" at bounding box center [661, 195] width 14 height 10
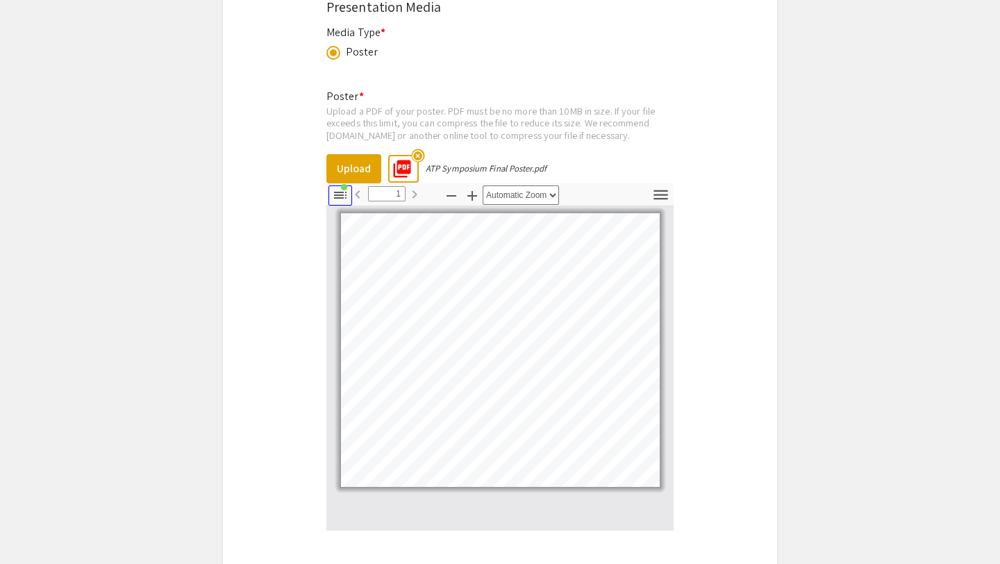
click at [344, 197] on icon "button" at bounding box center [340, 195] width 17 height 17
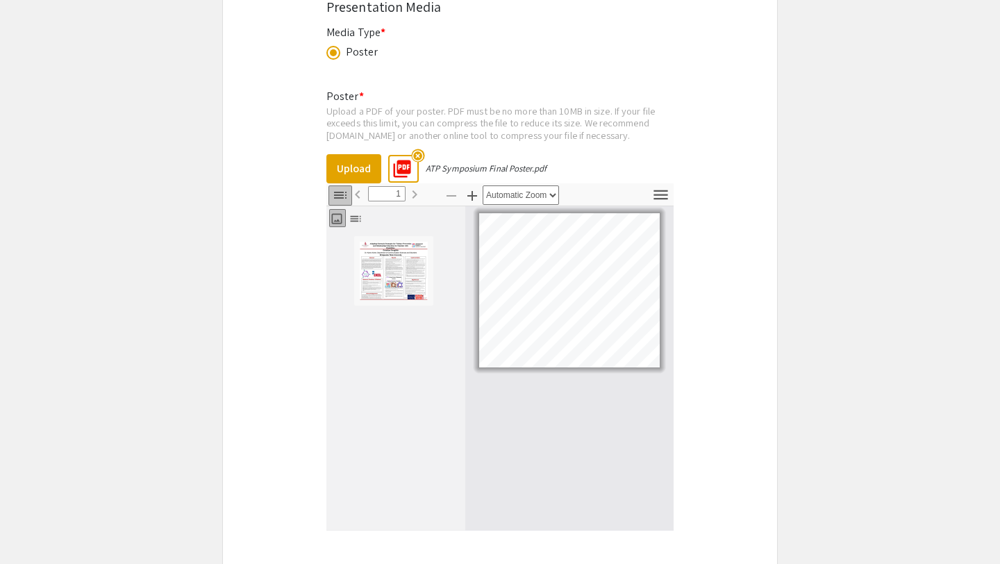
click at [344, 197] on icon "button" at bounding box center [340, 195] width 17 height 17
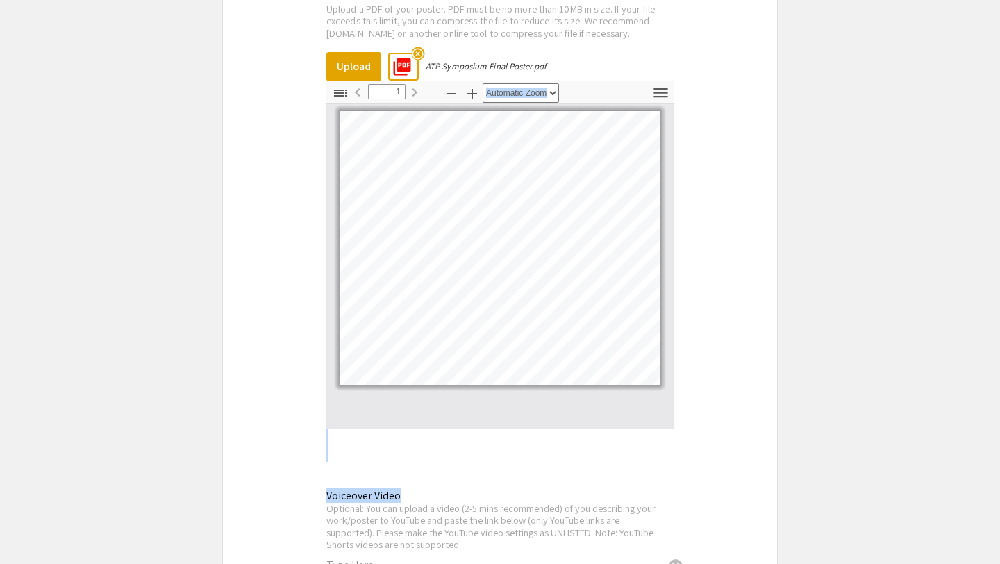
scroll to position [2253, 0]
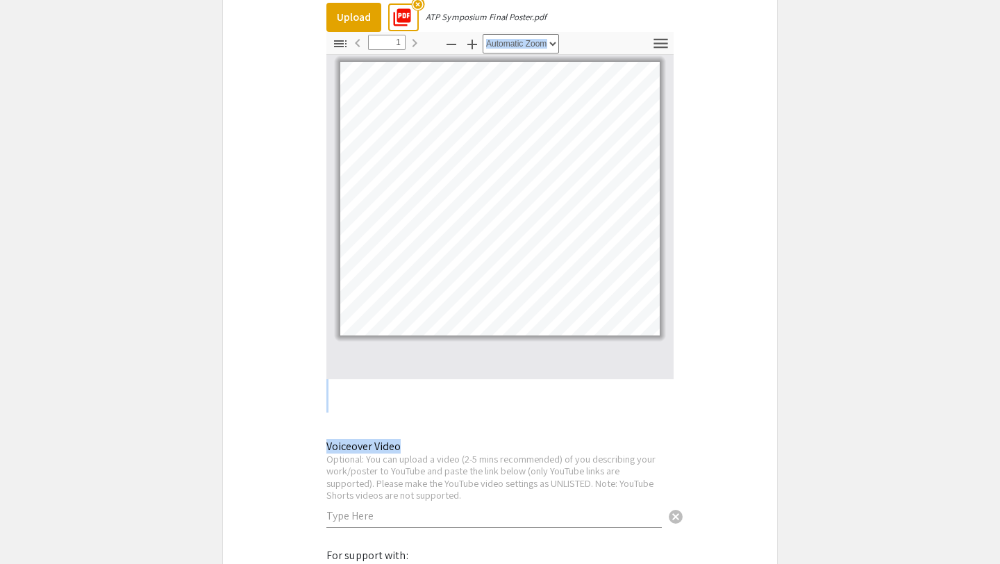
drag, startPoint x: 311, startPoint y: 318, endPoint x: 421, endPoint y: 563, distance: 268.6
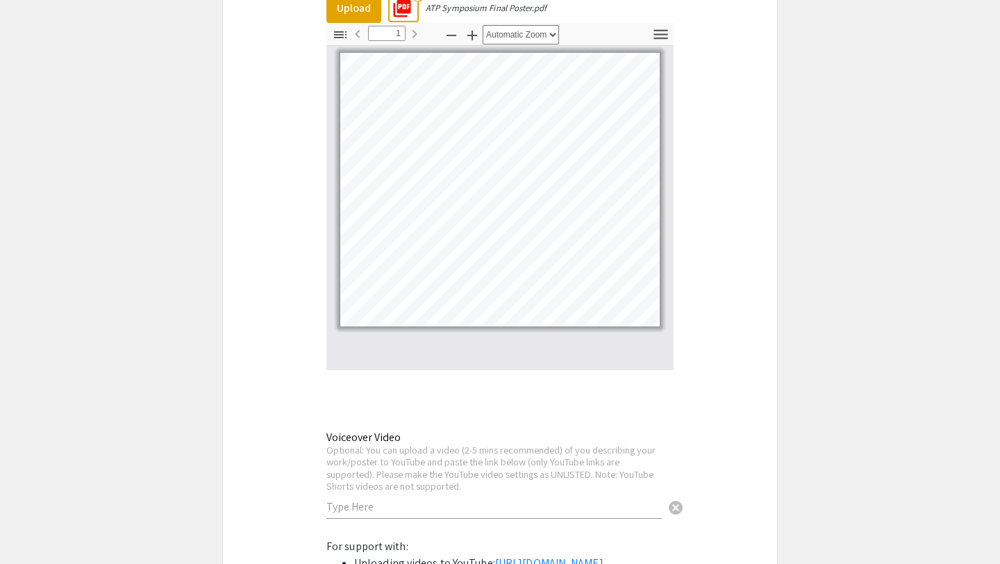
click at [470, 408] on div "Poster * Upload a PDF of your poster. PDF must be no more than 10MB in size. If…" at bounding box center [499, 228] width 347 height 622
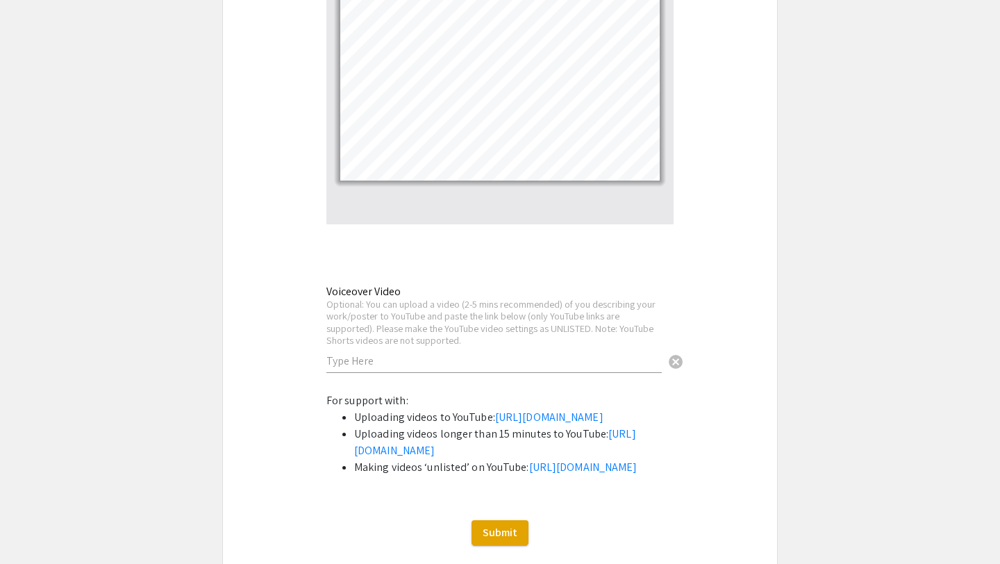
drag, startPoint x: 471, startPoint y: 408, endPoint x: 450, endPoint y: 556, distance: 149.4
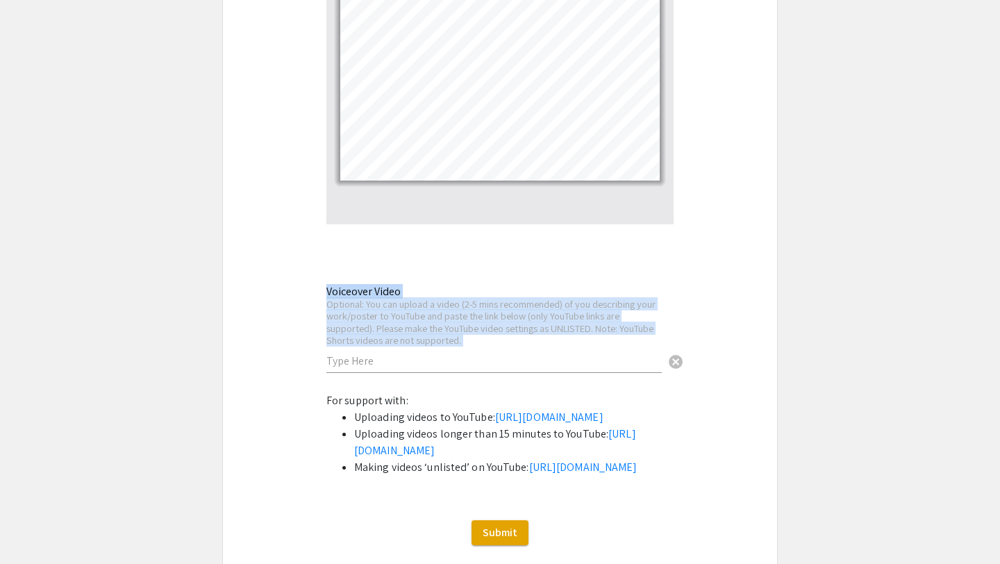
scroll to position [2406, 0]
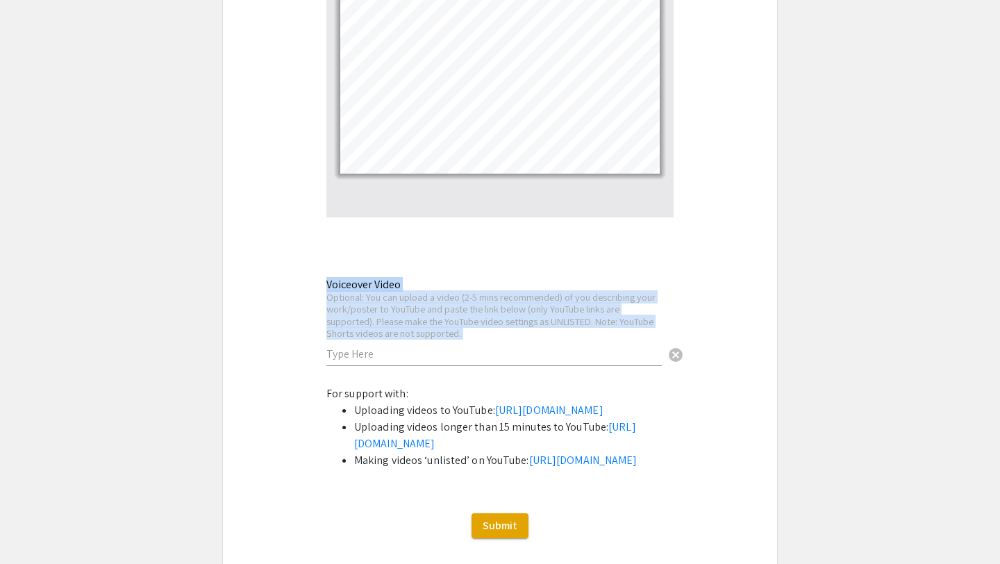
click at [334, 469] on ul "Uploading videos to YouTube: https://support.google.com/youtube/answer/57407?co…" at bounding box center [499, 435] width 347 height 67
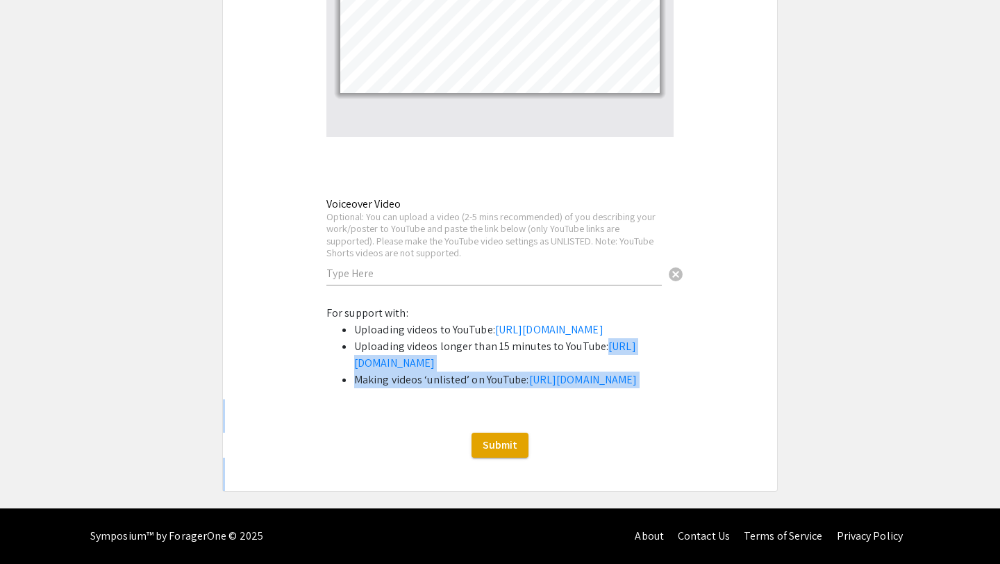
drag, startPoint x: 334, startPoint y: 482, endPoint x: 416, endPoint y: 561, distance: 114.0
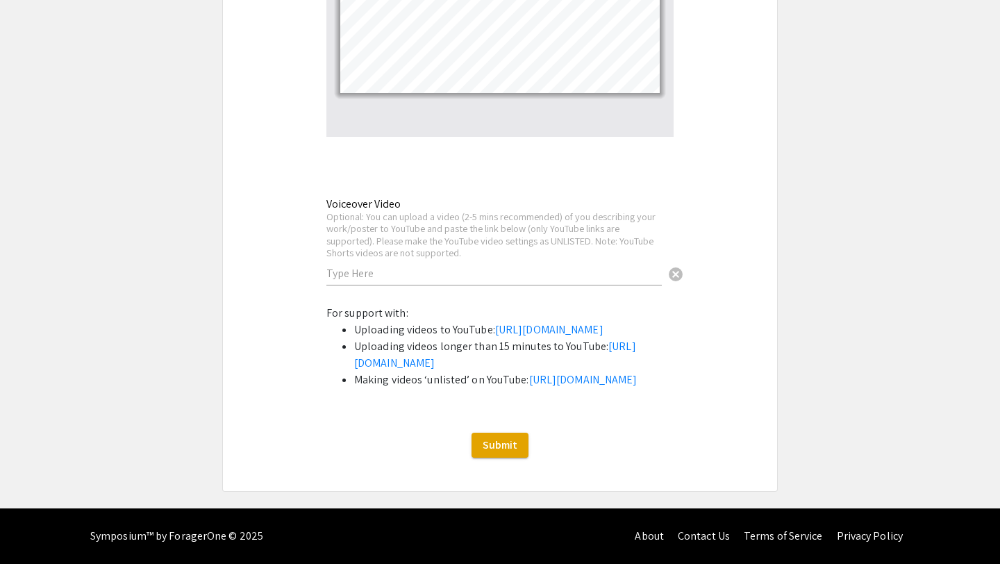
click at [347, 458] on div "Submit" at bounding box center [500, 445] width 554 height 25
click at [520, 458] on button "Submit" at bounding box center [500, 445] width 57 height 25
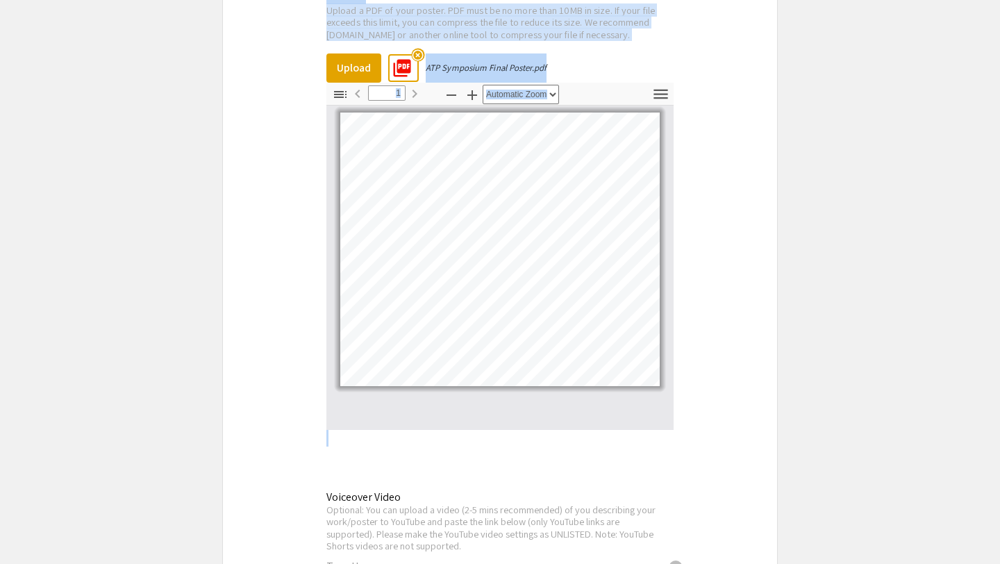
drag, startPoint x: 631, startPoint y: 114, endPoint x: 616, endPoint y: -33, distance: 147.3
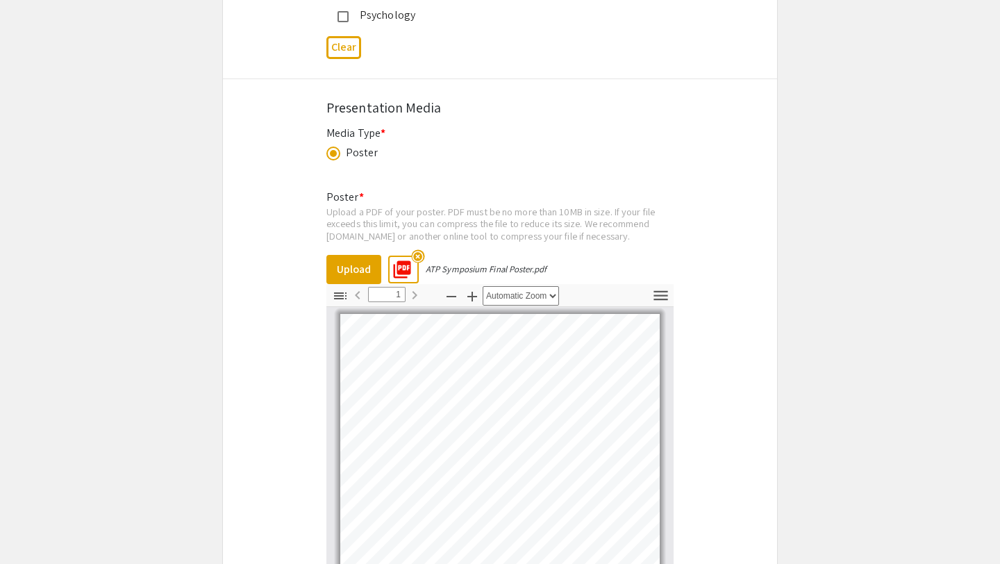
click at [619, 107] on div "Presentation Media" at bounding box center [499, 107] width 347 height 21
click at [417, 256] on mat-icon "highlight_off" at bounding box center [417, 255] width 13 height 13
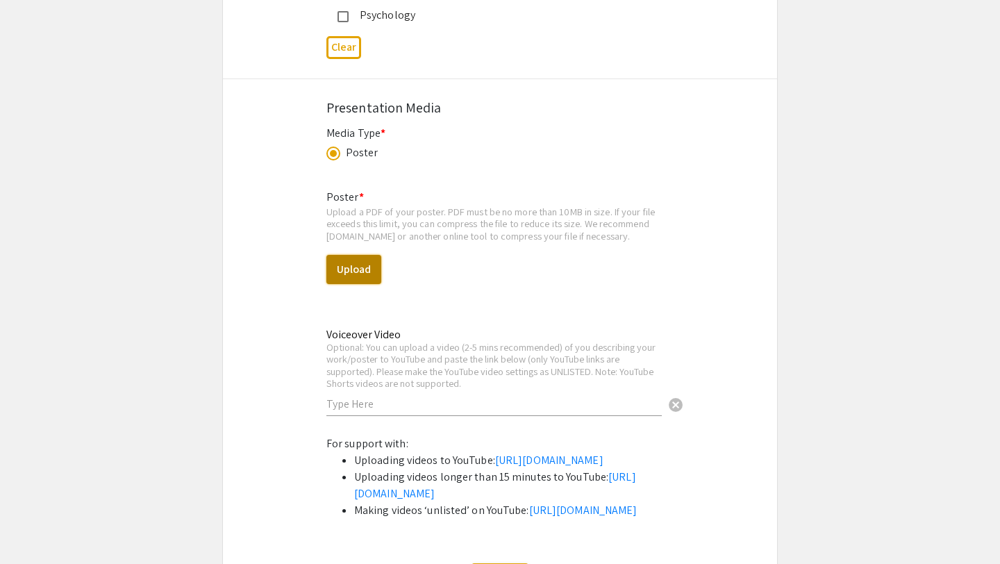
click at [360, 265] on button "Upload" at bounding box center [353, 269] width 55 height 29
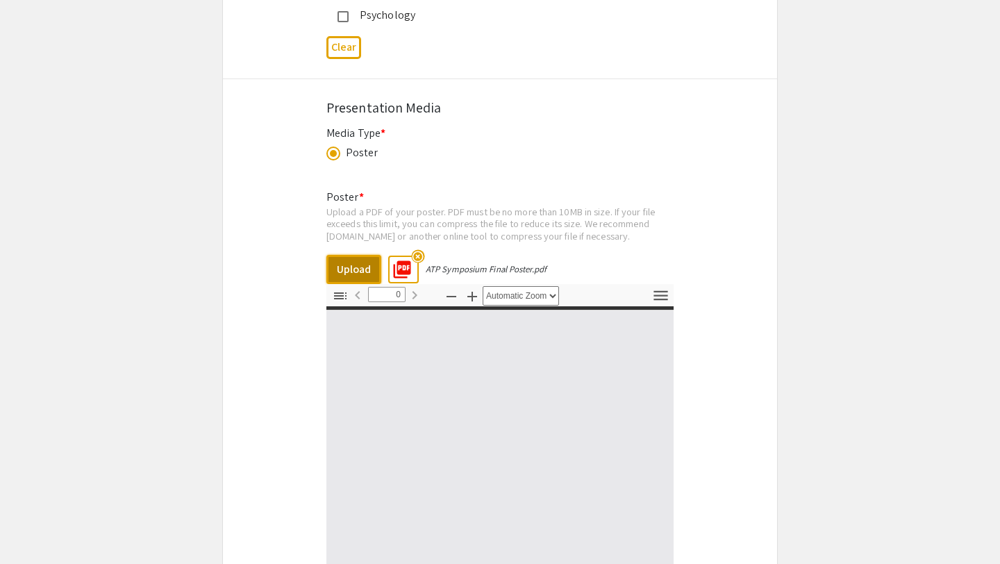
select select "custom"
type input "1"
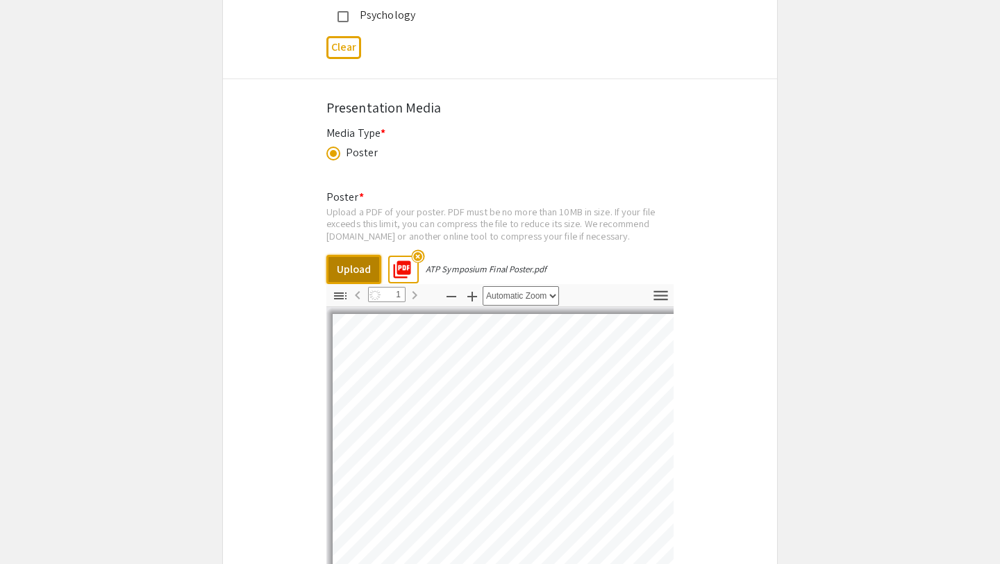
select select "auto"
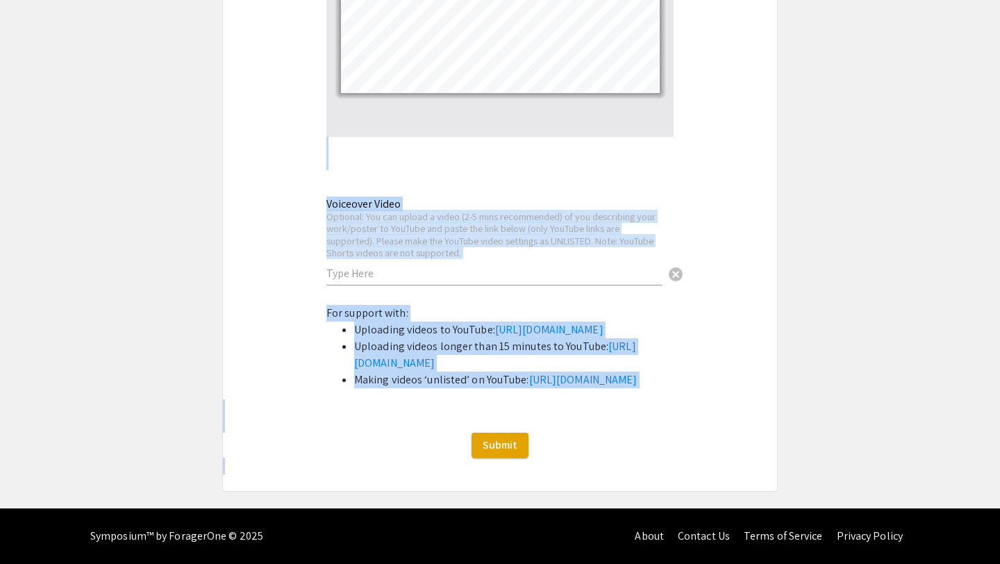
drag, startPoint x: 502, startPoint y: 226, endPoint x: 534, endPoint y: 563, distance: 339.2
click at [540, 387] on link "https://support.google.com/youtube/answer/157177?co=GENIE.Platform%3DDesktop&hl…" at bounding box center [583, 379] width 108 height 15
click at [515, 458] on button "Submit" at bounding box center [500, 445] width 57 height 25
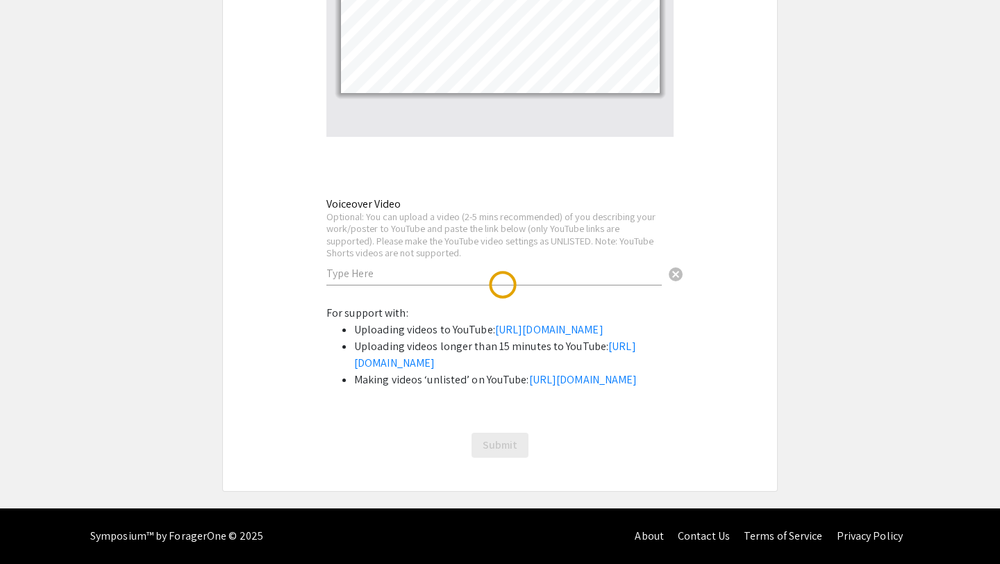
click at [569, 458] on div "Submit" at bounding box center [500, 445] width 554 height 25
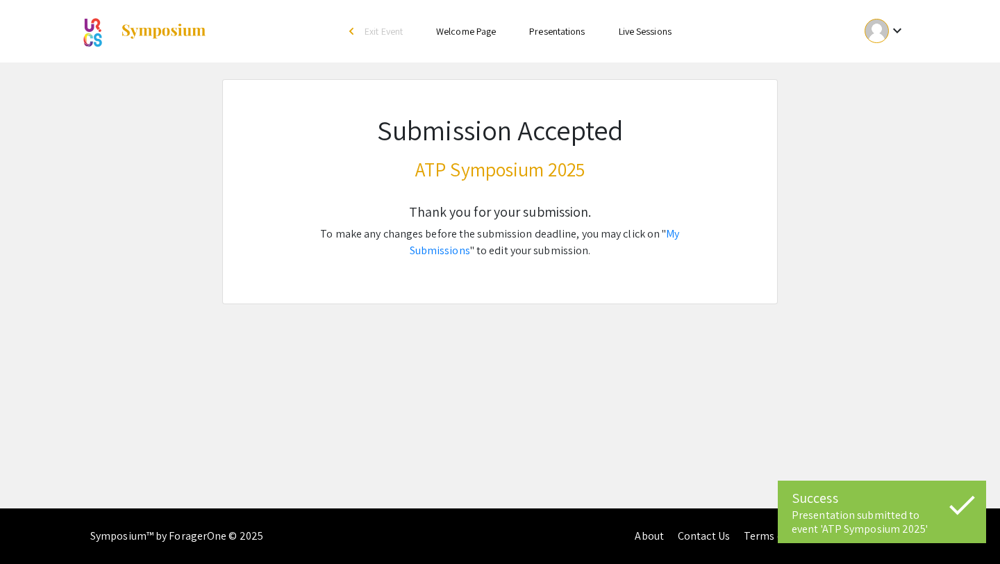
scroll to position [0, 0]
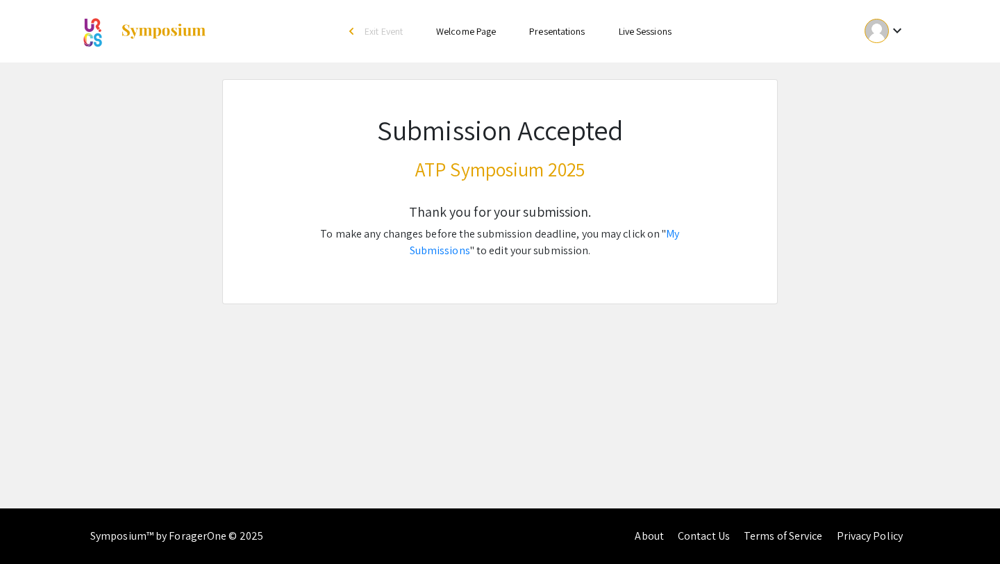
click at [482, 34] on link "Welcome Page" at bounding box center [466, 31] width 60 height 13
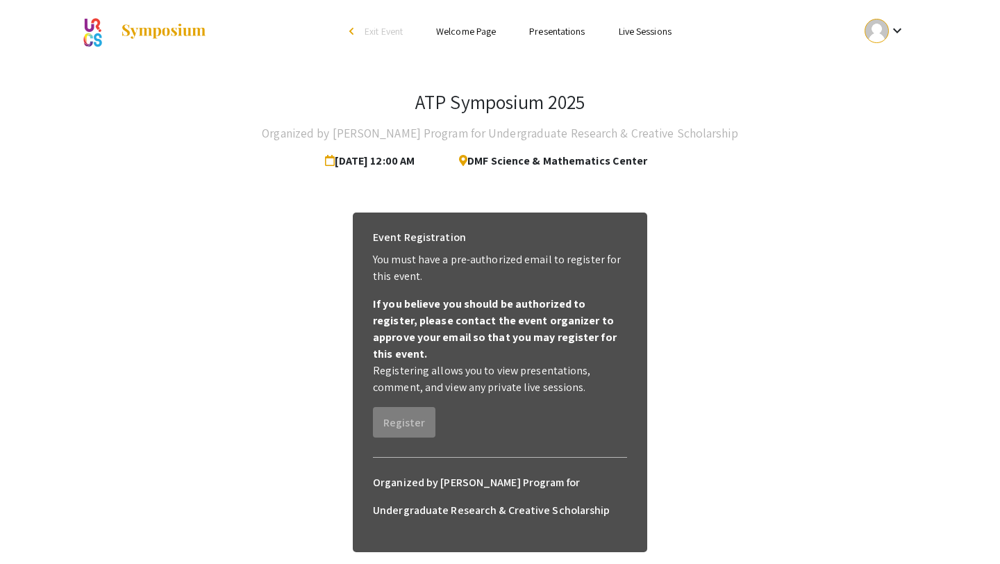
click at [297, 251] on div "Event Registration You must have a pre-authorized email to register for this ev…" at bounding box center [500, 395] width 840 height 398
click at [552, 31] on link "Presentations" at bounding box center [557, 31] width 56 height 13
click at [561, 32] on link "Presentations" at bounding box center [557, 31] width 56 height 13
click at [553, 31] on link "Presentations" at bounding box center [557, 31] width 56 height 13
click at [511, 134] on h4 "Organized by Adrian Tinsley Program for Undergraduate Research & Creative Schol…" at bounding box center [500, 133] width 476 height 28
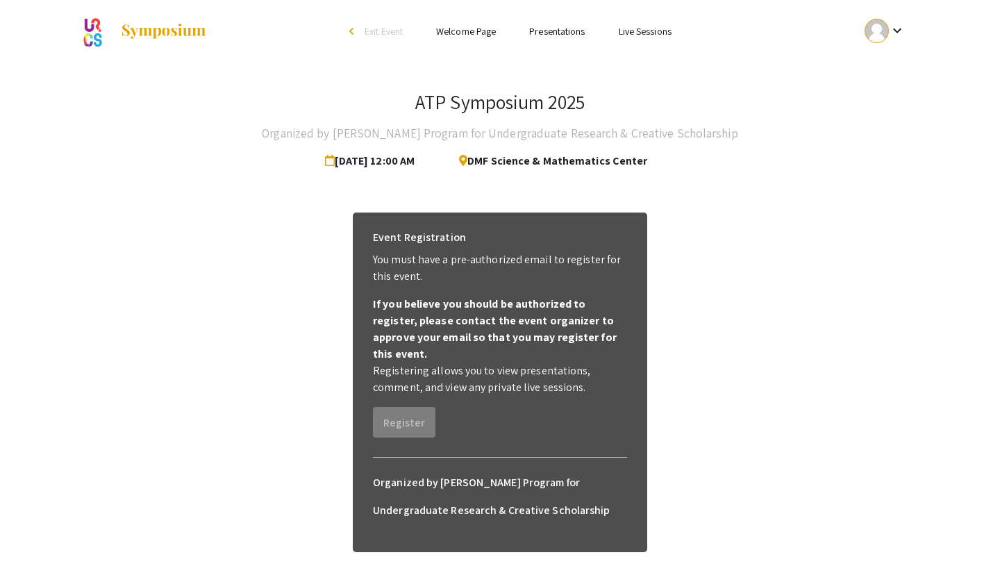
click at [630, 33] on link "Live Sessions" at bounding box center [645, 31] width 53 height 13
click at [360, 32] on li "arrow_back_ios Exit Event" at bounding box center [380, 31] width 80 height 17
